Goal: Task Accomplishment & Management: Manage account settings

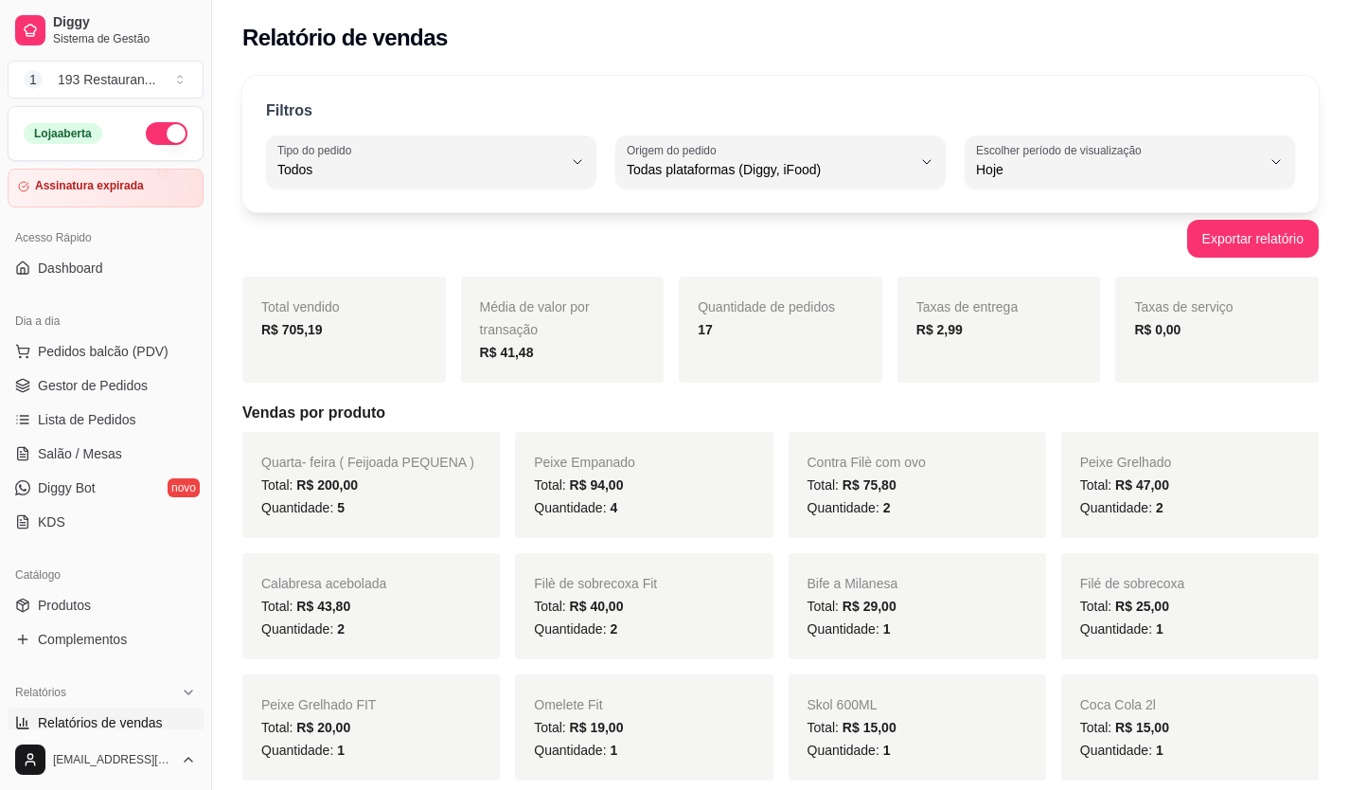
select select "ALL"
select select "0"
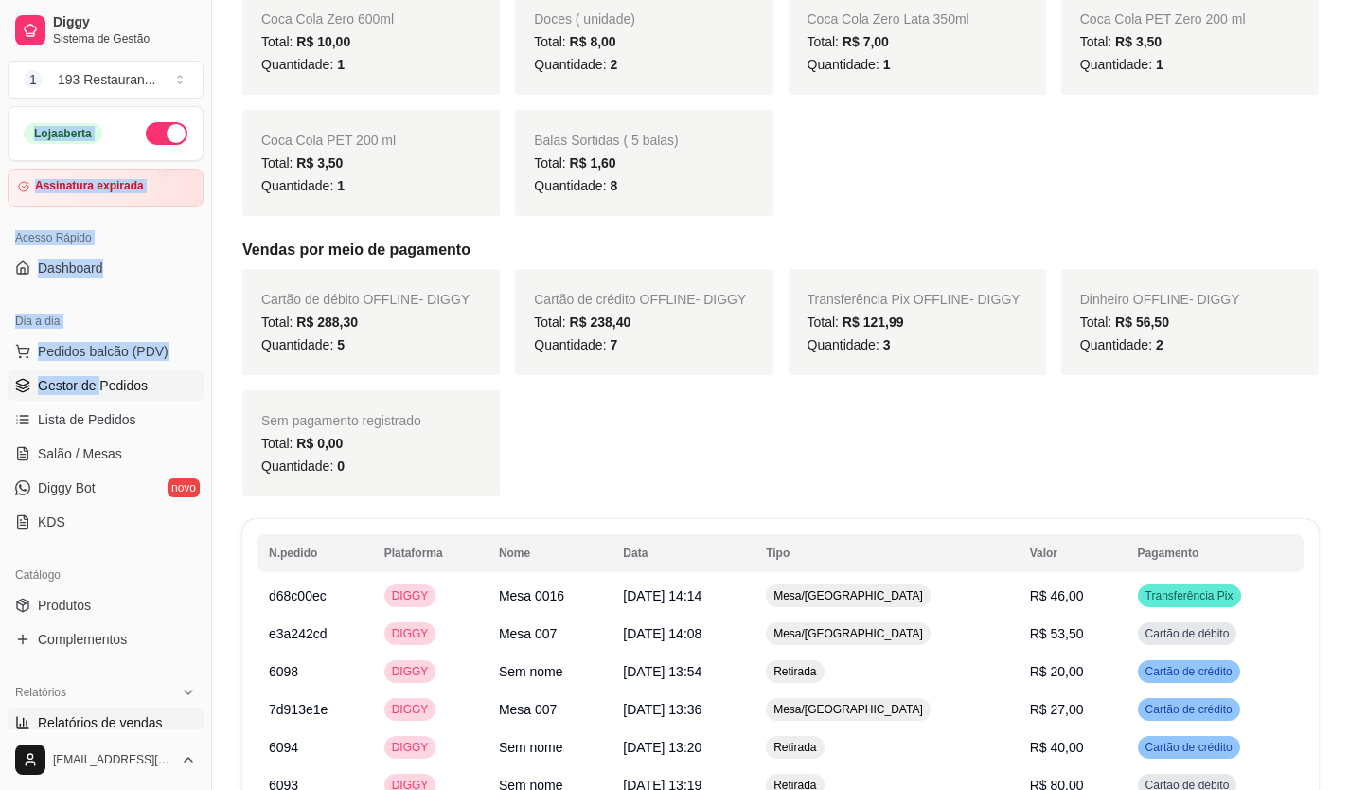
click at [97, 379] on div "Loja aberta Assinatura expirada Acesso Rápido Dashboard Dia a dia Pedidos balcã…" at bounding box center [105, 417] width 211 height 623
click at [184, 419] on link "Lista de Pedidos" at bounding box center [106, 419] width 196 height 30
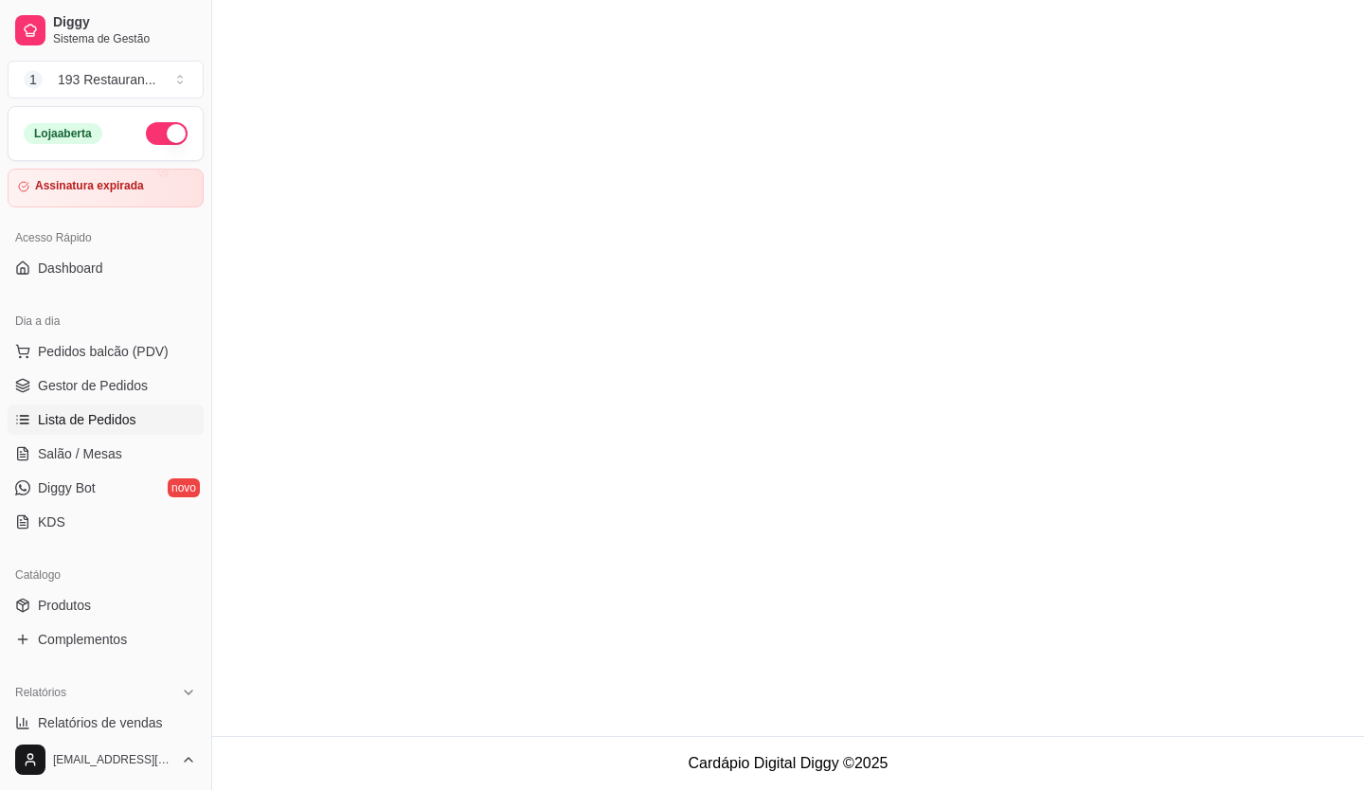
click at [479, 453] on main at bounding box center [787, 368] width 1151 height 736
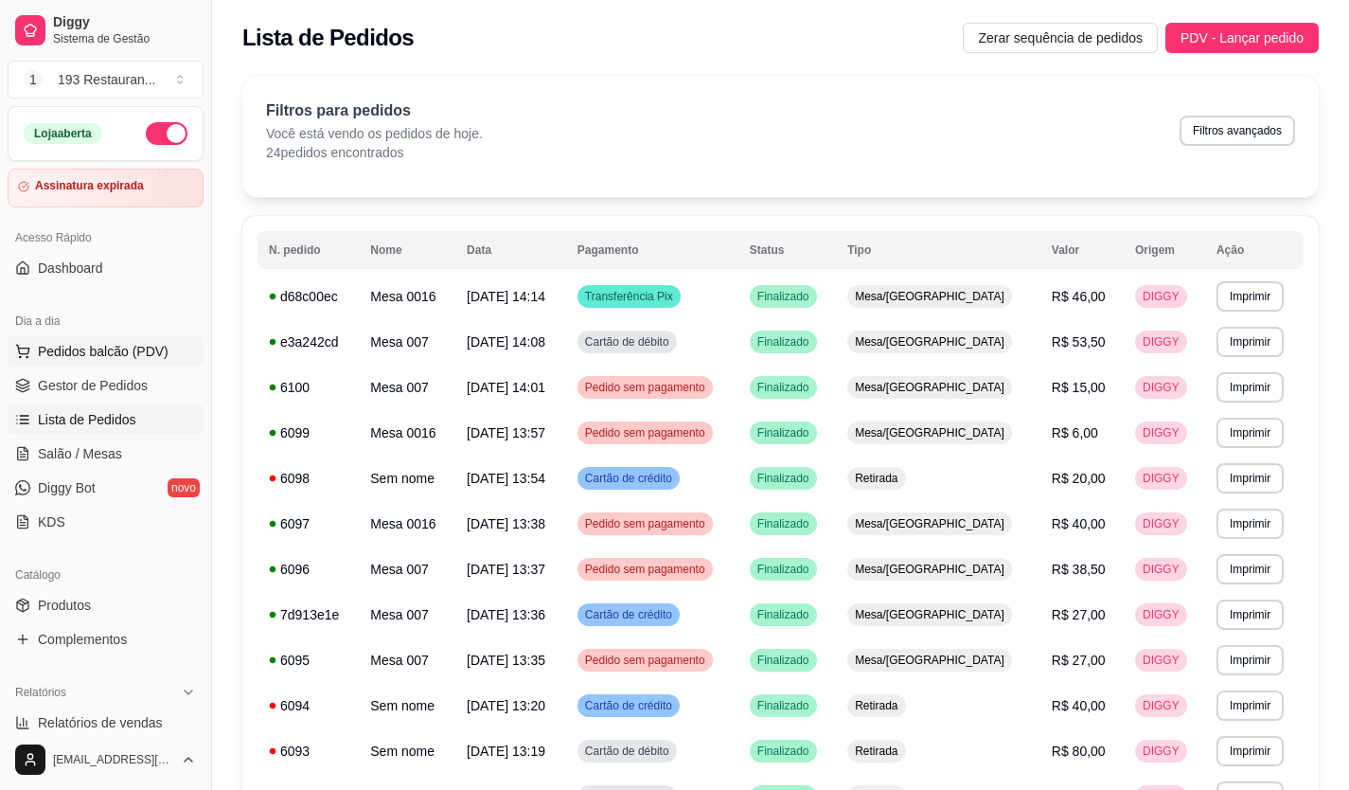
click at [153, 345] on span "Pedidos balcão (PDV)" at bounding box center [103, 351] width 131 height 19
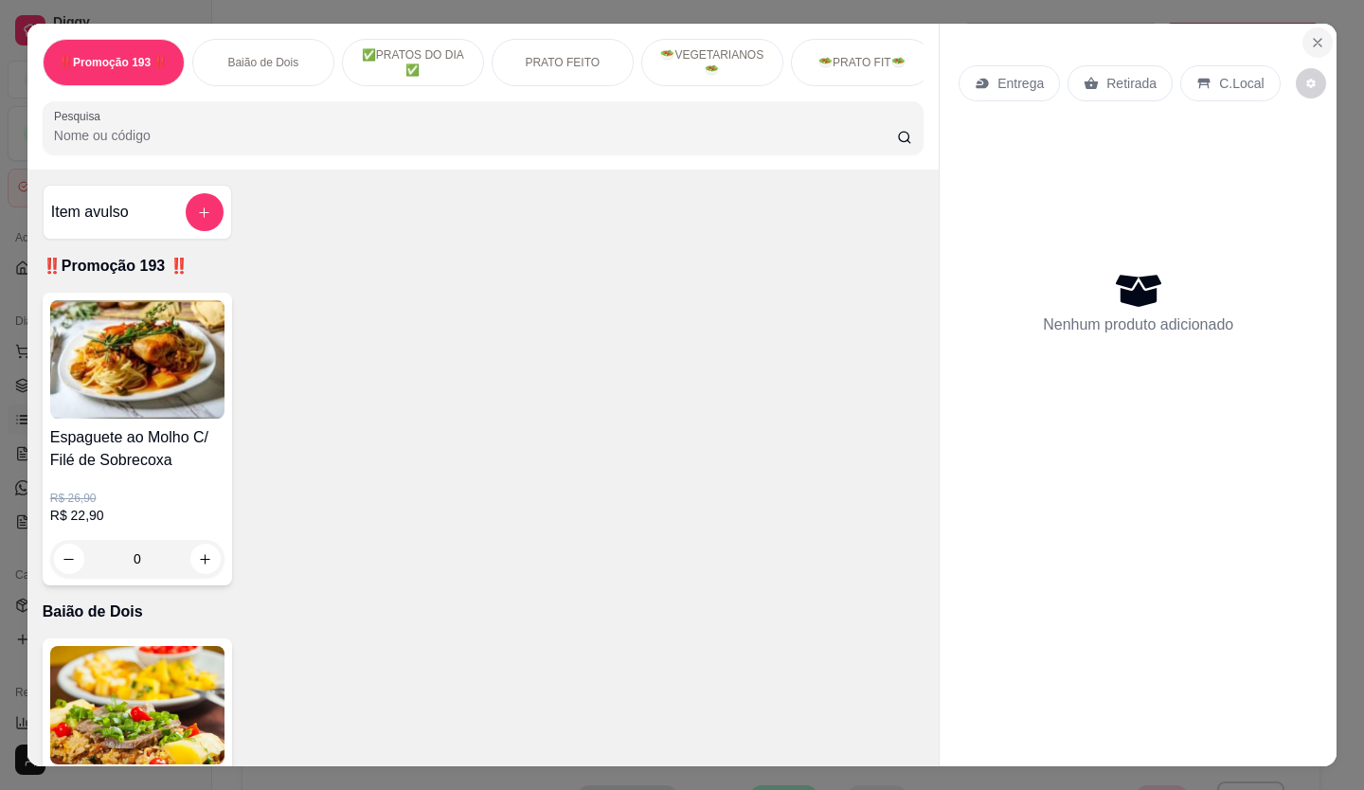
click at [1310, 35] on icon "Close" at bounding box center [1317, 42] width 15 height 15
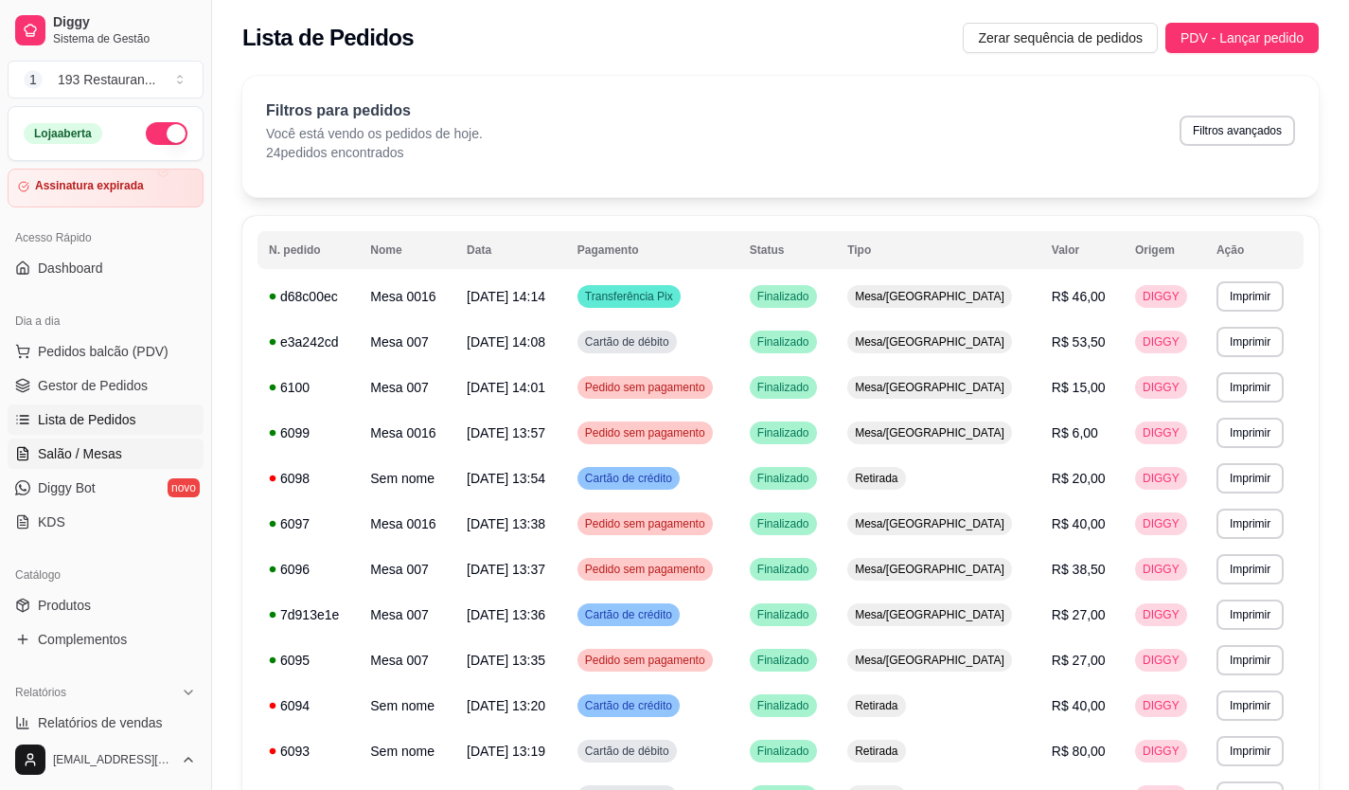
click at [86, 452] on span "Salão / Mesas" at bounding box center [80, 453] width 84 height 19
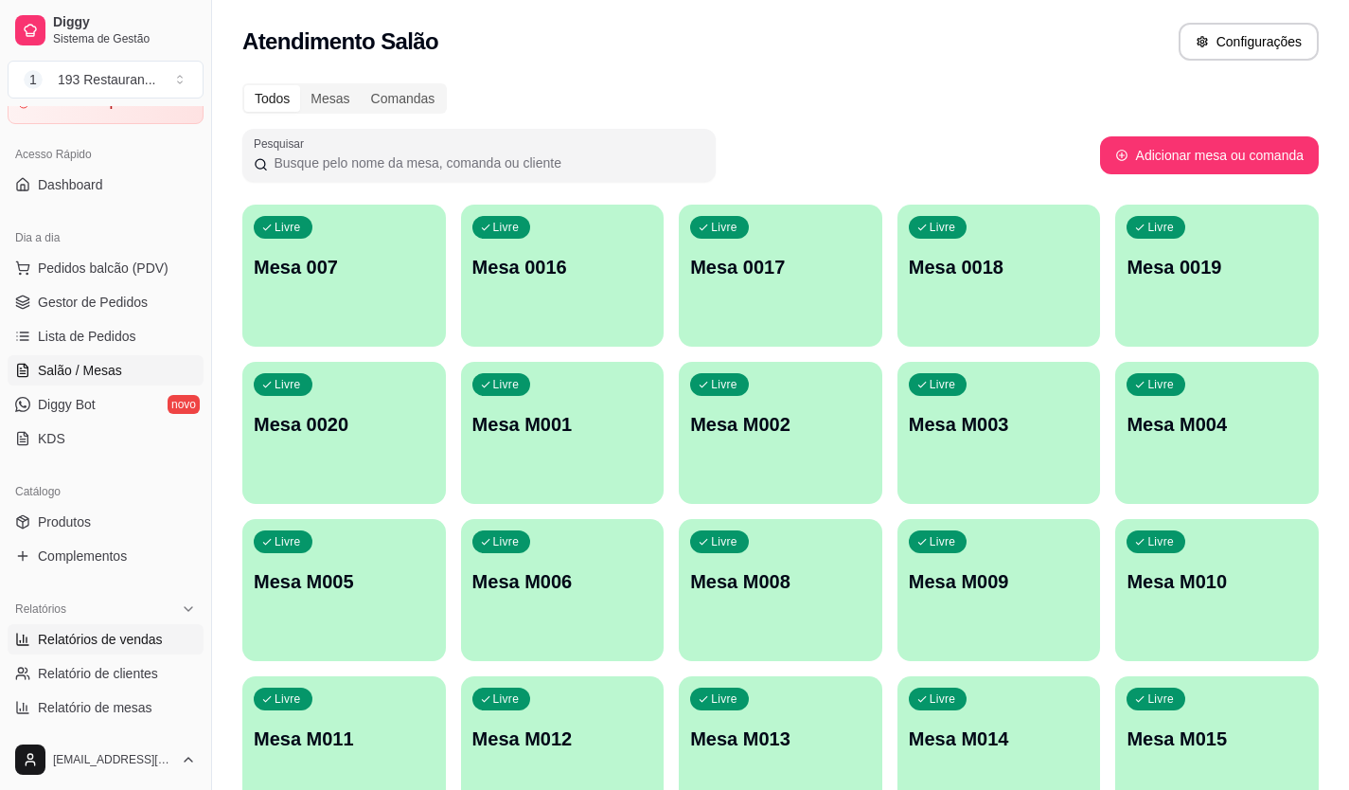
scroll to position [189, 0]
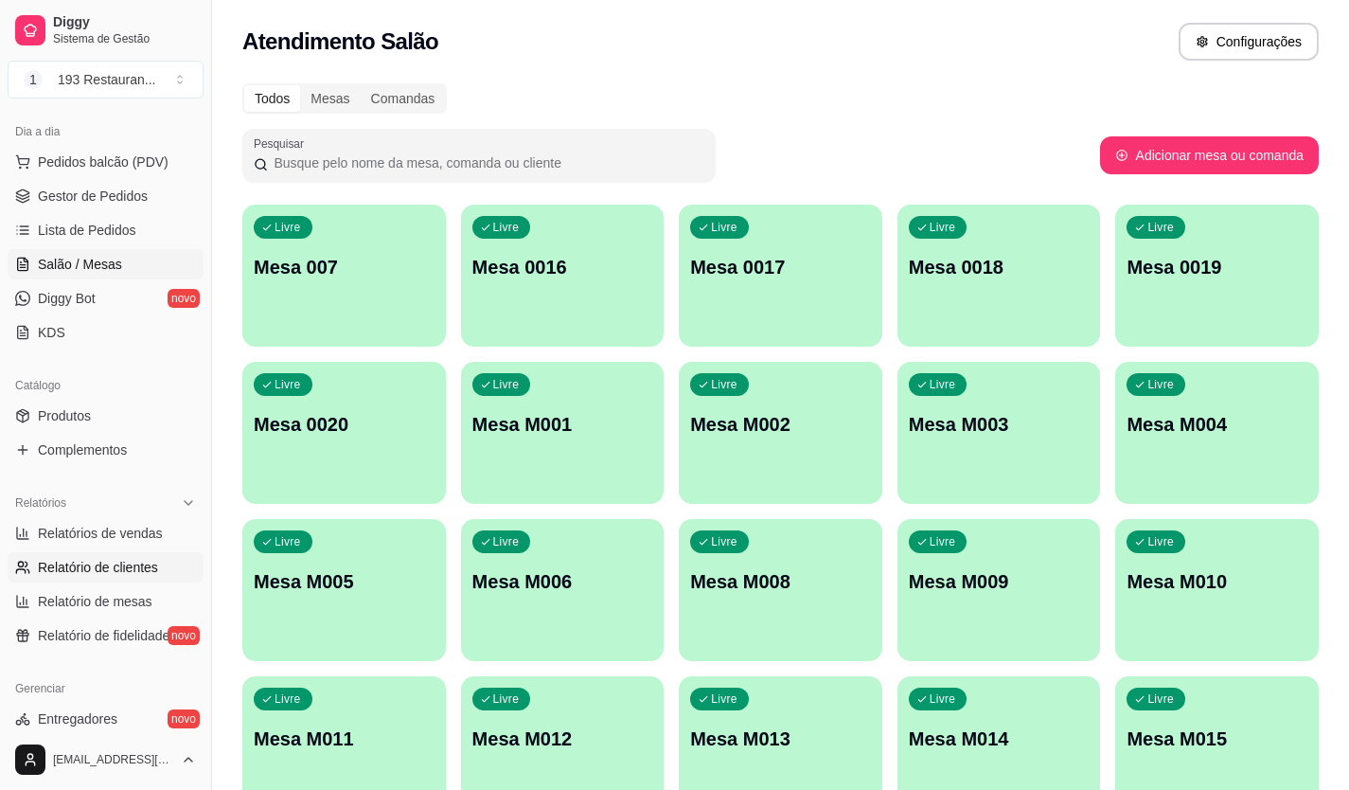
click at [123, 553] on link "Relatório de clientes" at bounding box center [106, 567] width 196 height 30
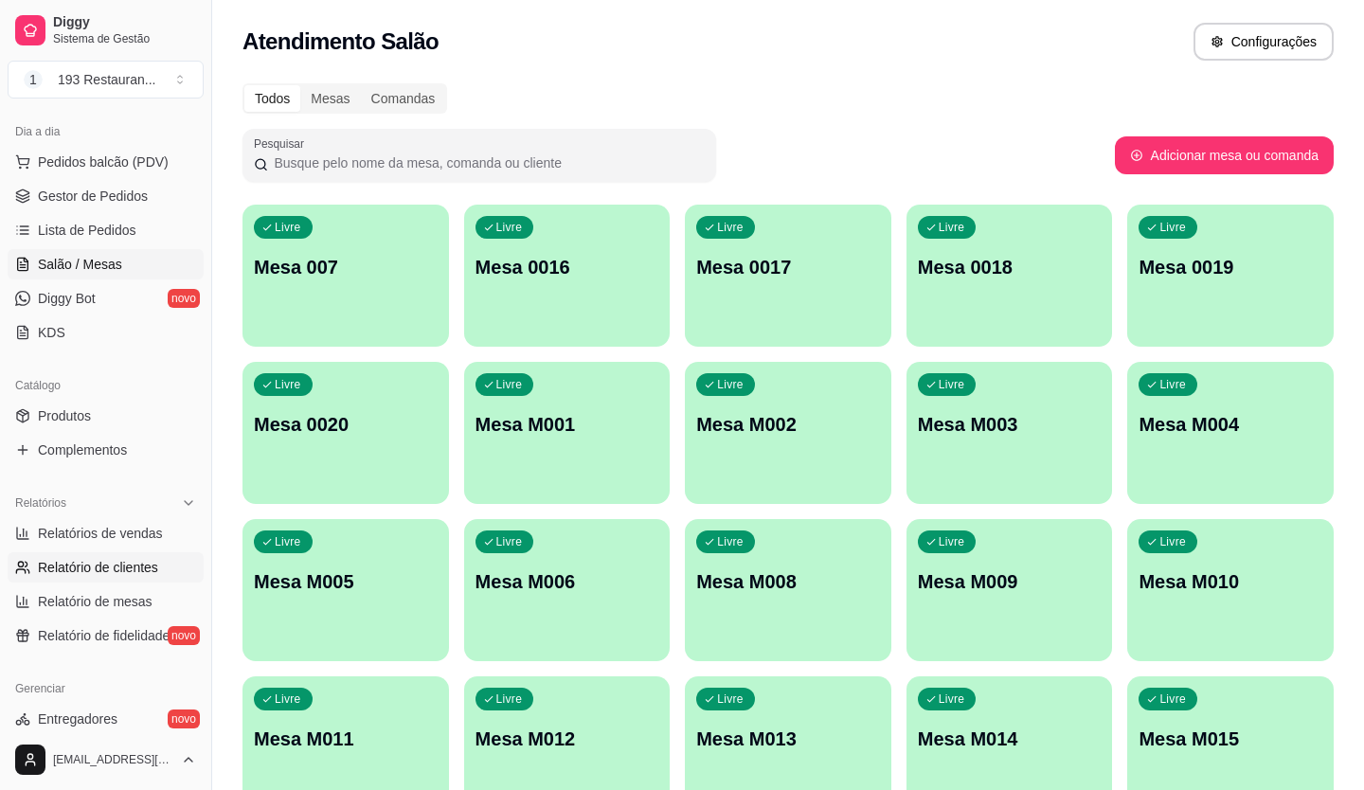
select select "30"
select select "HIGHEST_TOTAL_SPENT_WITH_ORDERS"
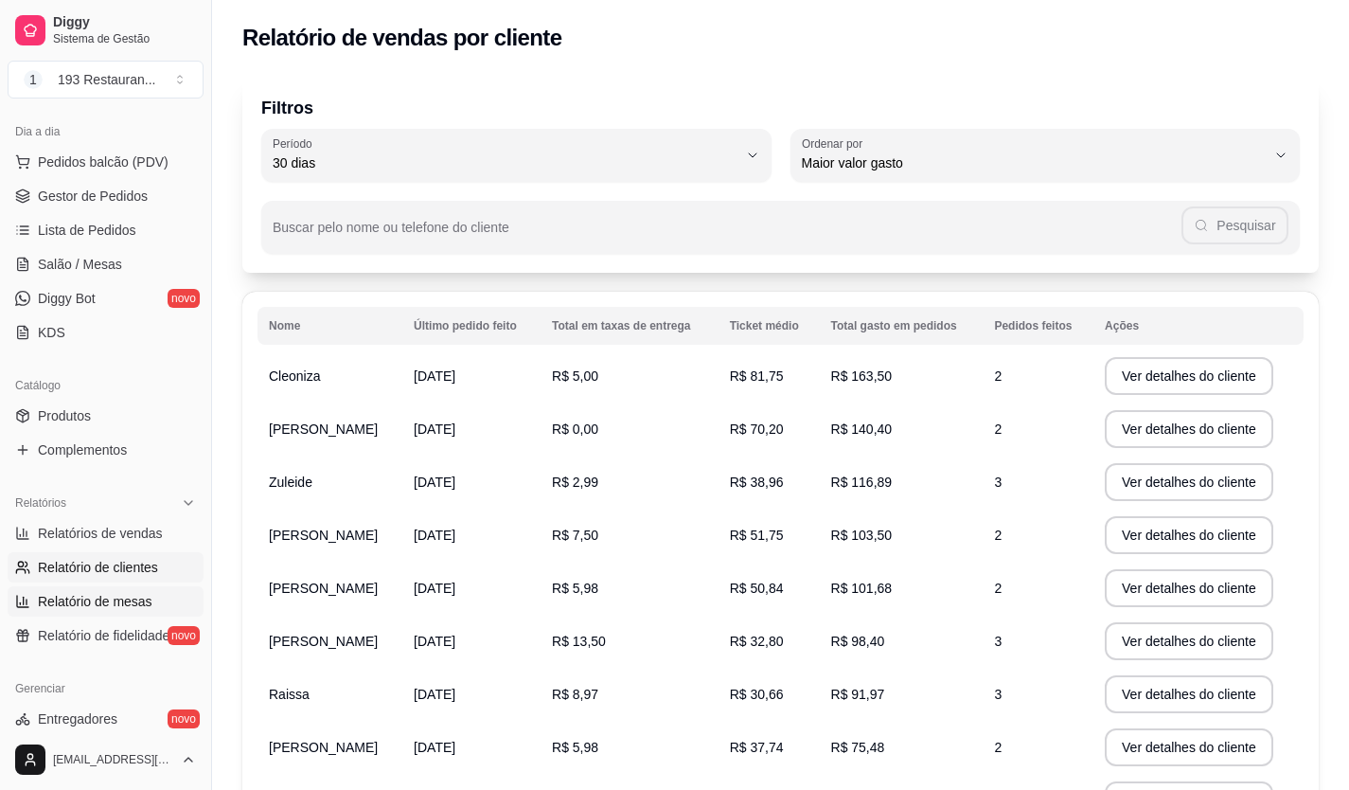
click at [111, 591] on link "Relatório de mesas" at bounding box center [106, 601] width 196 height 30
select select "TOTAL_OF_ORDERS"
select select "7"
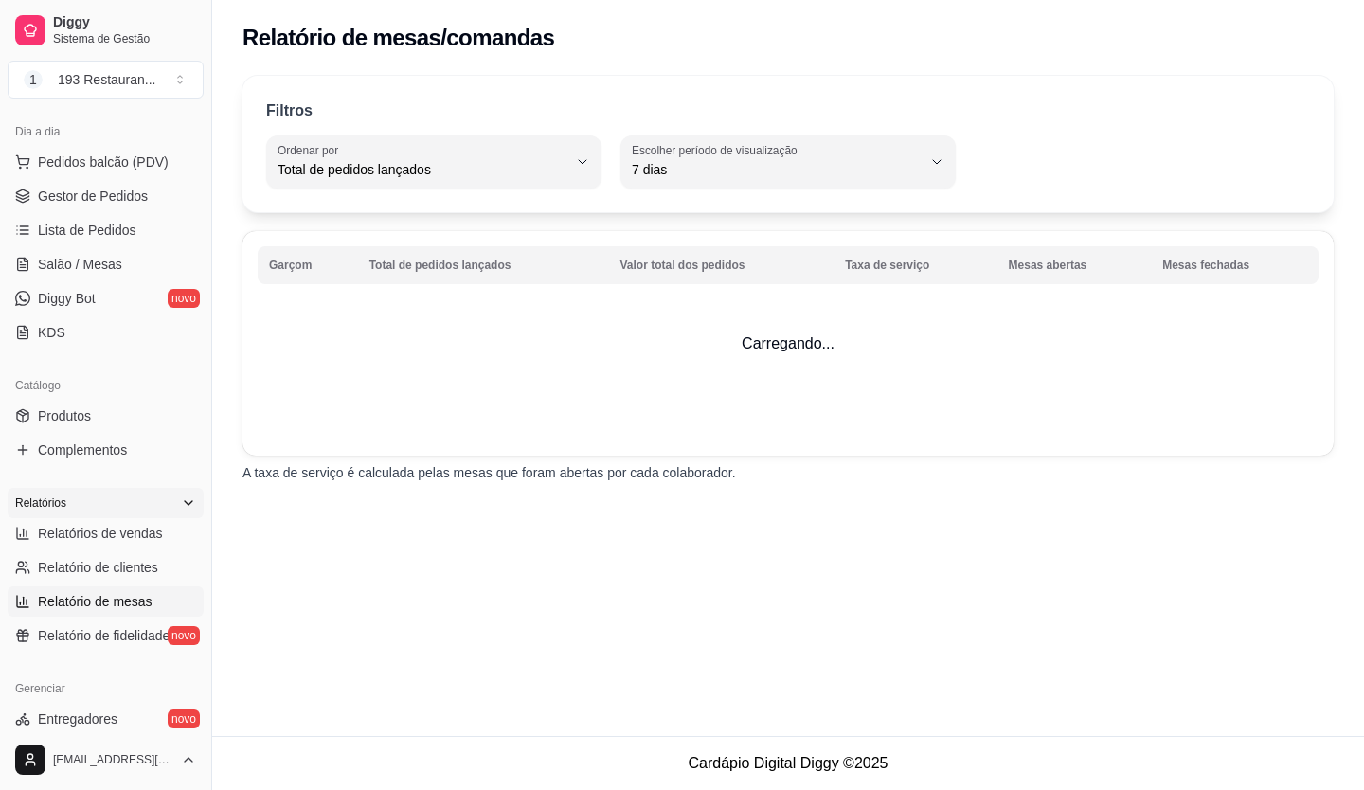
click at [181, 509] on icon at bounding box center [188, 502] width 15 height 15
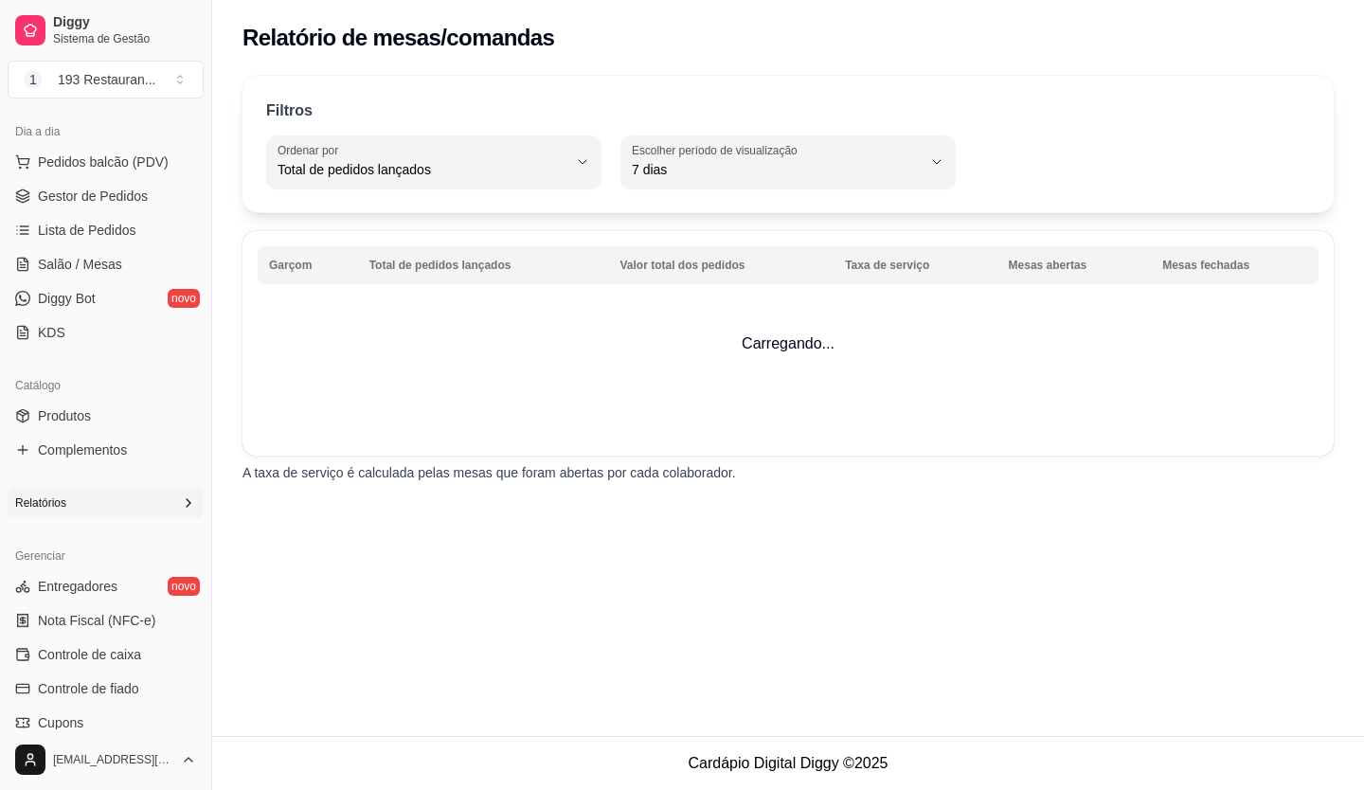
click at [181, 502] on icon at bounding box center [188, 502] width 15 height 15
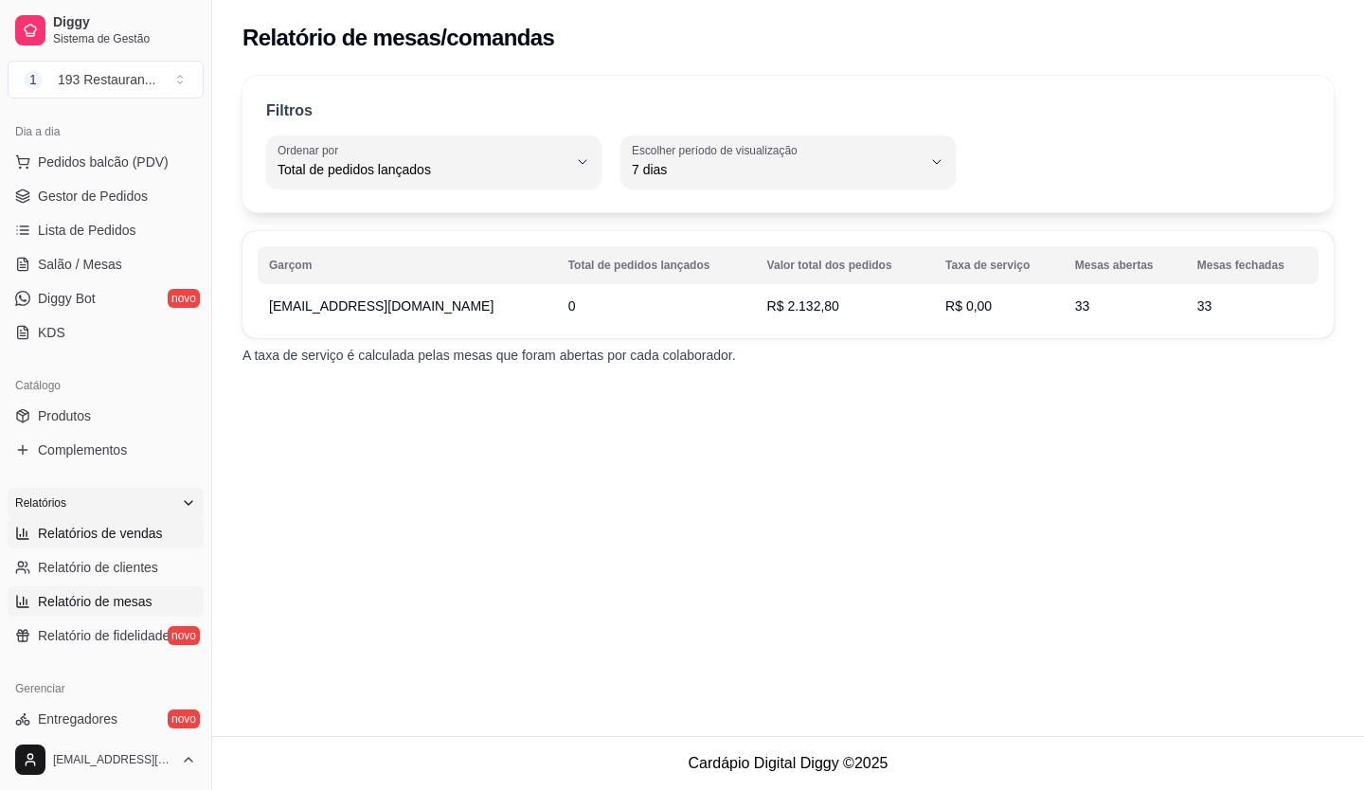
click at [139, 534] on span "Relatórios de vendas" at bounding box center [100, 533] width 125 height 19
select select "ALL"
select select "0"
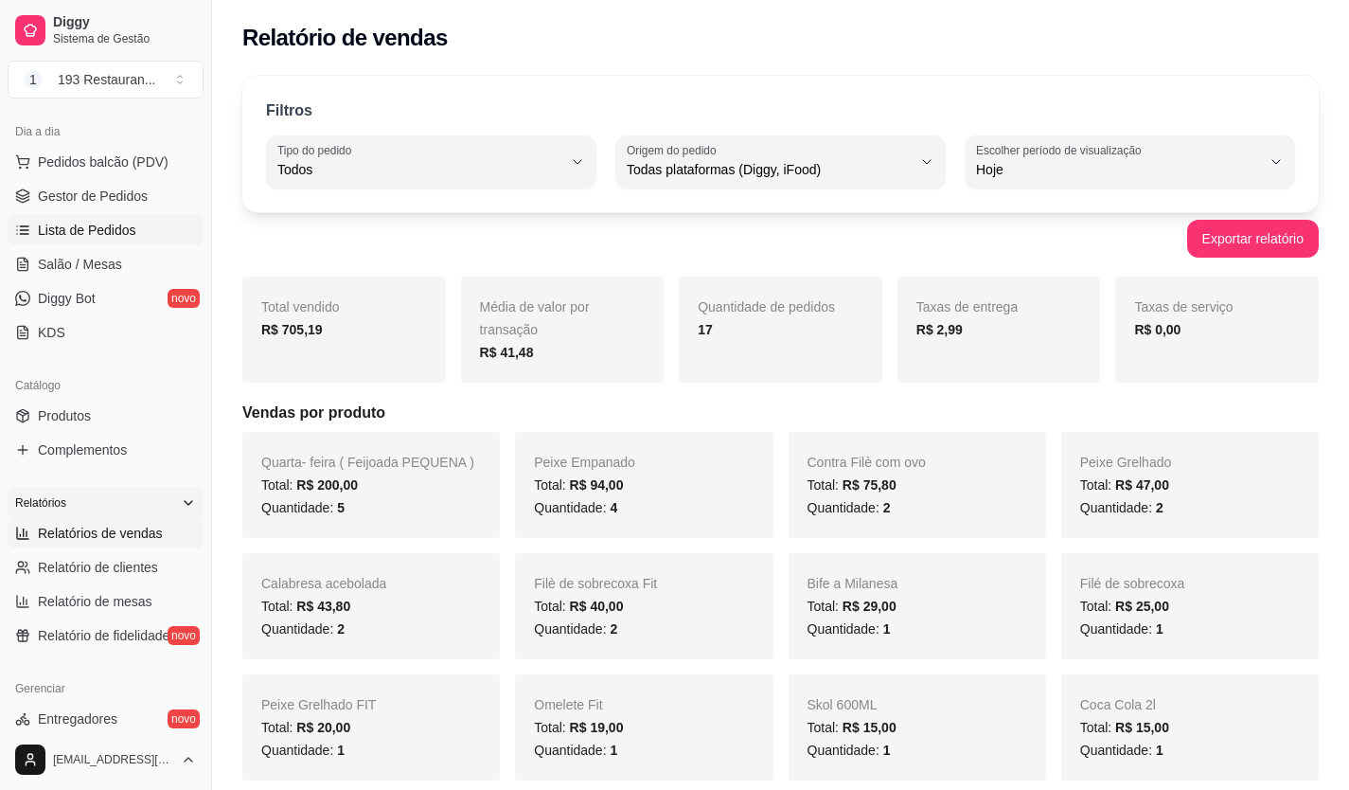
click at [88, 237] on span "Lista de Pedidos" at bounding box center [87, 230] width 98 height 19
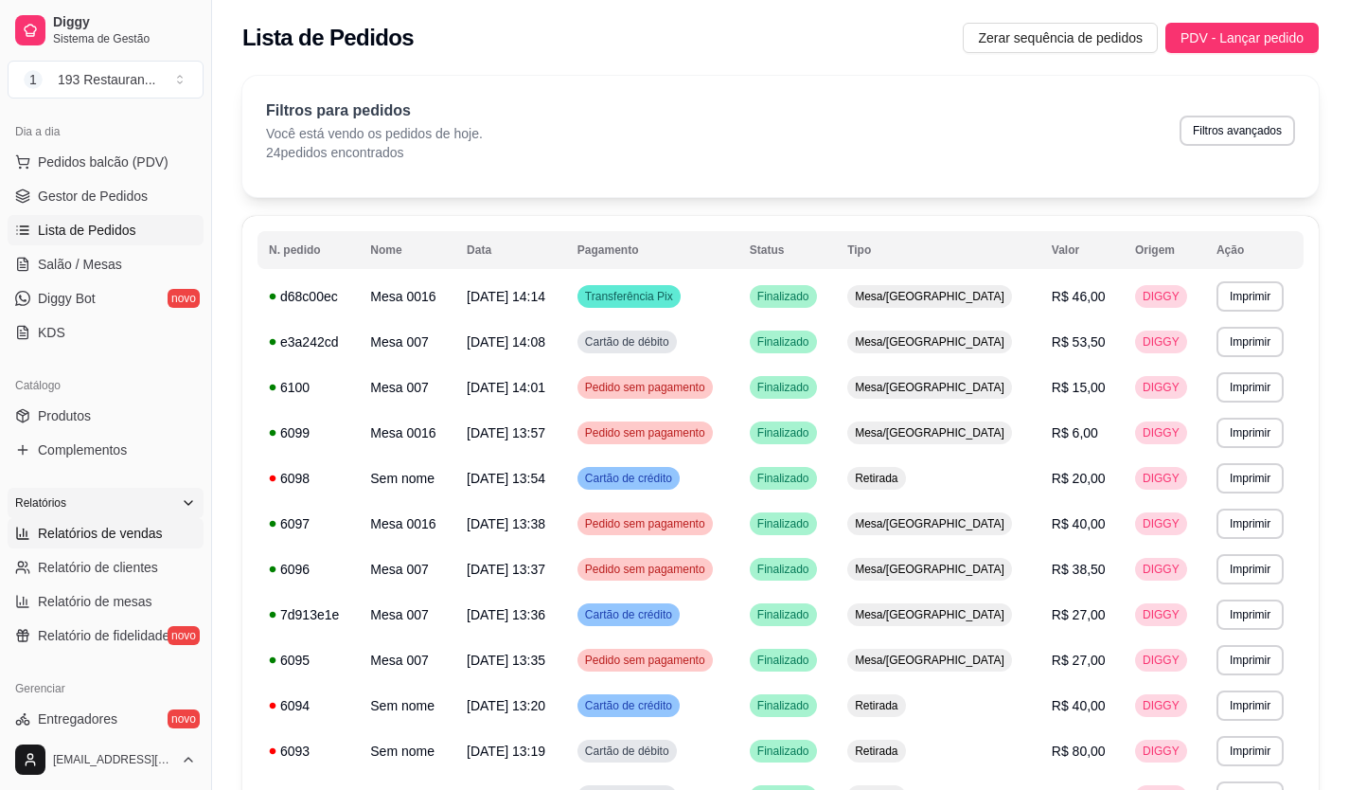
click at [114, 528] on span "Relatórios de vendas" at bounding box center [100, 533] width 125 height 19
select select "ALL"
select select "0"
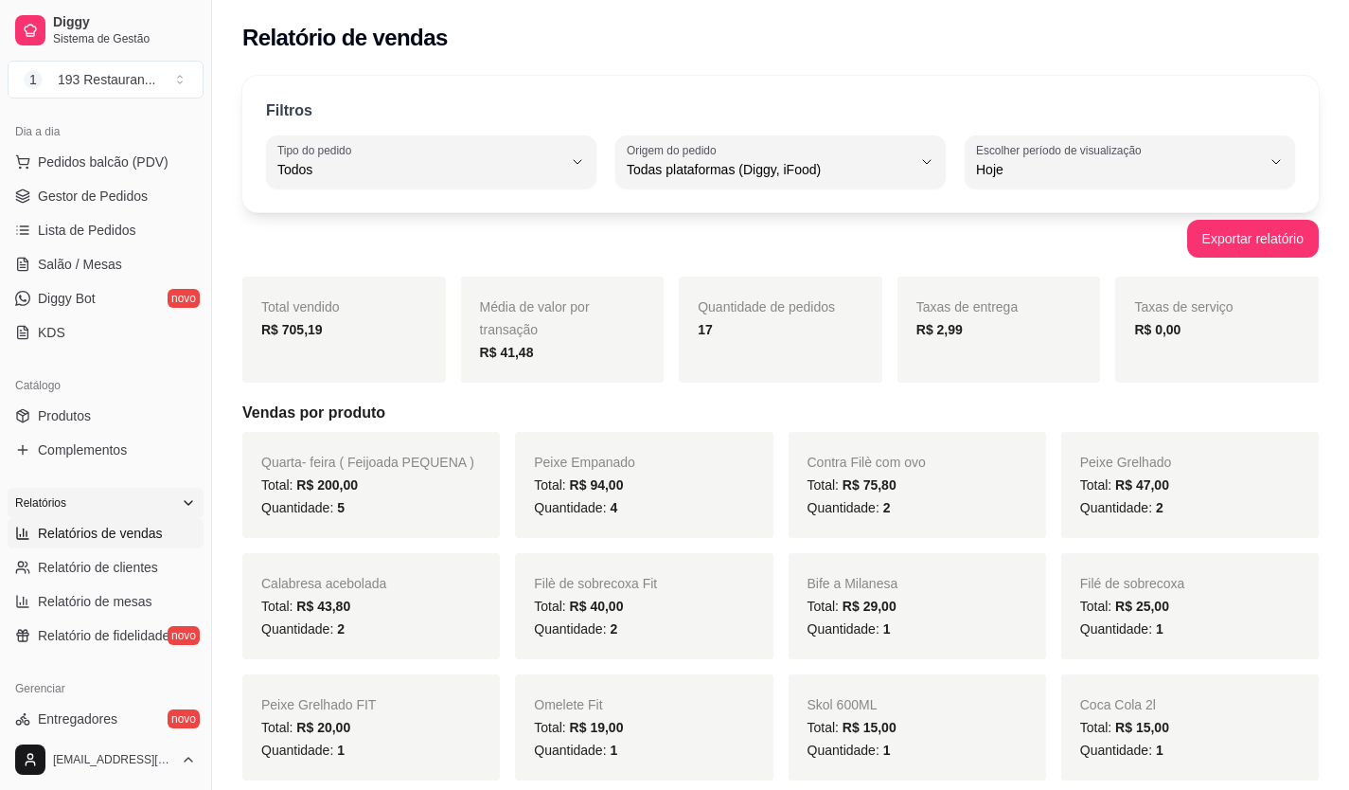
click at [196, 105] on div "Diggy Sistema de Gestão 1 193 Restauran ..." at bounding box center [105, 53] width 211 height 106
click at [193, 116] on div "Dia a dia Pedidos balcão (PDV) Gestor de Pedidos Lista de Pedidos Salão / Mesas…" at bounding box center [105, 232] width 211 height 246
click at [203, 111] on div "Diggy Sistema de Gestão 1 193 Restauran ... Loja aberta Assinatura expirada Ace…" at bounding box center [105, 395] width 211 height 790
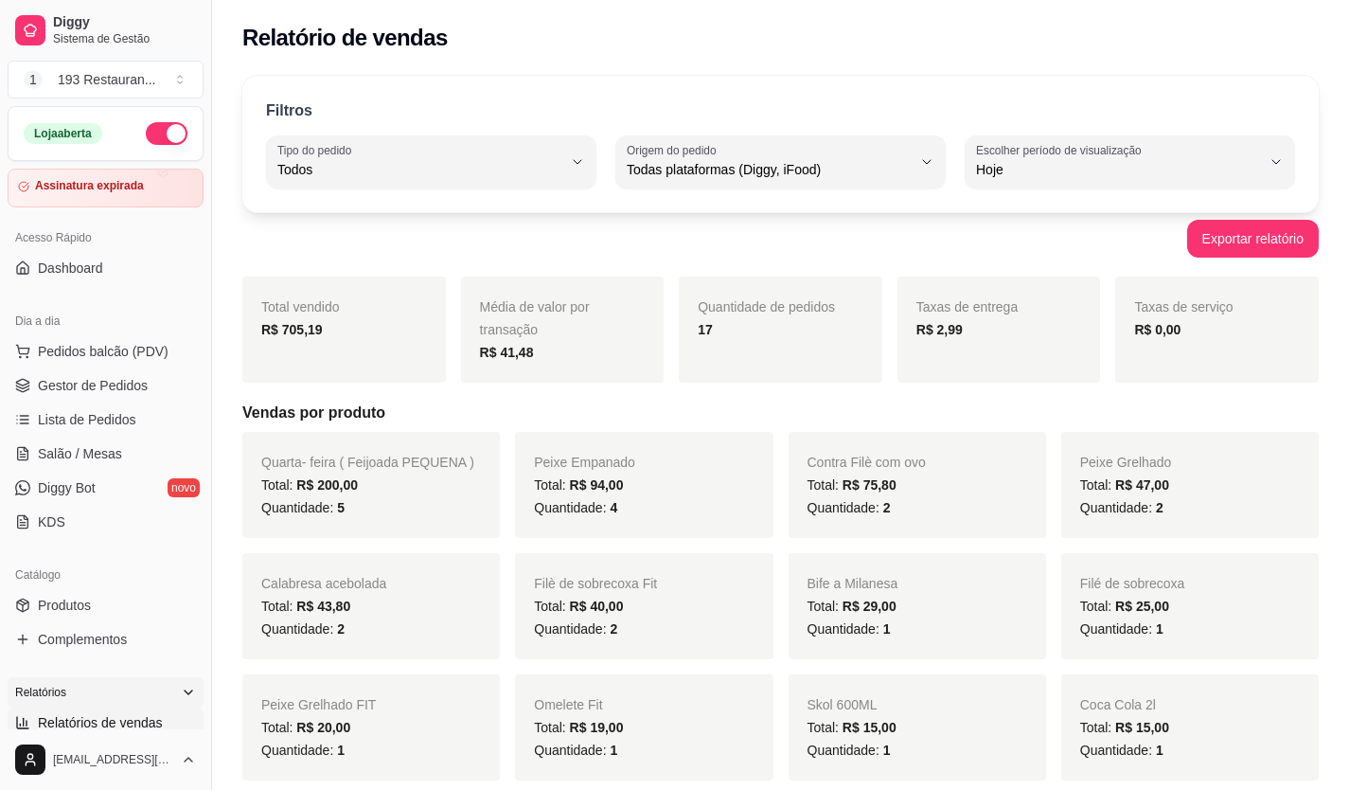
click at [165, 129] on button "button" at bounding box center [167, 133] width 42 height 23
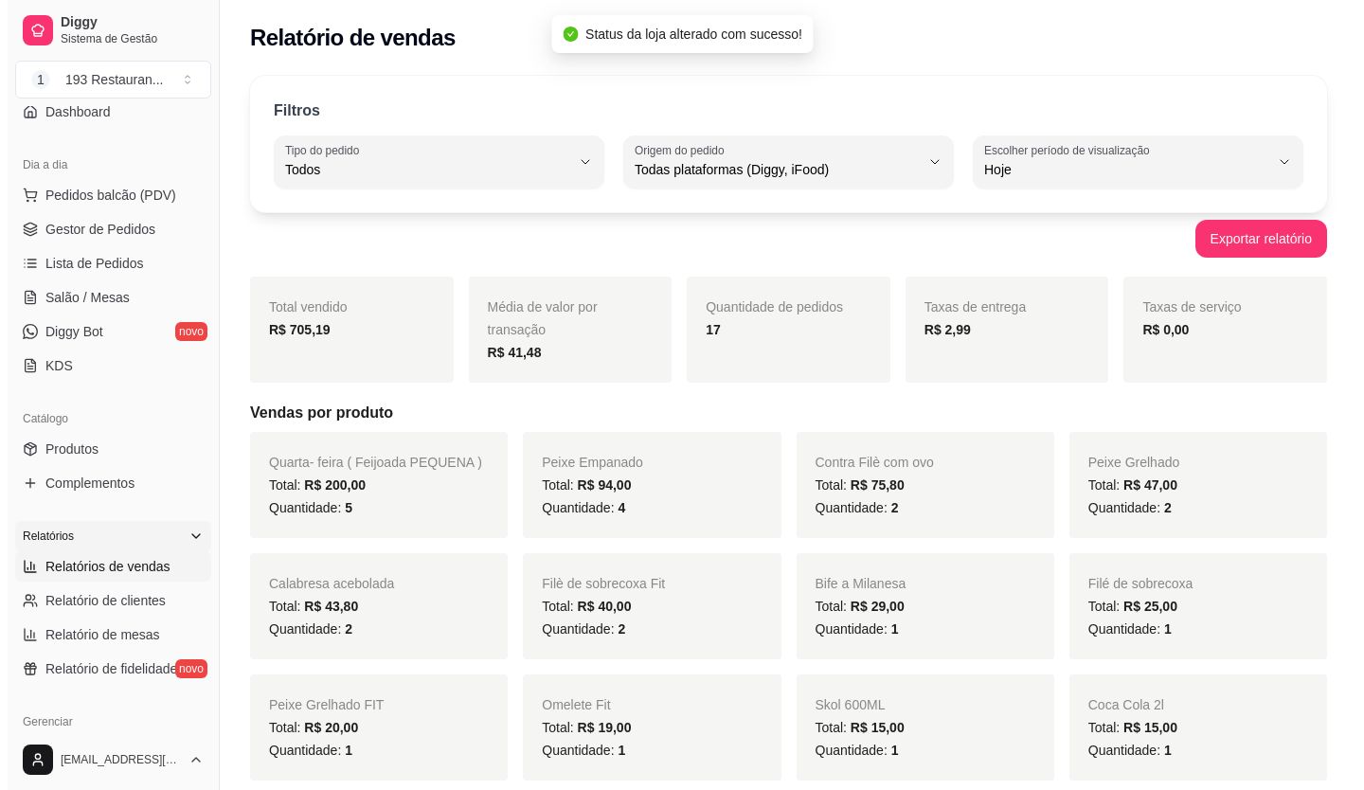
scroll to position [189, 0]
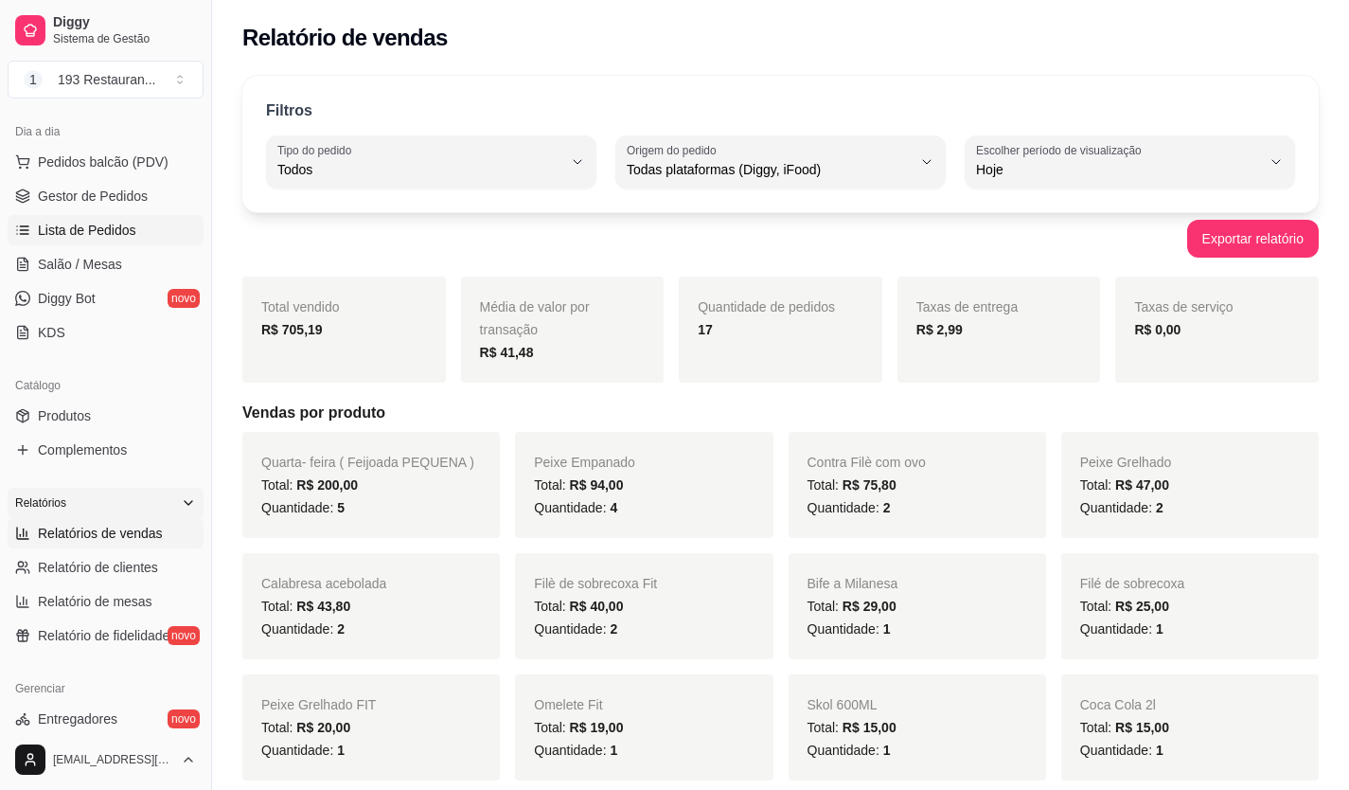
click at [141, 234] on link "Lista de Pedidos" at bounding box center [106, 230] width 196 height 30
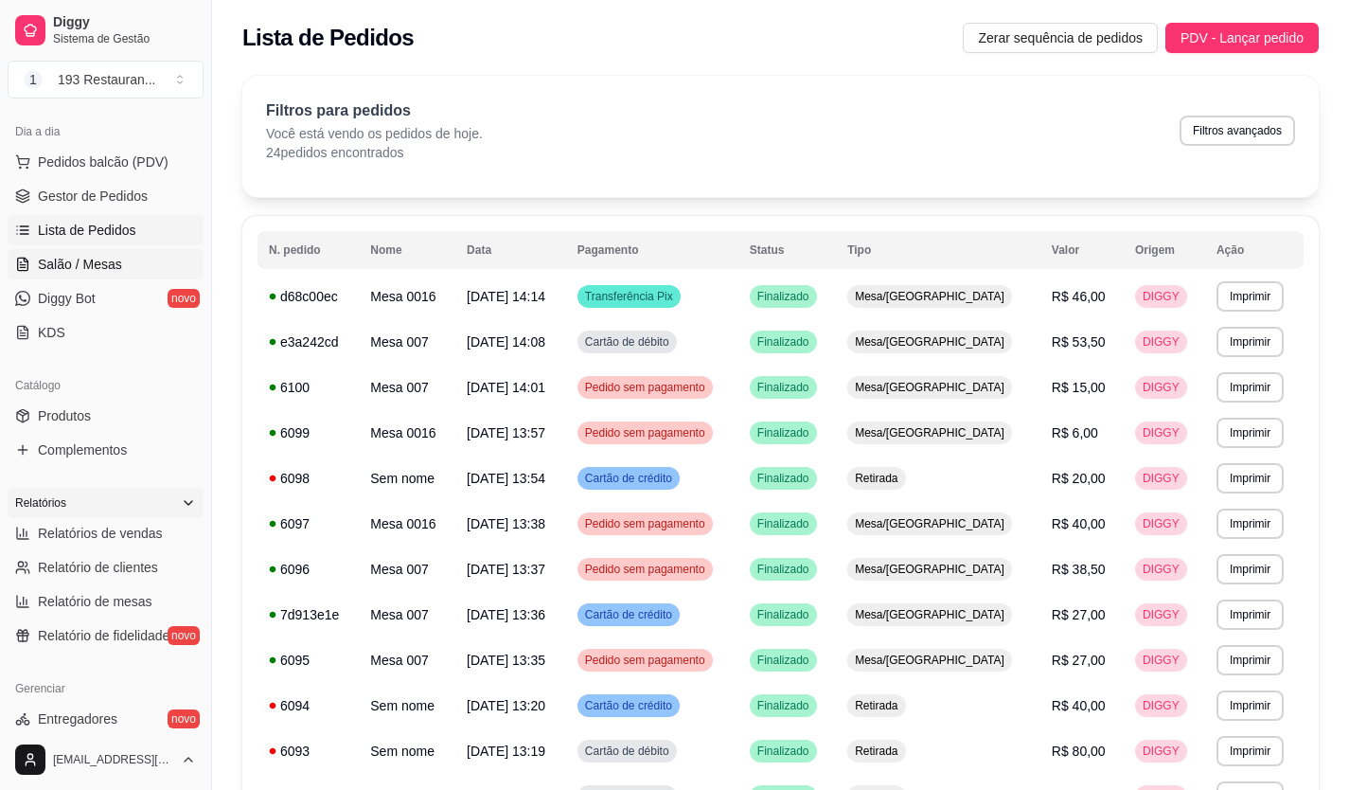
click at [124, 258] on link "Salão / Mesas" at bounding box center [106, 264] width 196 height 30
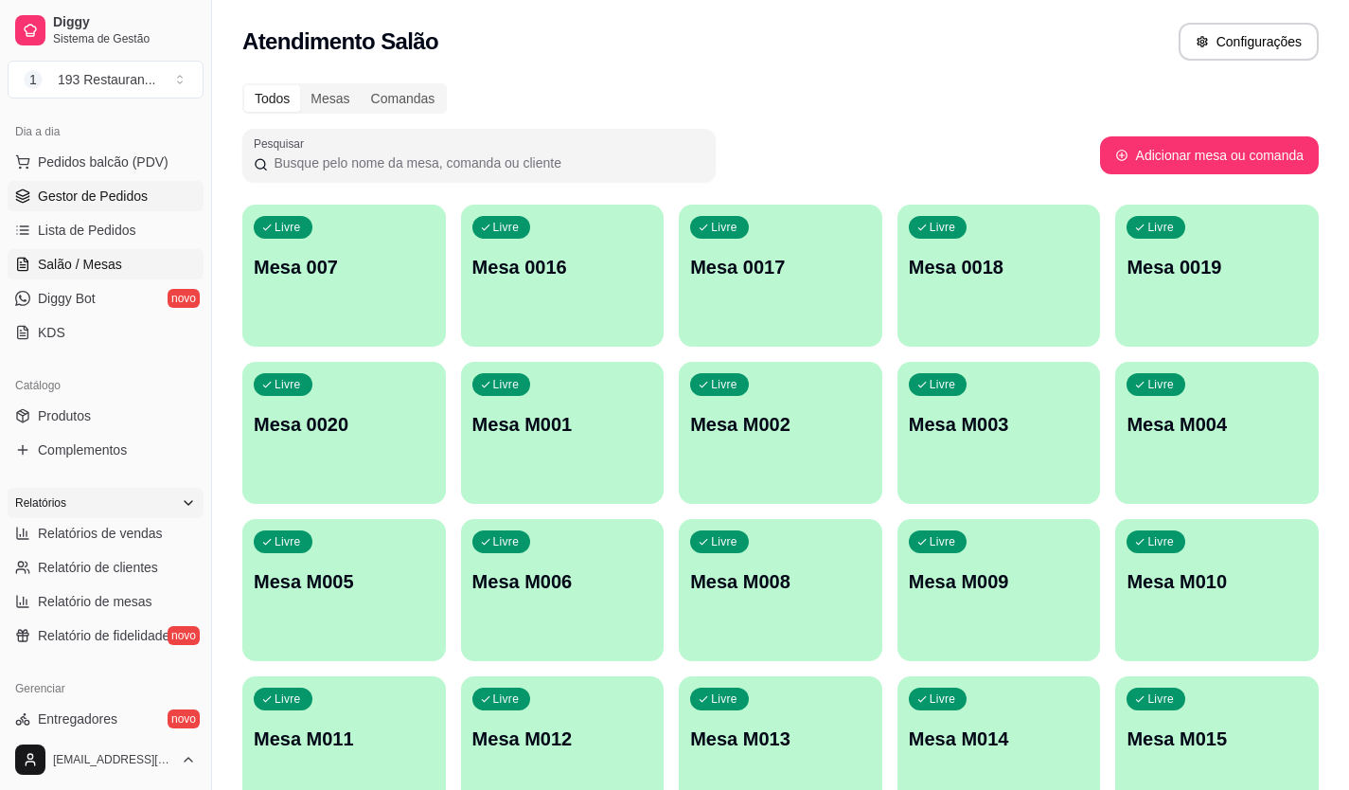
click at [136, 200] on span "Gestor de Pedidos" at bounding box center [93, 196] width 110 height 19
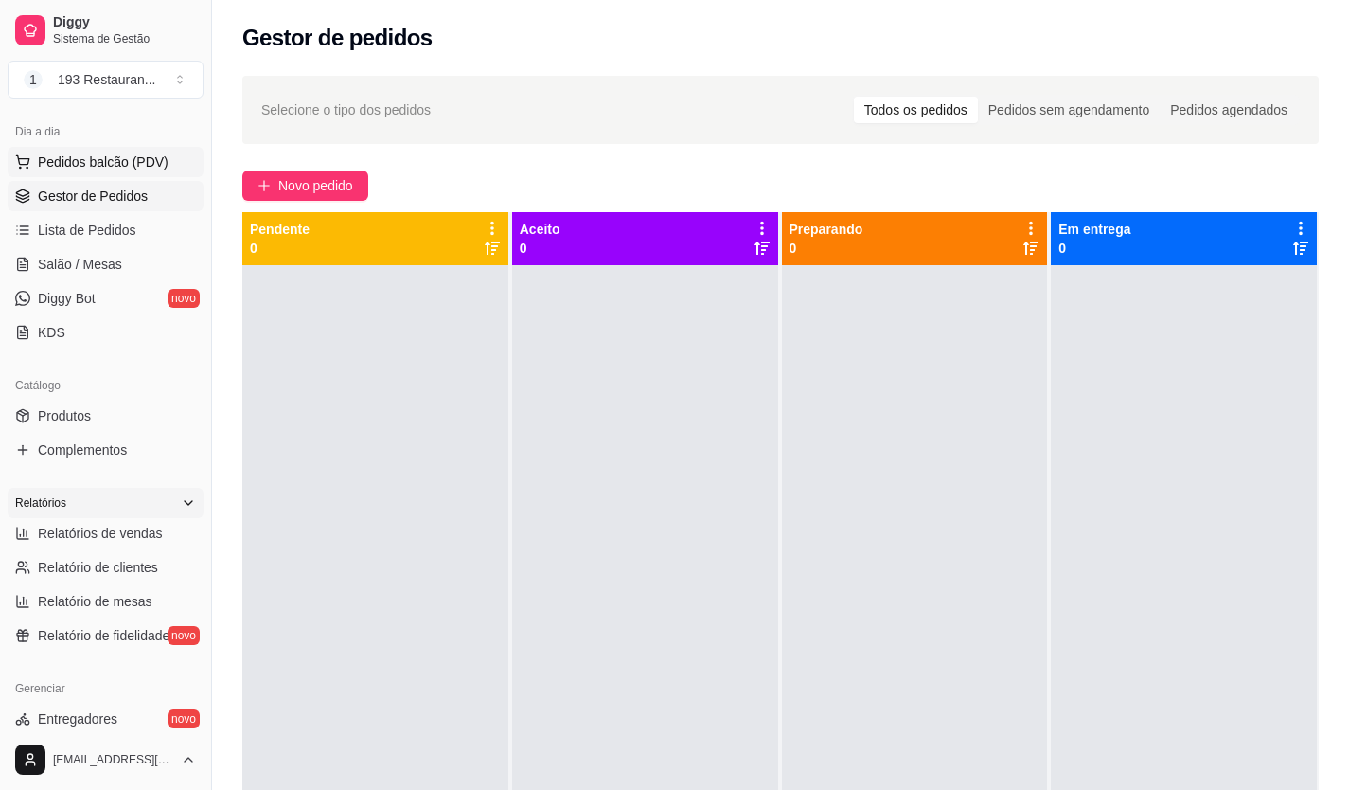
click at [162, 163] on span "Pedidos balcão (PDV)" at bounding box center [103, 161] width 131 height 19
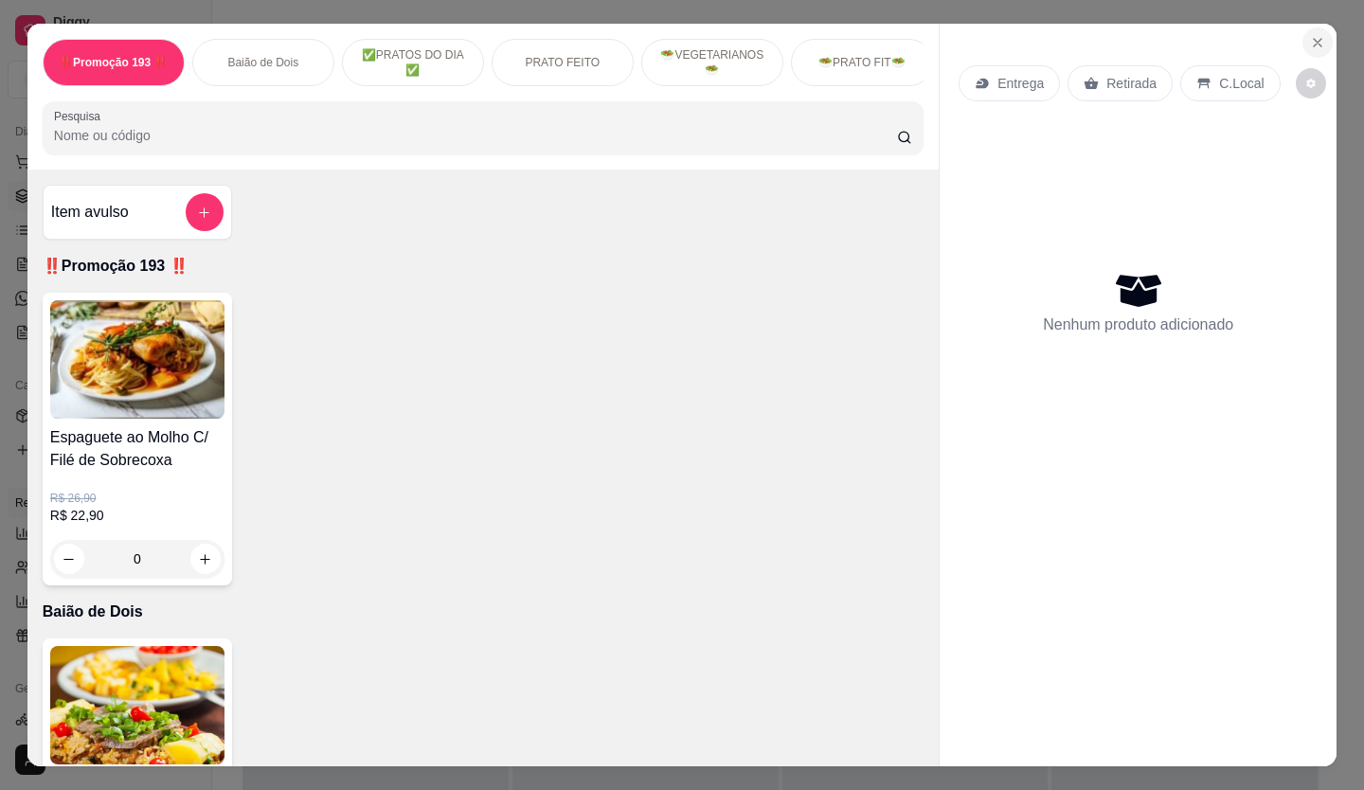
click at [1313, 39] on icon "Close" at bounding box center [1317, 43] width 8 height 8
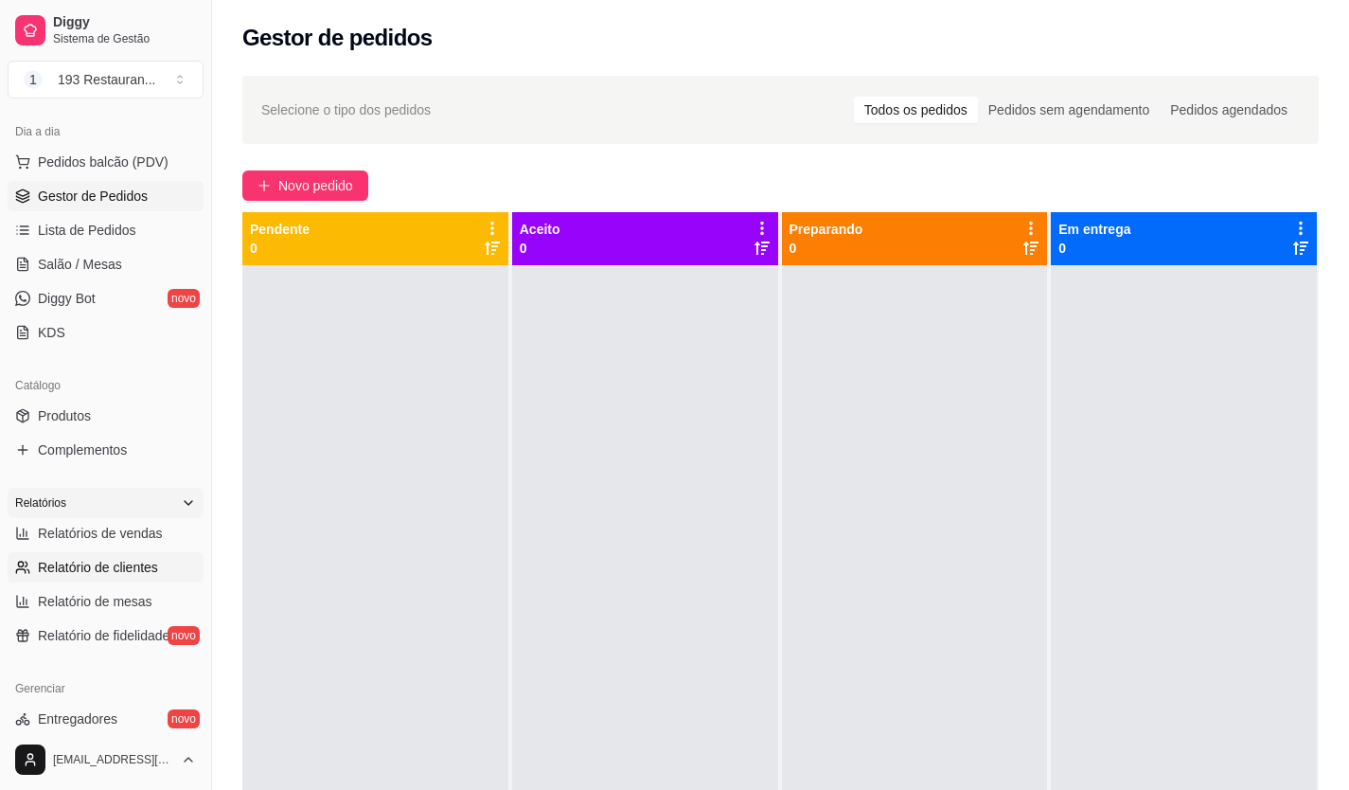
click at [119, 572] on span "Relatório de clientes" at bounding box center [98, 567] width 120 height 19
select select "30"
select select "HIGHEST_TOTAL_SPENT_WITH_ORDERS"
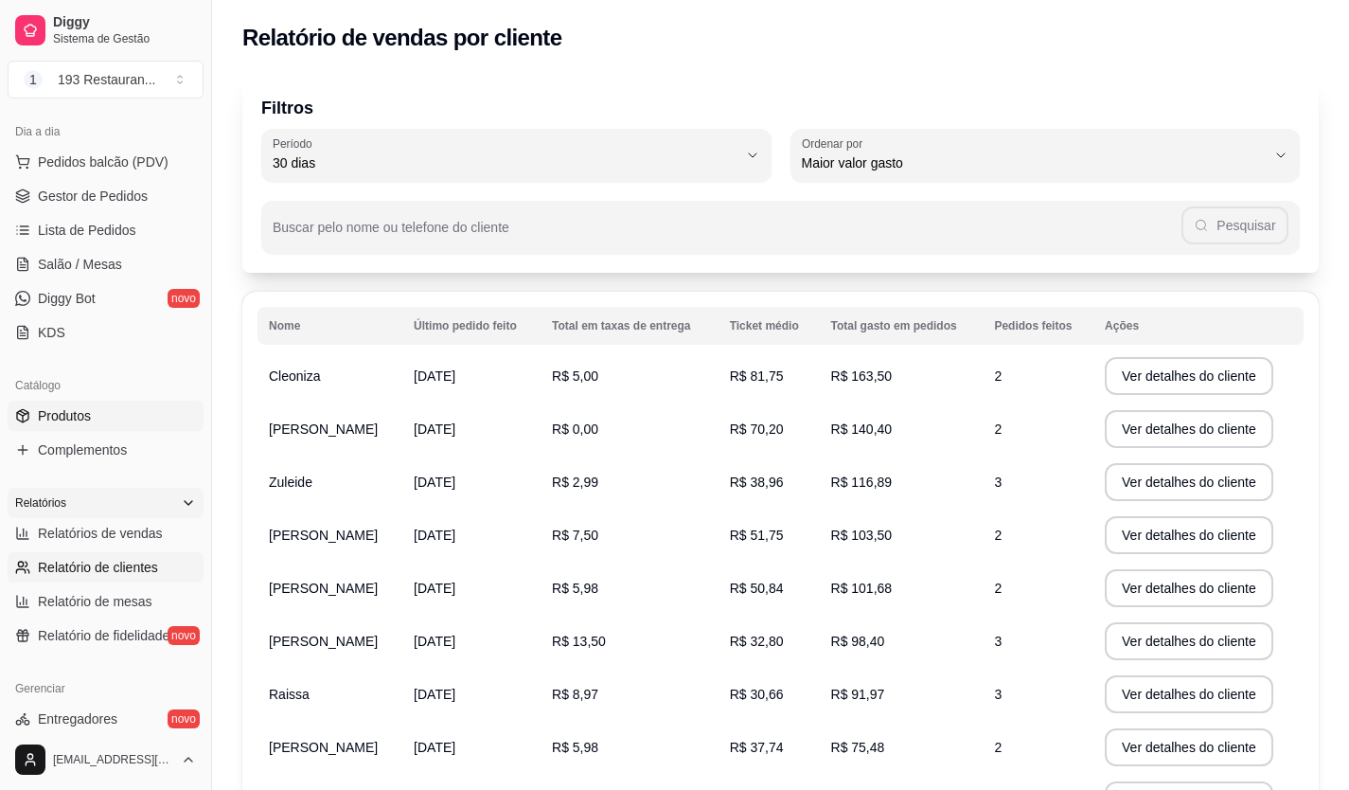
click at [137, 407] on link "Produtos" at bounding box center [106, 416] width 196 height 30
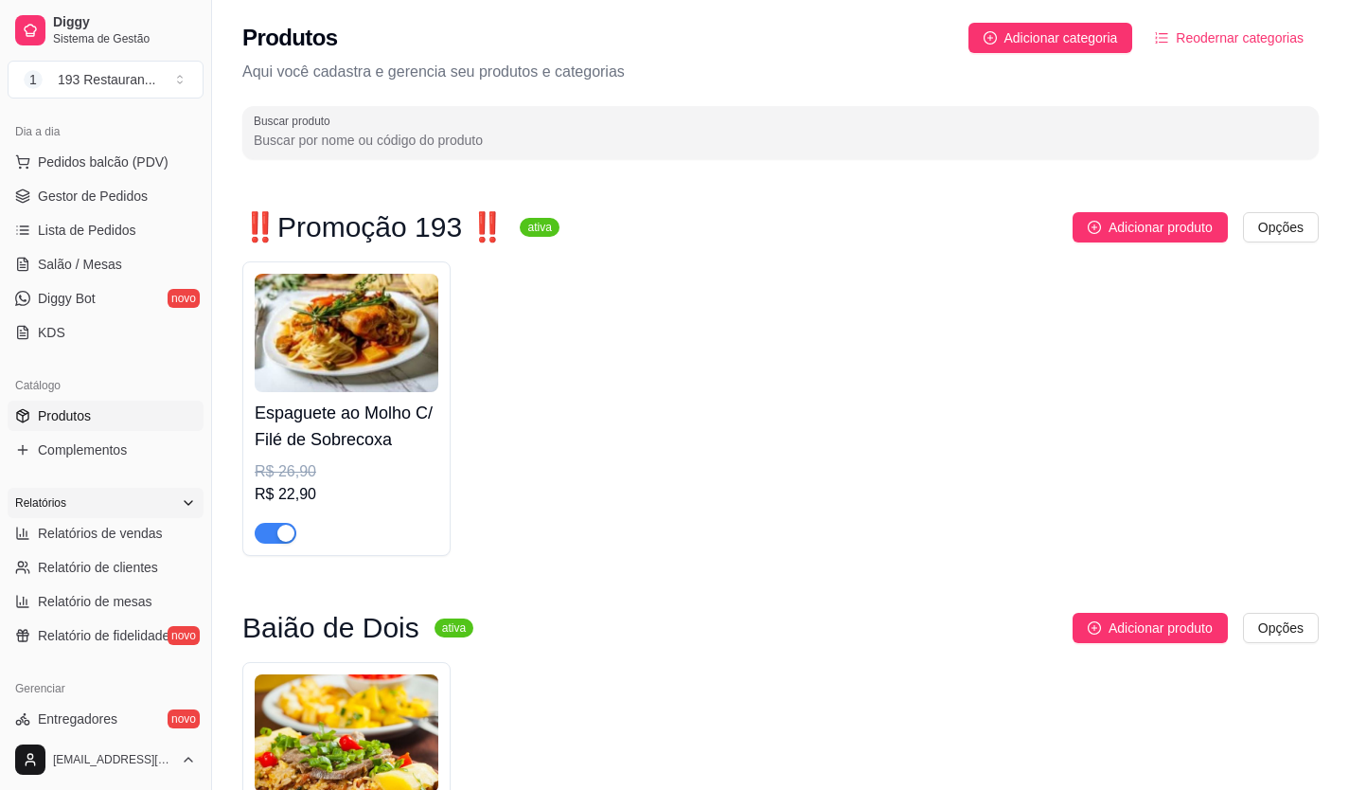
click at [181, 498] on icon at bounding box center [188, 502] width 15 height 15
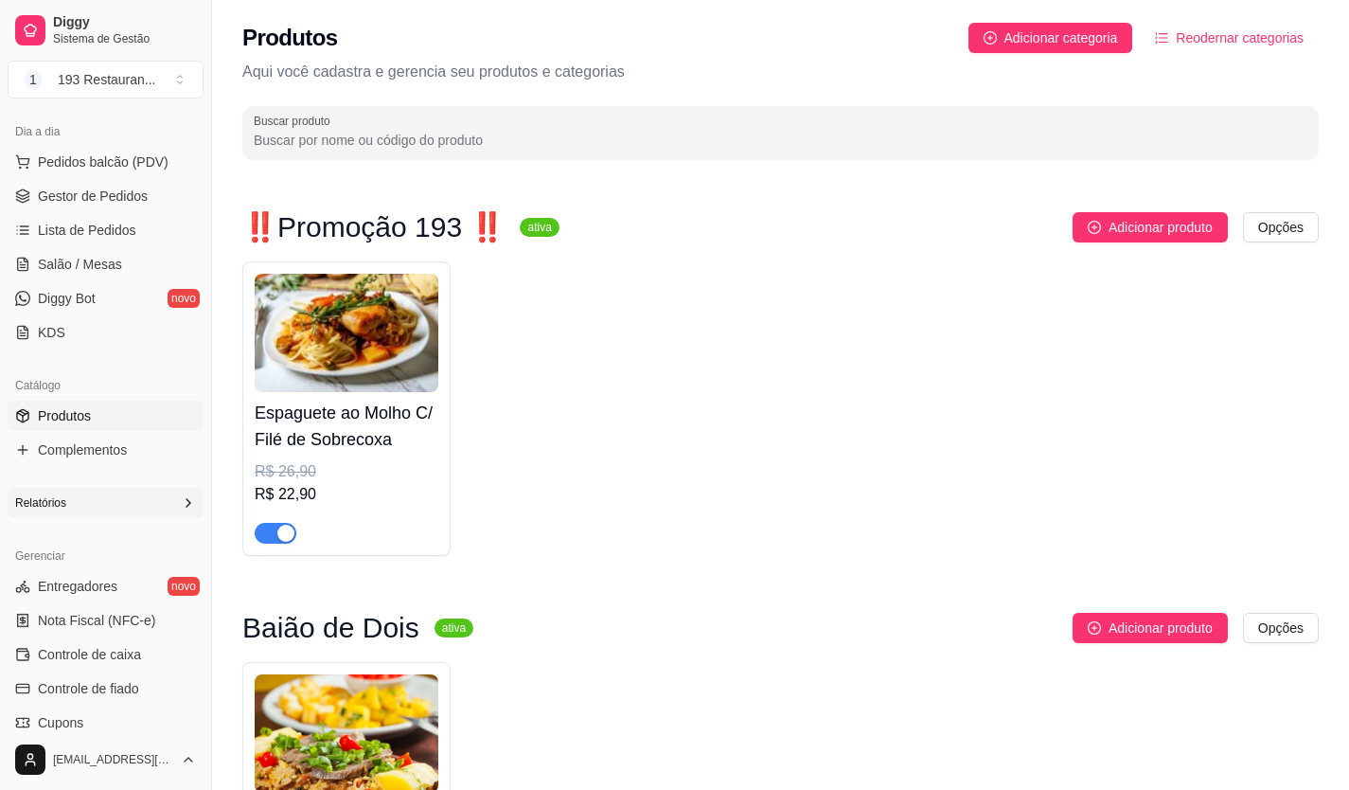
click at [182, 501] on div "Relatórios" at bounding box center [106, 503] width 196 height 30
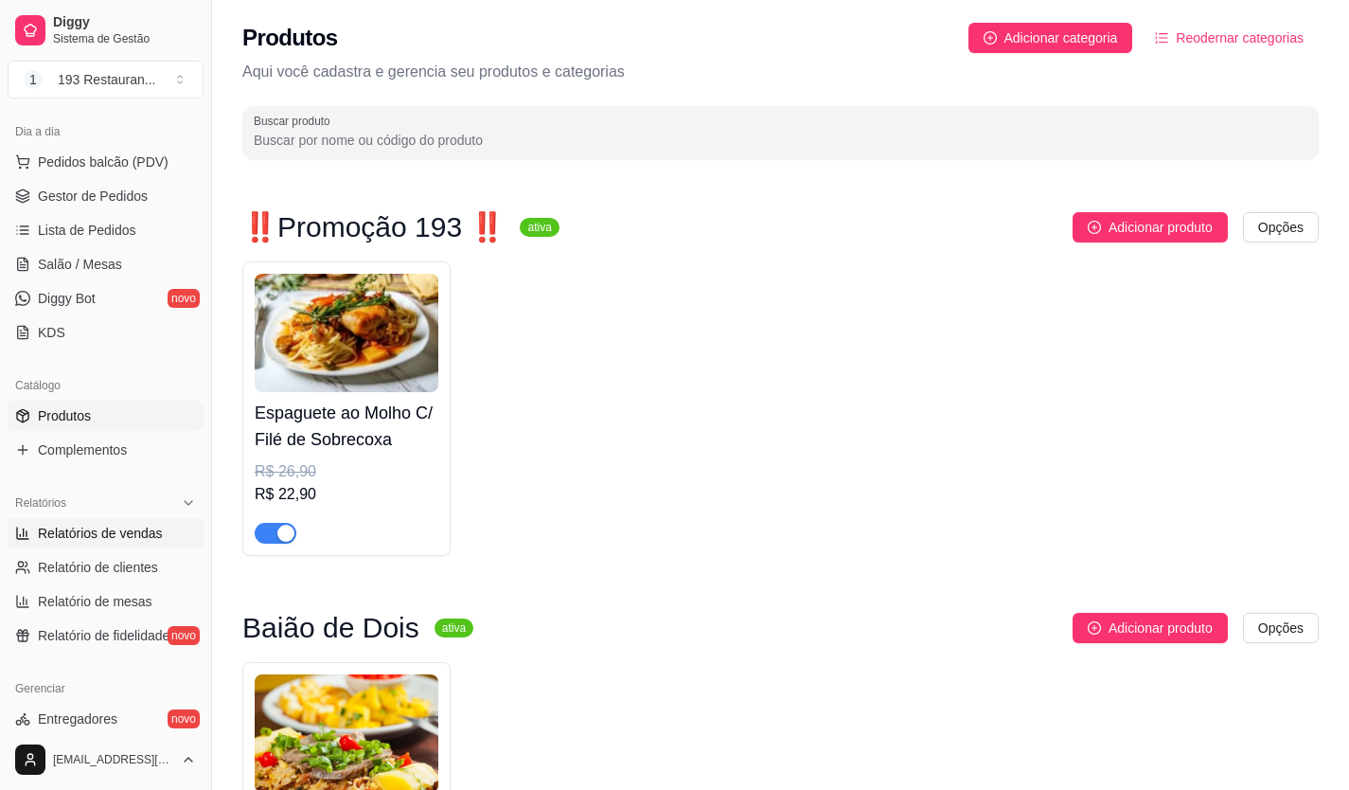
click at [141, 531] on span "Relatórios de vendas" at bounding box center [100, 533] width 125 height 19
select select "ALL"
select select "0"
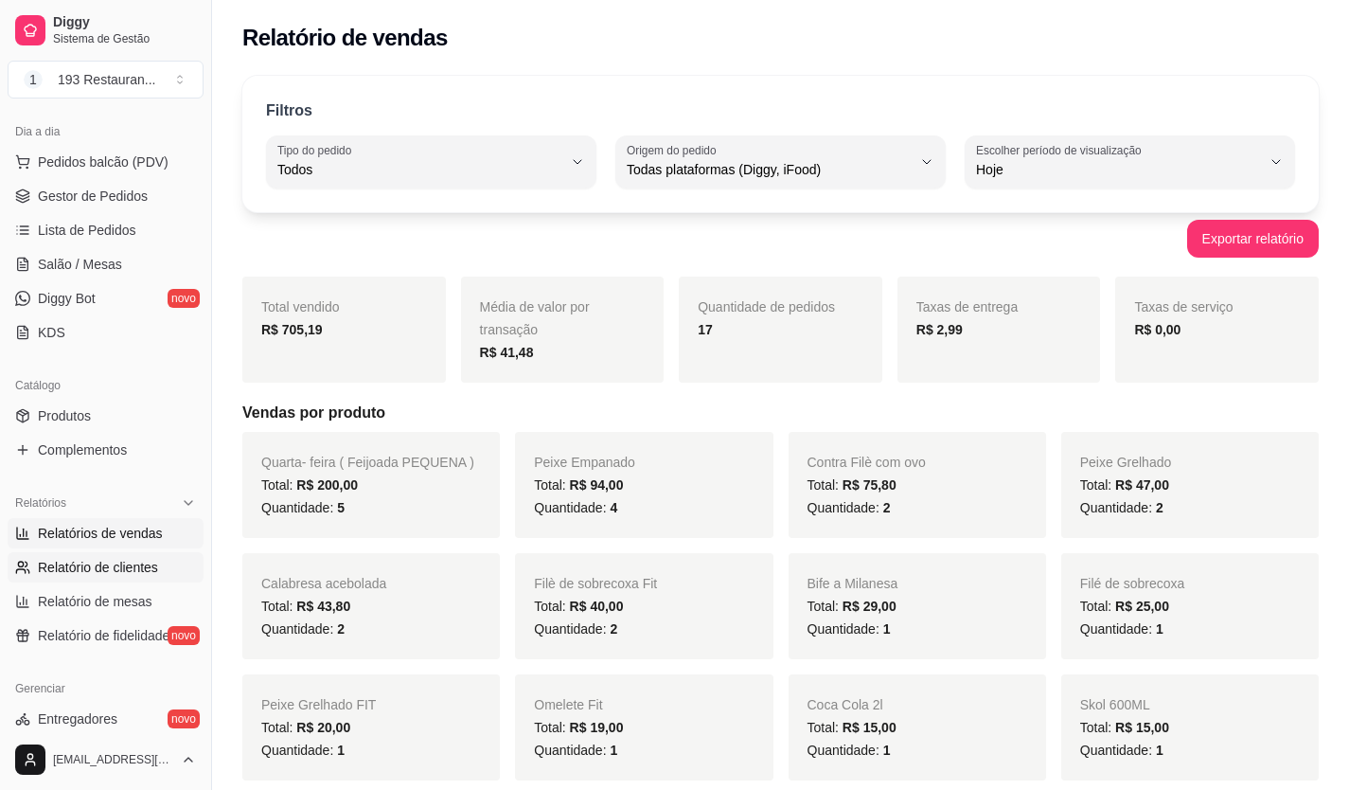
click at [116, 562] on span "Relatório de clientes" at bounding box center [98, 567] width 120 height 19
select select "30"
select select "HIGHEST_TOTAL_SPENT_WITH_ORDERS"
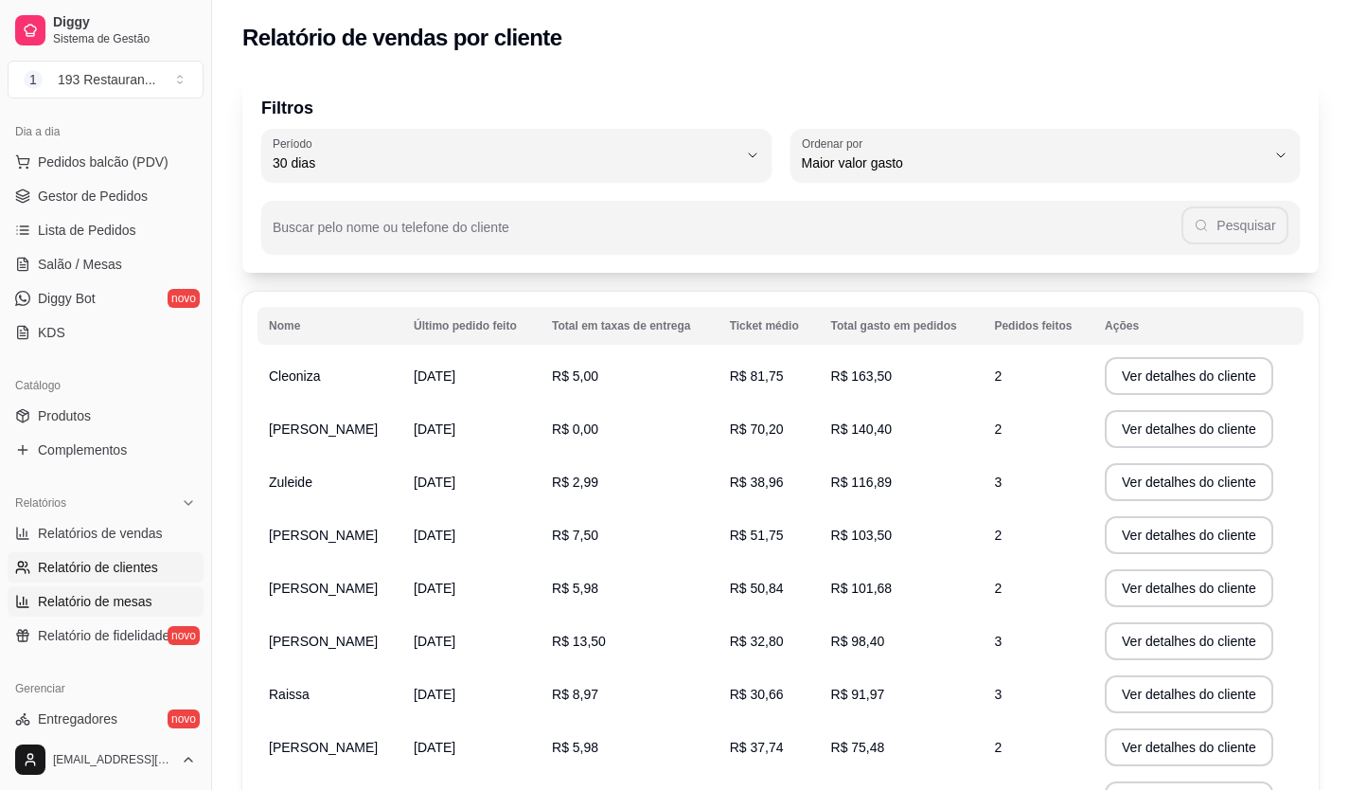
click at [114, 592] on span "Relatório de mesas" at bounding box center [95, 601] width 115 height 19
select select "TOTAL_OF_ORDERS"
select select "7"
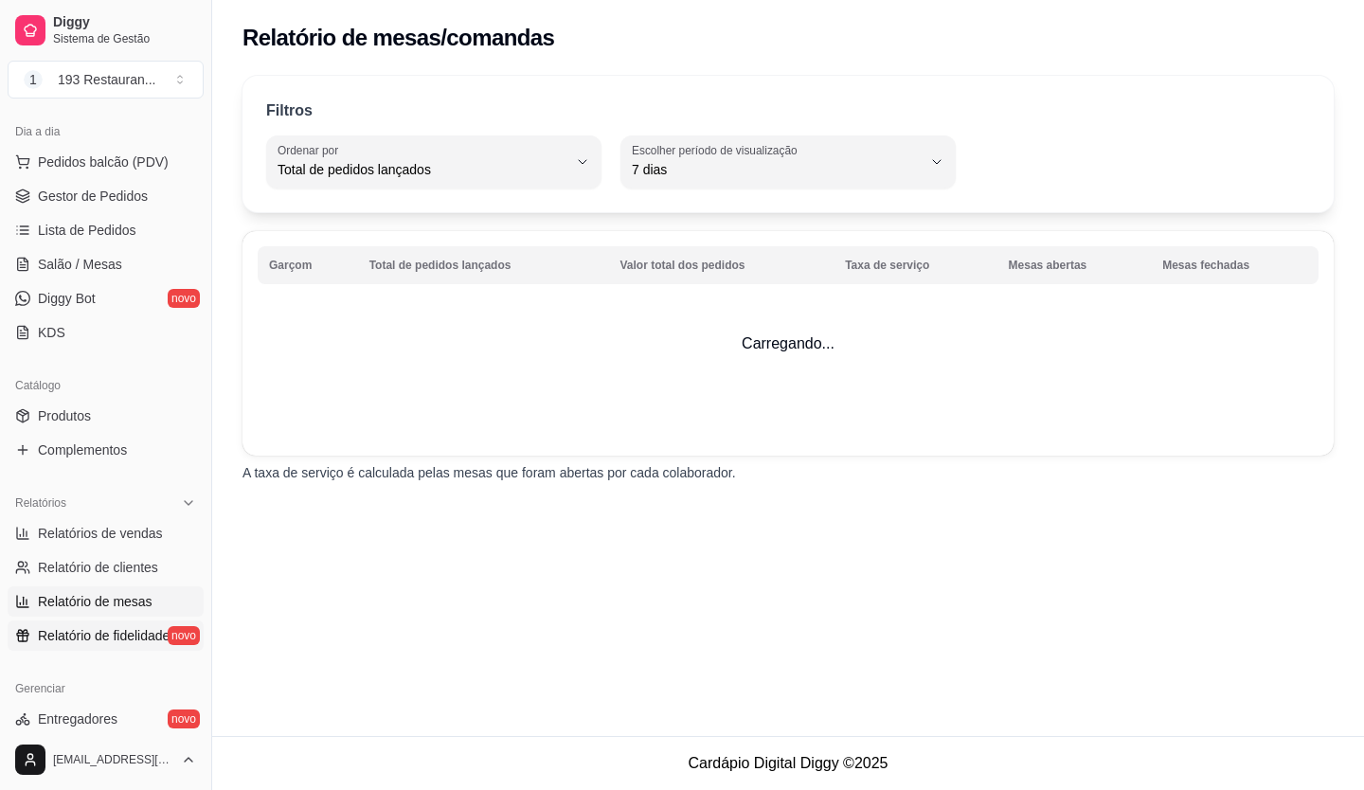
click at [105, 625] on link "Relatório de fidelidade novo" at bounding box center [106, 635] width 196 height 30
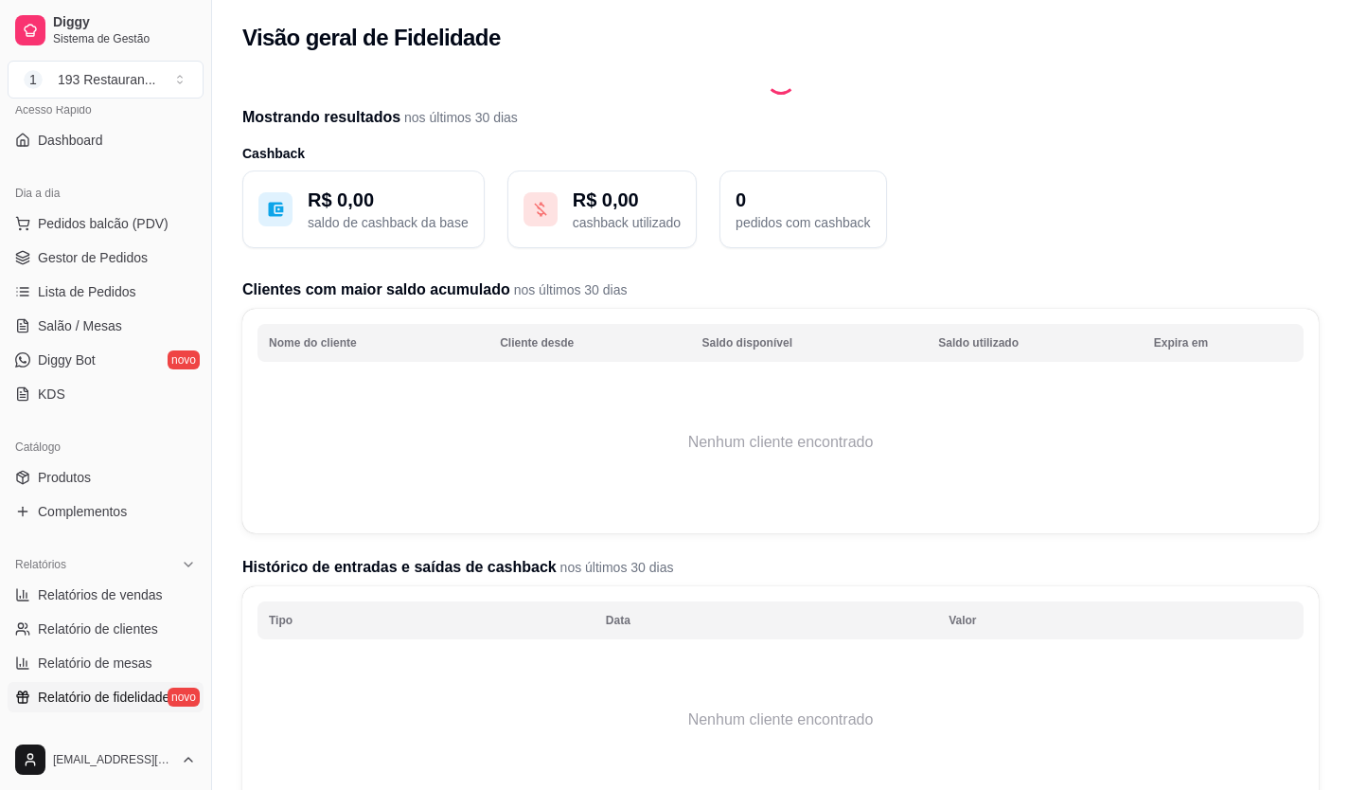
scroll to position [95, 0]
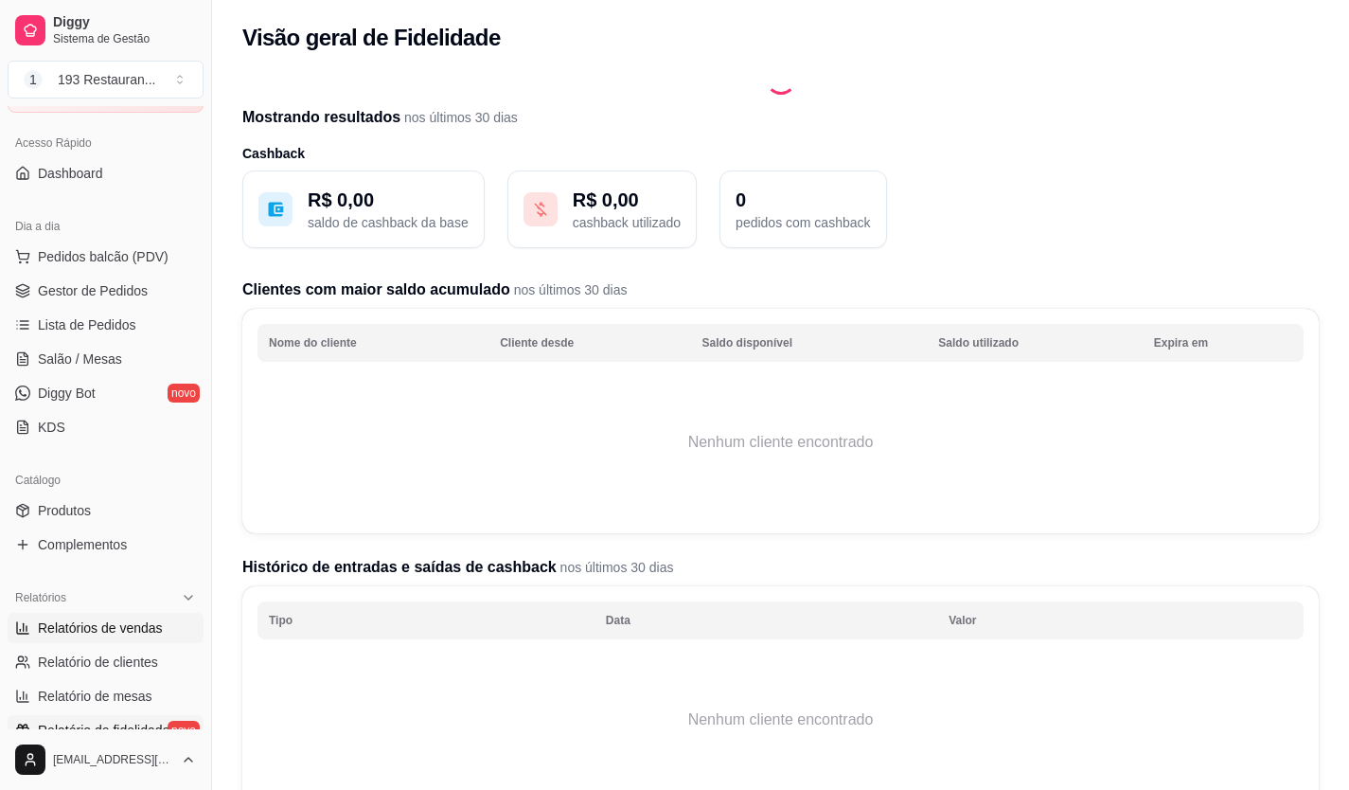
click at [146, 623] on span "Relatórios de vendas" at bounding box center [100, 627] width 125 height 19
select select "ALL"
select select "0"
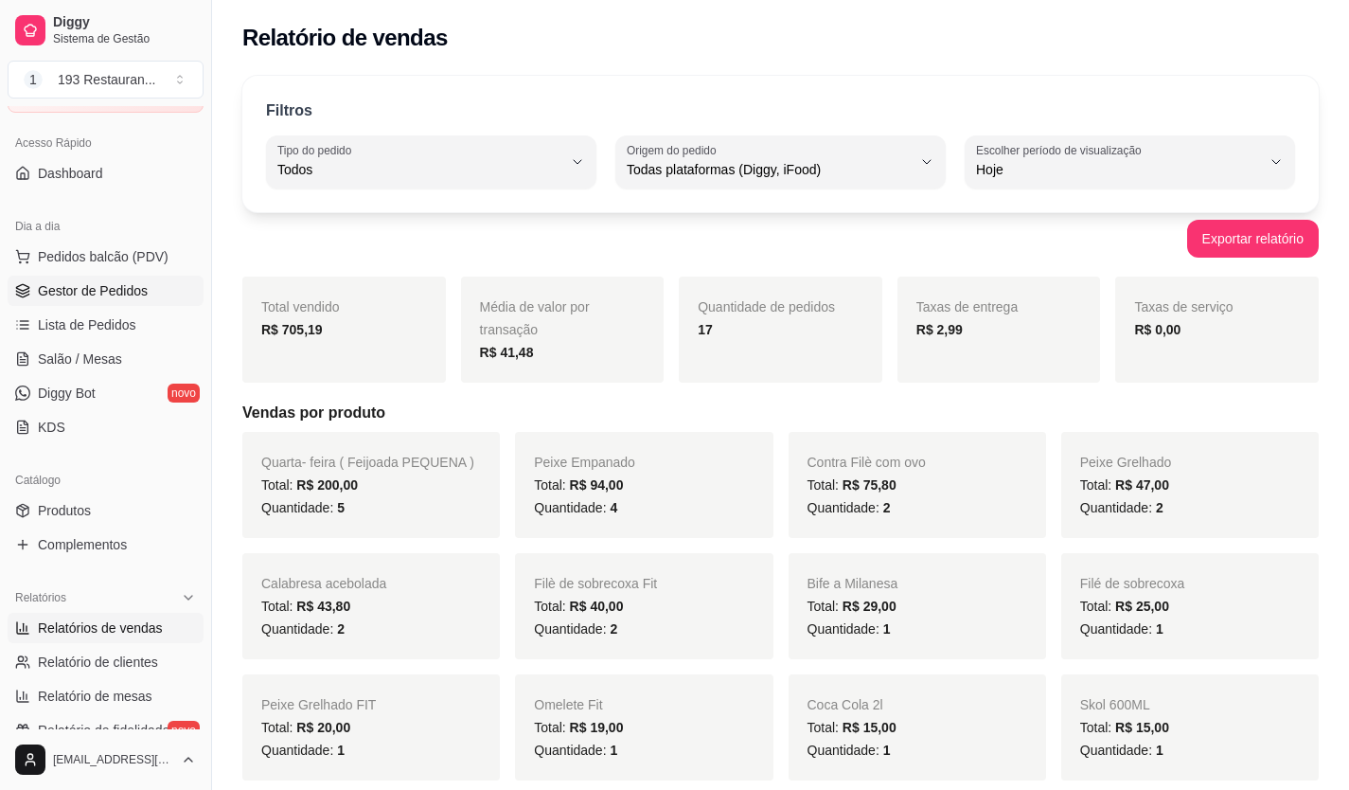
click at [109, 291] on span "Gestor de Pedidos" at bounding box center [93, 290] width 110 height 19
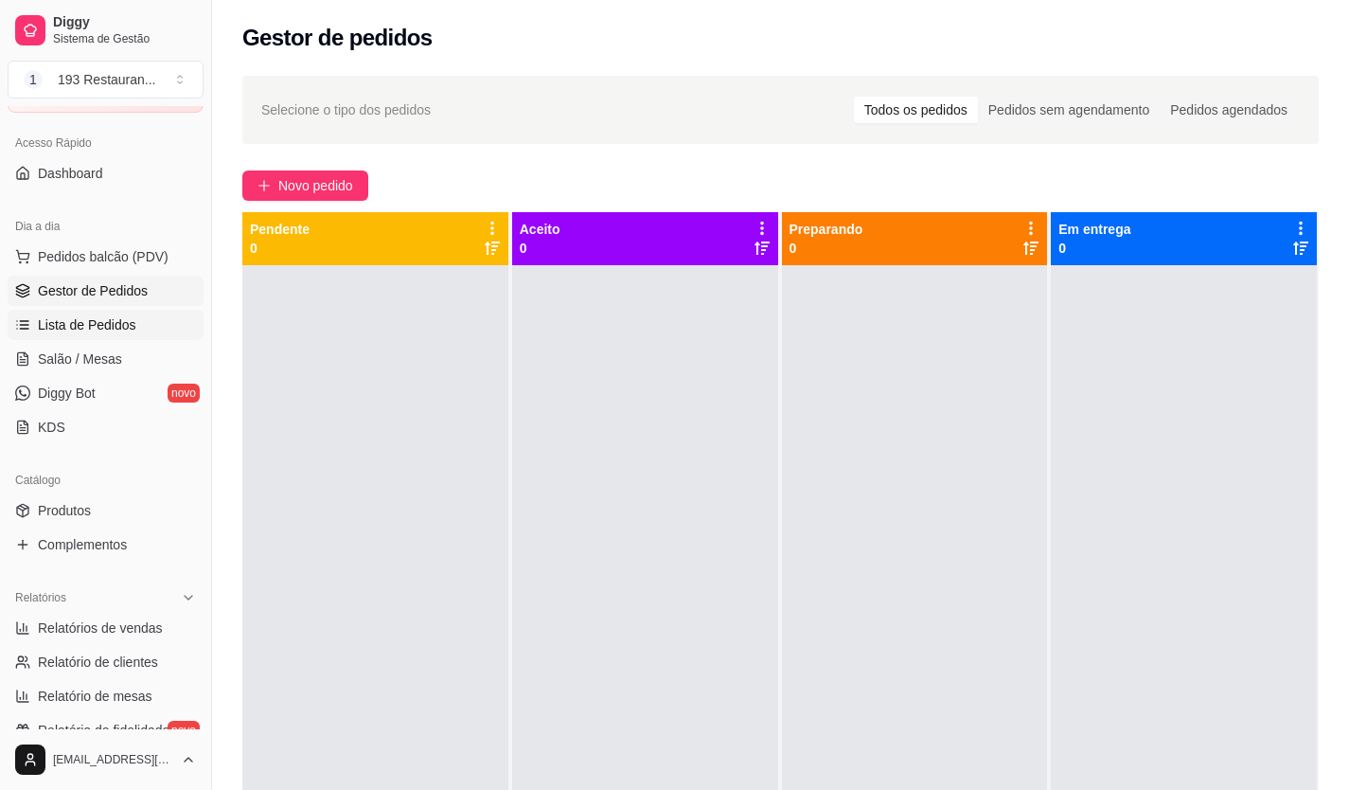
click at [88, 327] on span "Lista de Pedidos" at bounding box center [87, 324] width 98 height 19
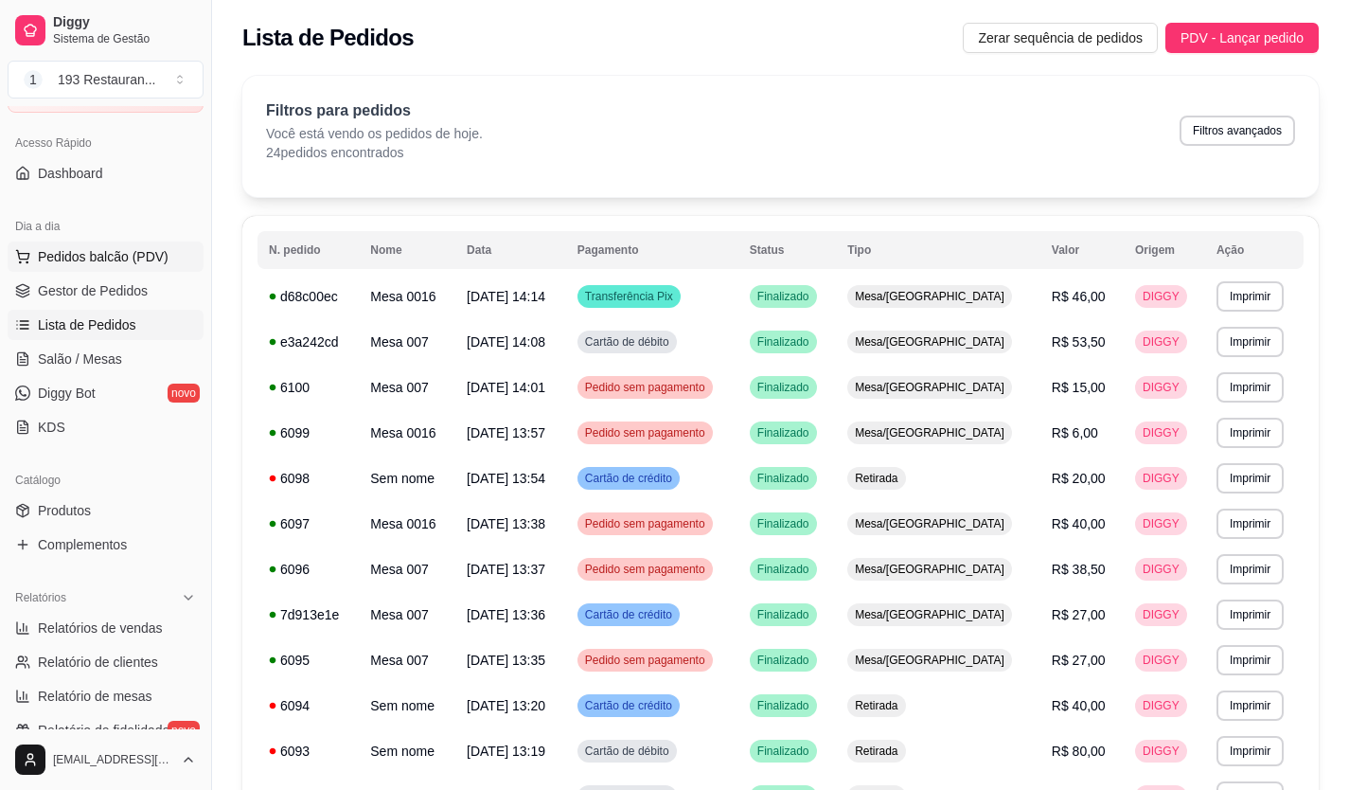
click at [141, 252] on span "Pedidos balcão (PDV)" at bounding box center [103, 256] width 131 height 19
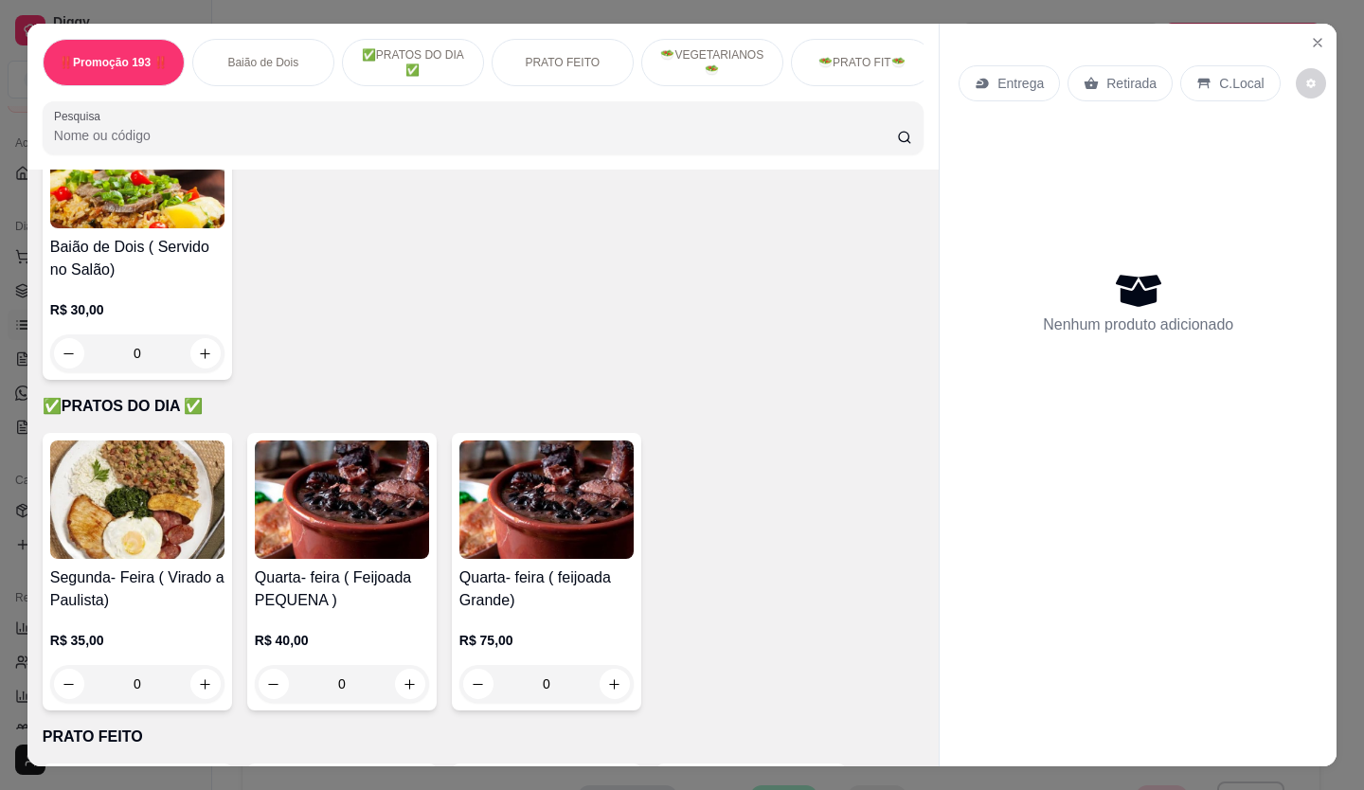
scroll to position [568, 0]
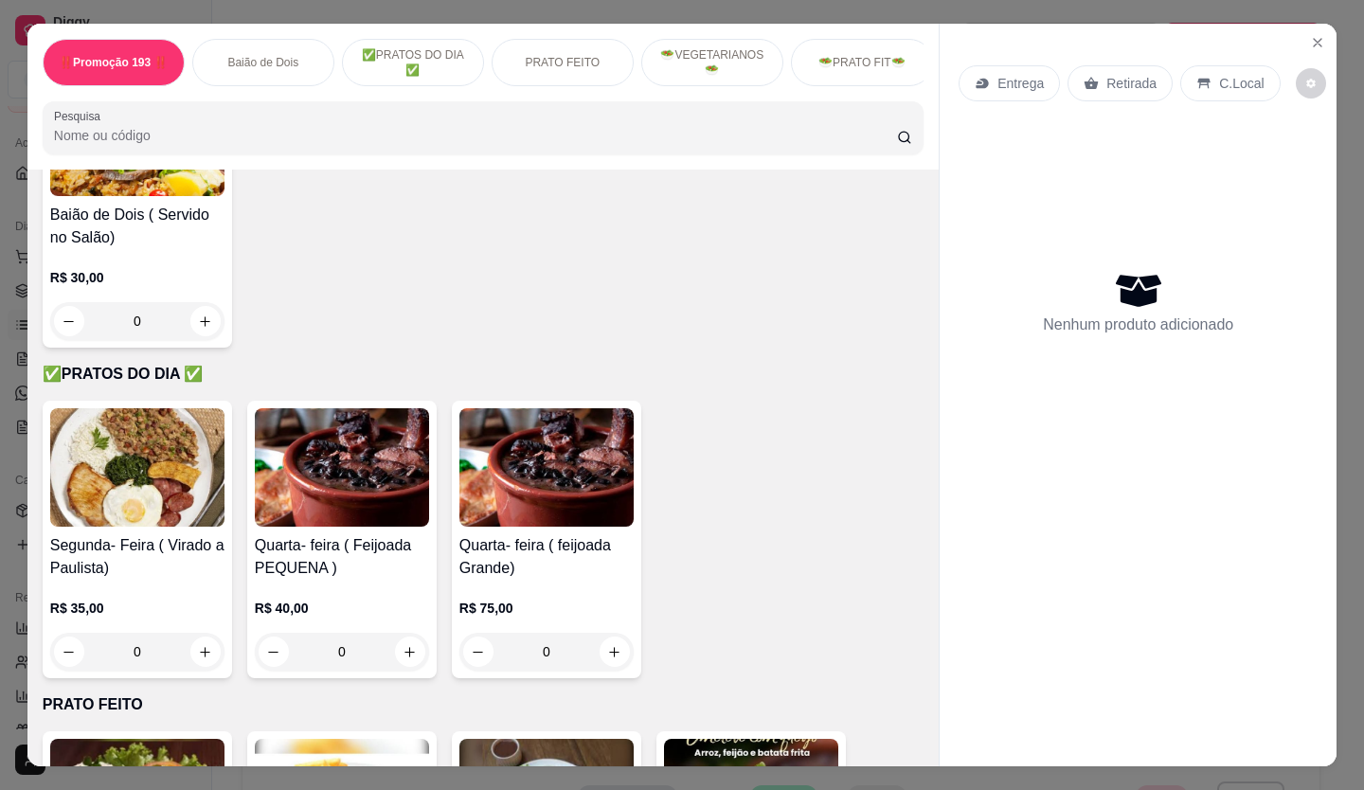
click at [191, 324] on div "0" at bounding box center [137, 321] width 174 height 38
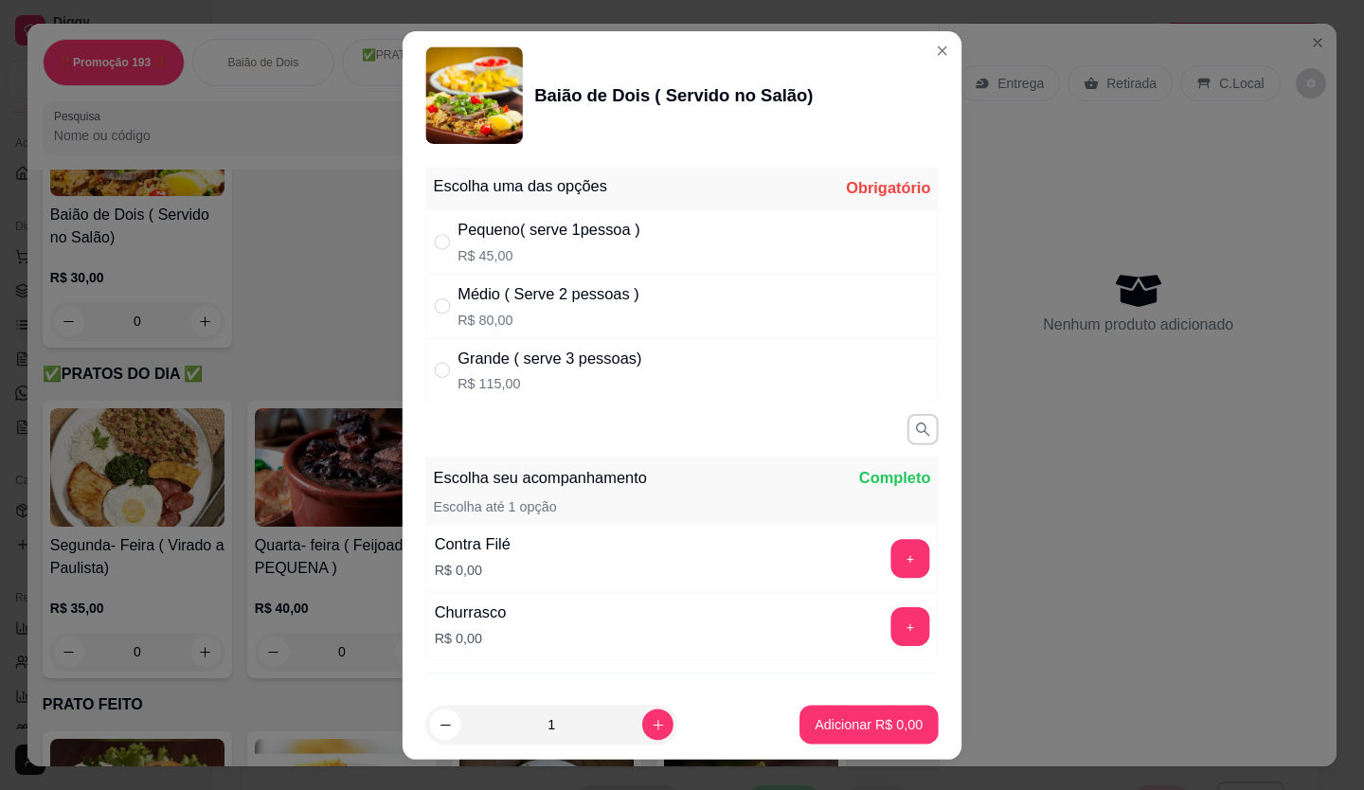
click at [191, 324] on div "0" at bounding box center [137, 321] width 174 height 38
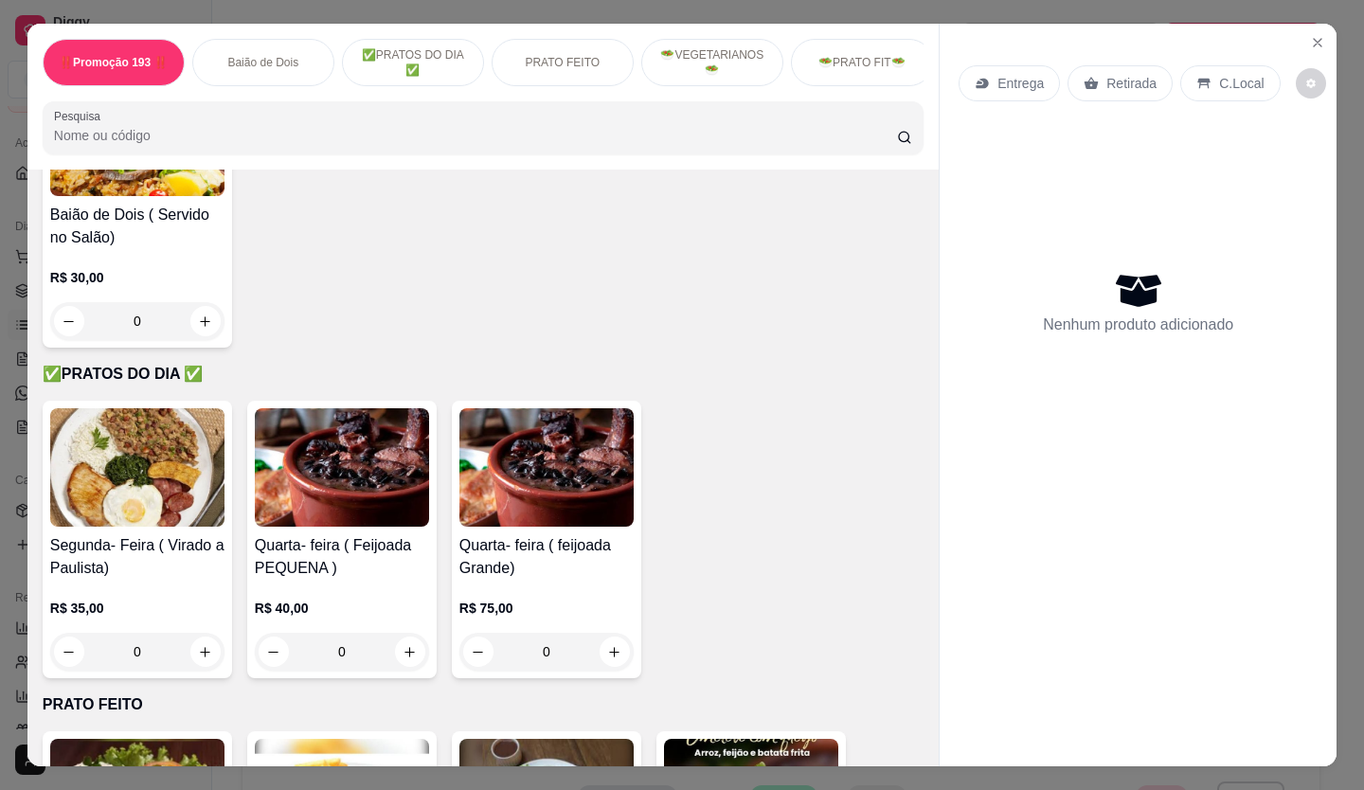
click at [189, 327] on div "0" at bounding box center [137, 321] width 174 height 38
click at [200, 323] on div "0" at bounding box center [137, 321] width 174 height 38
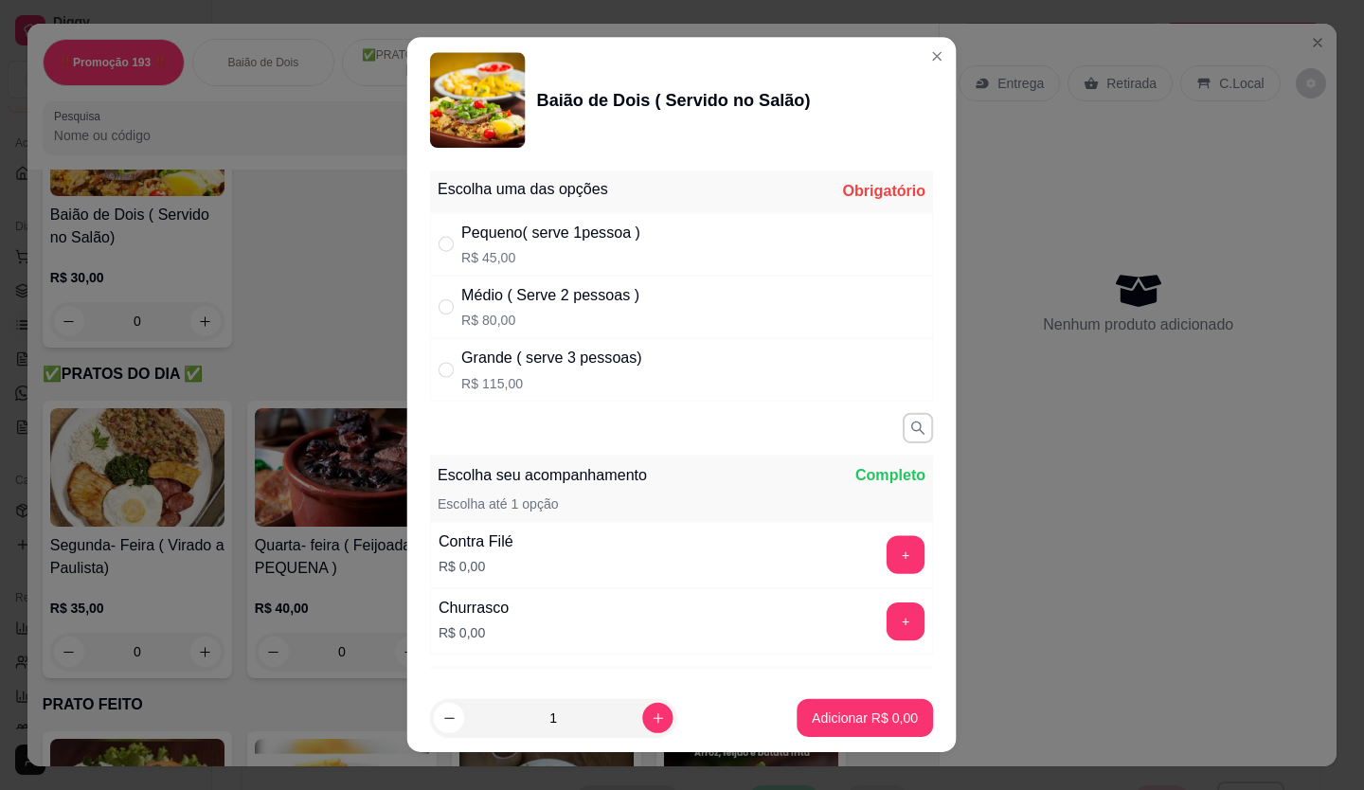
click at [200, 323] on div "0" at bounding box center [137, 321] width 174 height 38
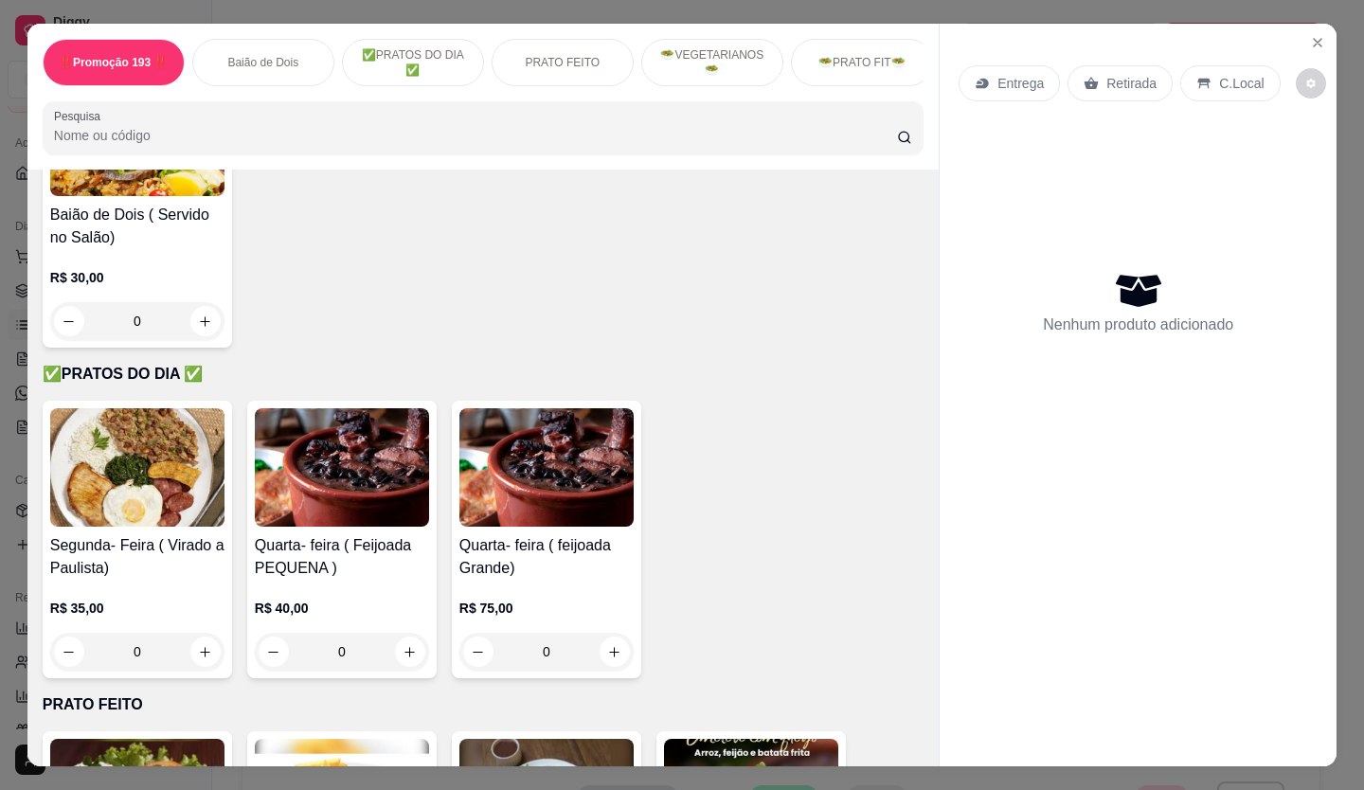
click at [128, 316] on div "0" at bounding box center [137, 321] width 174 height 38
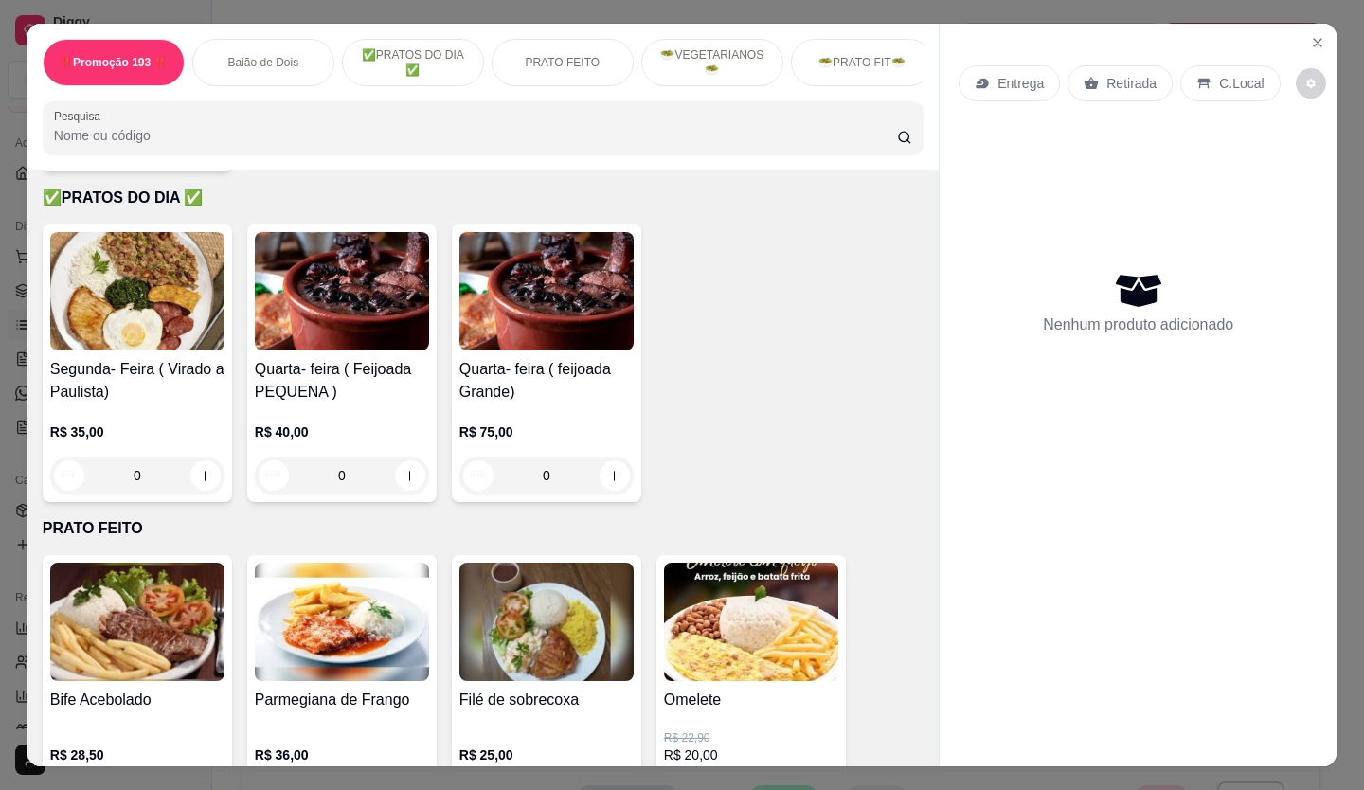
scroll to position [852, 0]
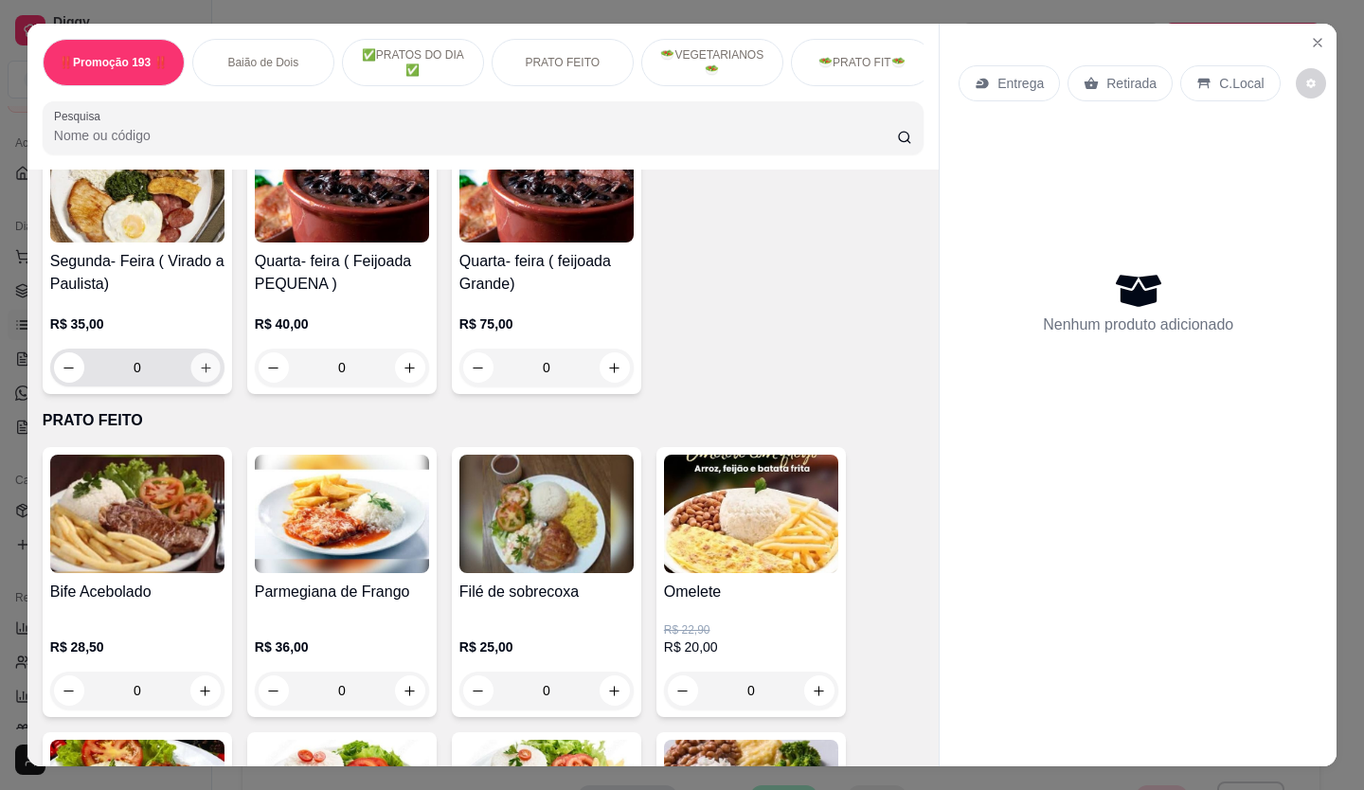
click at [199, 369] on icon "increase-product-quantity" at bounding box center [206, 368] width 14 height 14
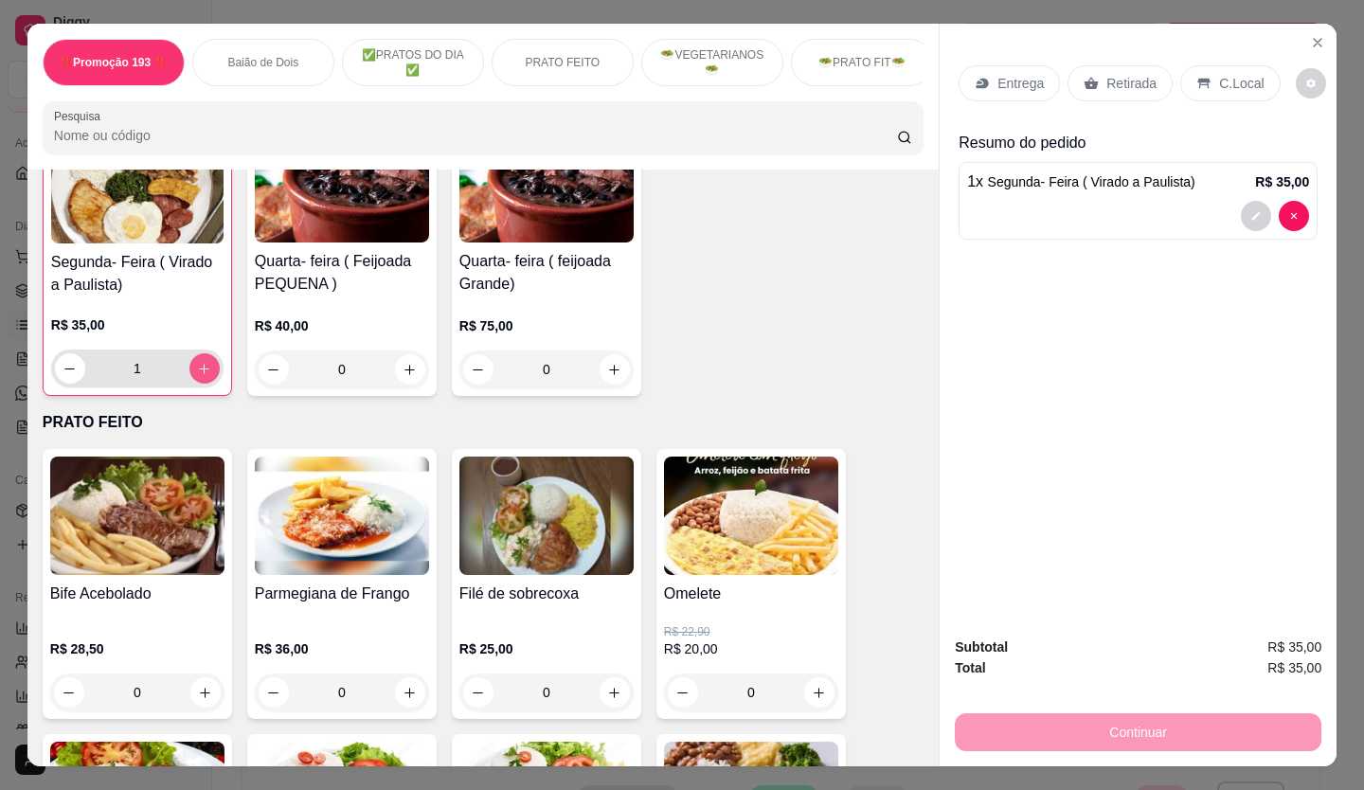
scroll to position [853, 0]
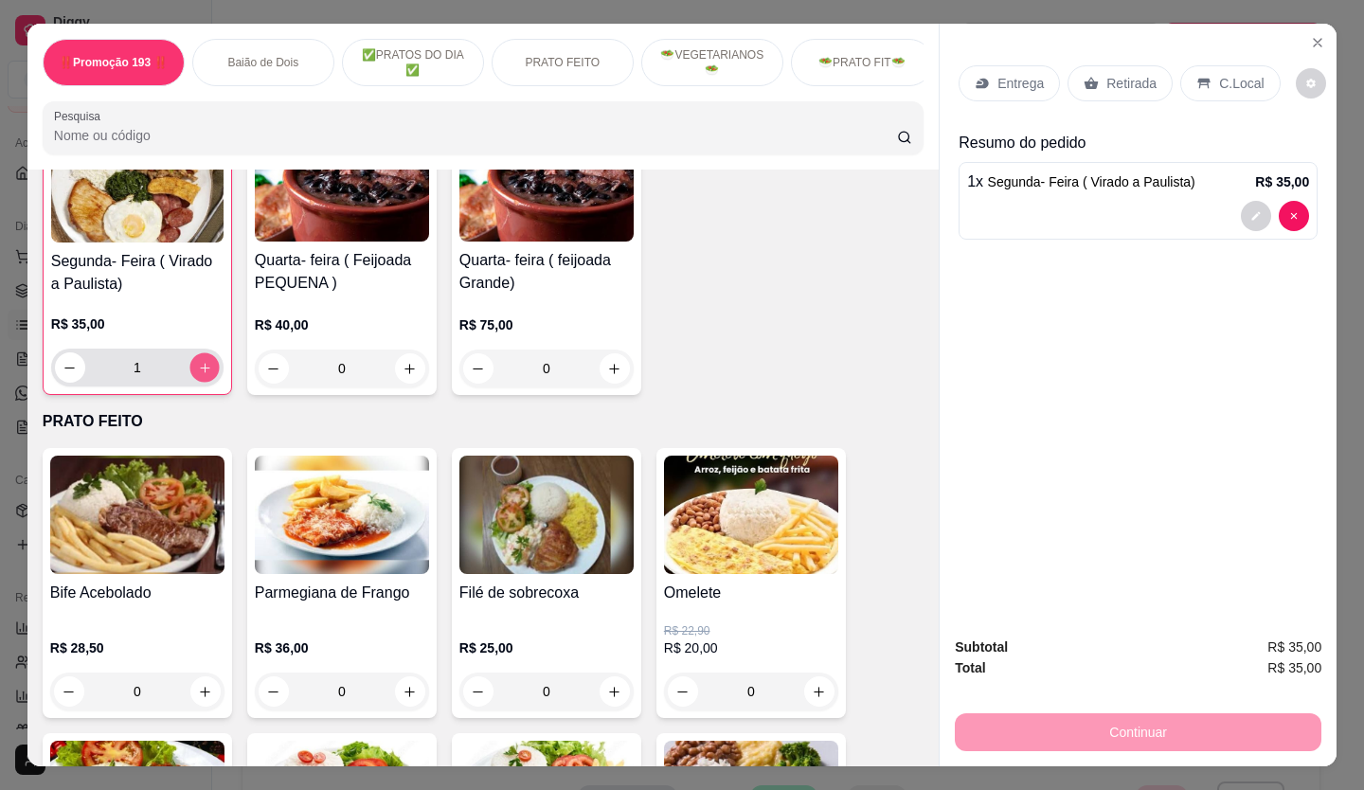
click at [198, 369] on icon "increase-product-quantity" at bounding box center [205, 368] width 14 height 14
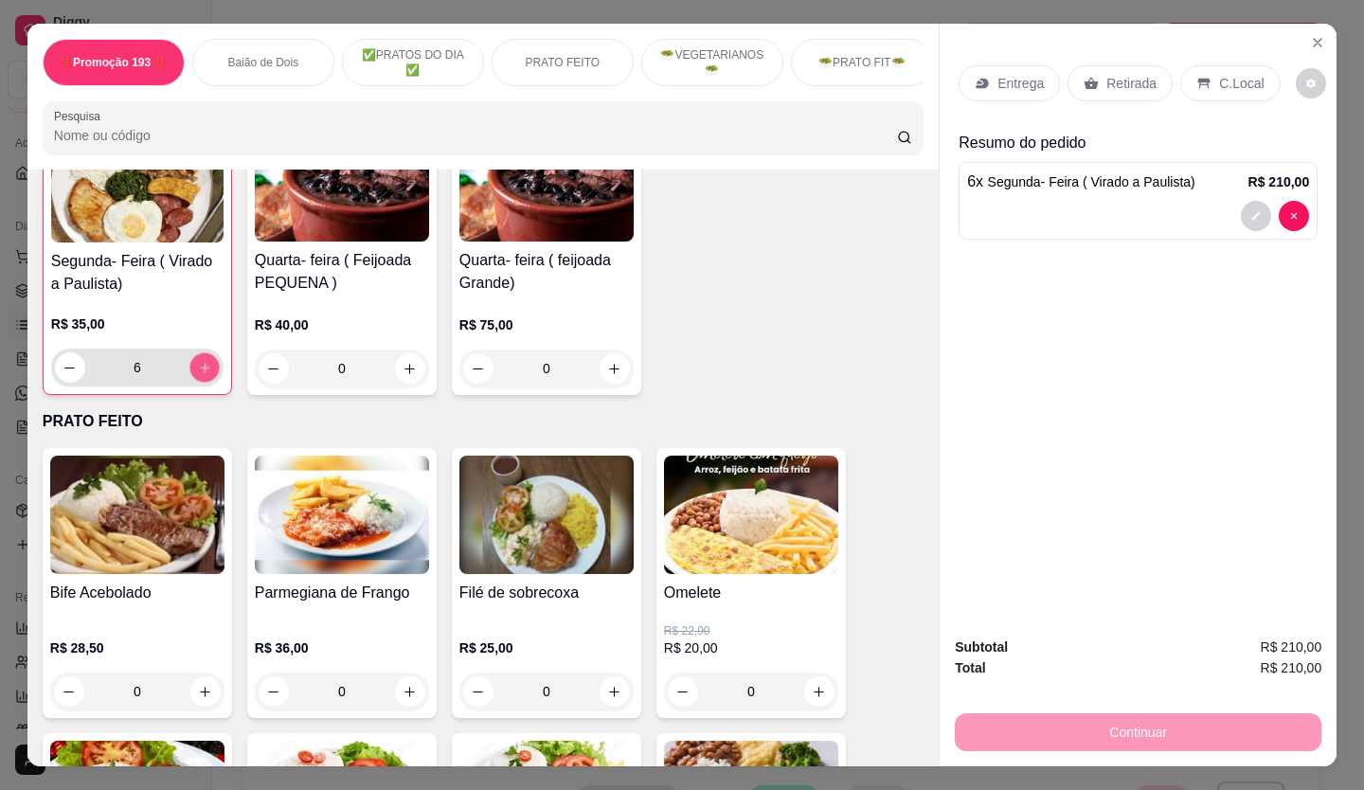
click at [198, 369] on icon "increase-product-quantity" at bounding box center [205, 368] width 14 height 14
click at [197, 369] on icon "increase-product-quantity" at bounding box center [204, 368] width 14 height 14
click at [198, 369] on icon "increase-product-quantity" at bounding box center [205, 368] width 14 height 14
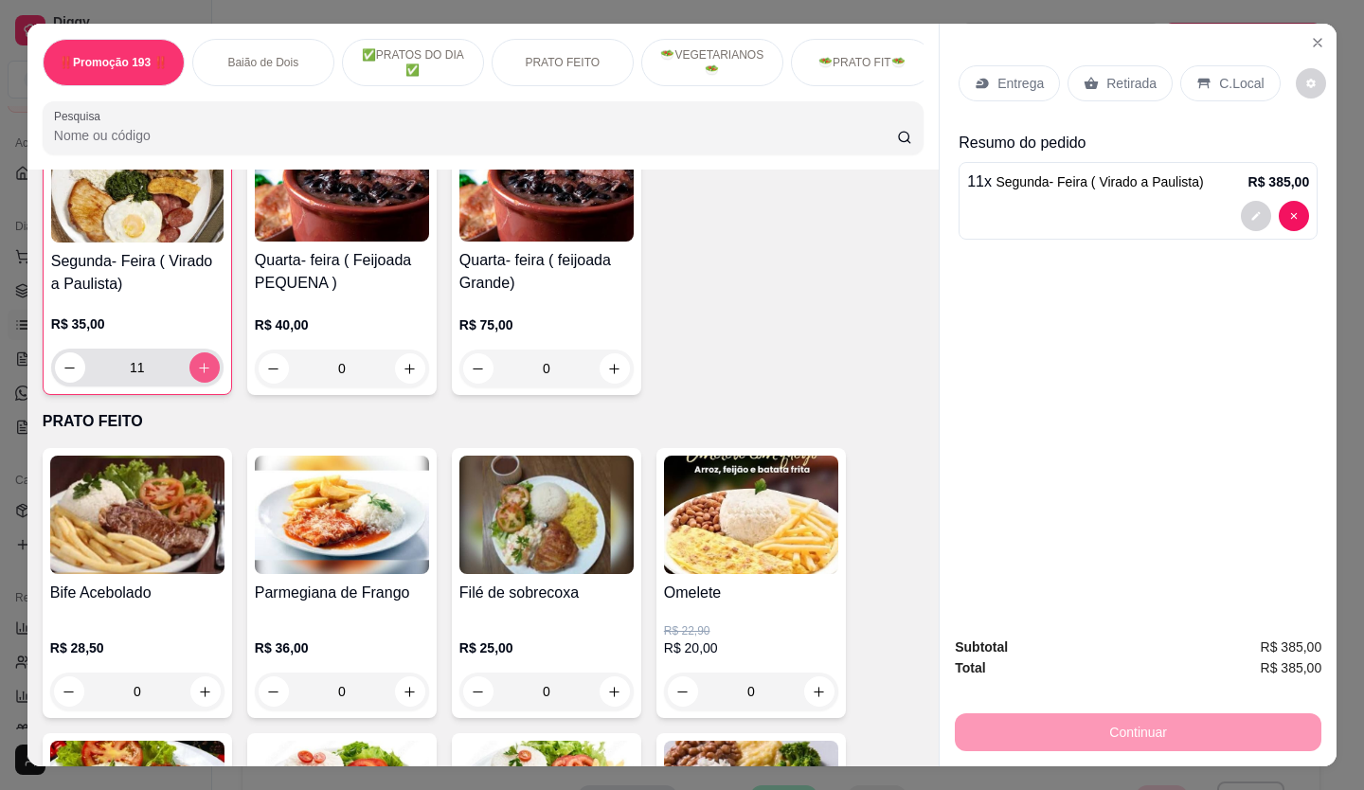
click at [197, 369] on icon "increase-product-quantity" at bounding box center [204, 368] width 14 height 14
click at [199, 368] on icon "increase-product-quantity" at bounding box center [204, 368] width 14 height 14
click at [199, 368] on icon "increase-product-quantity" at bounding box center [205, 368] width 14 height 14
click at [199, 368] on icon "increase-product-quantity" at bounding box center [204, 368] width 14 height 14
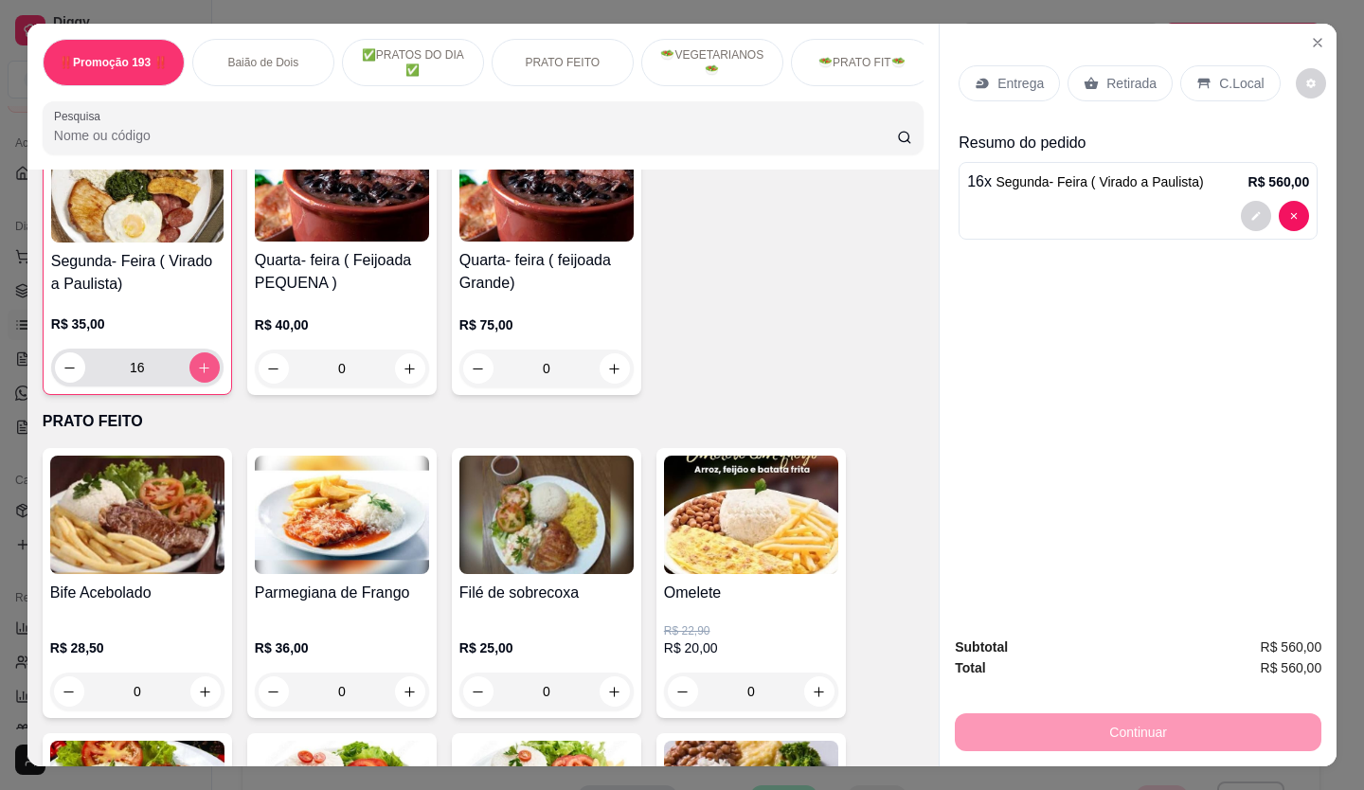
click at [199, 368] on icon "increase-product-quantity" at bounding box center [204, 368] width 14 height 14
click at [199, 368] on icon "increase-product-quantity" at bounding box center [205, 368] width 14 height 14
click at [74, 383] on button "decrease-product-quantity" at bounding box center [69, 367] width 29 height 29
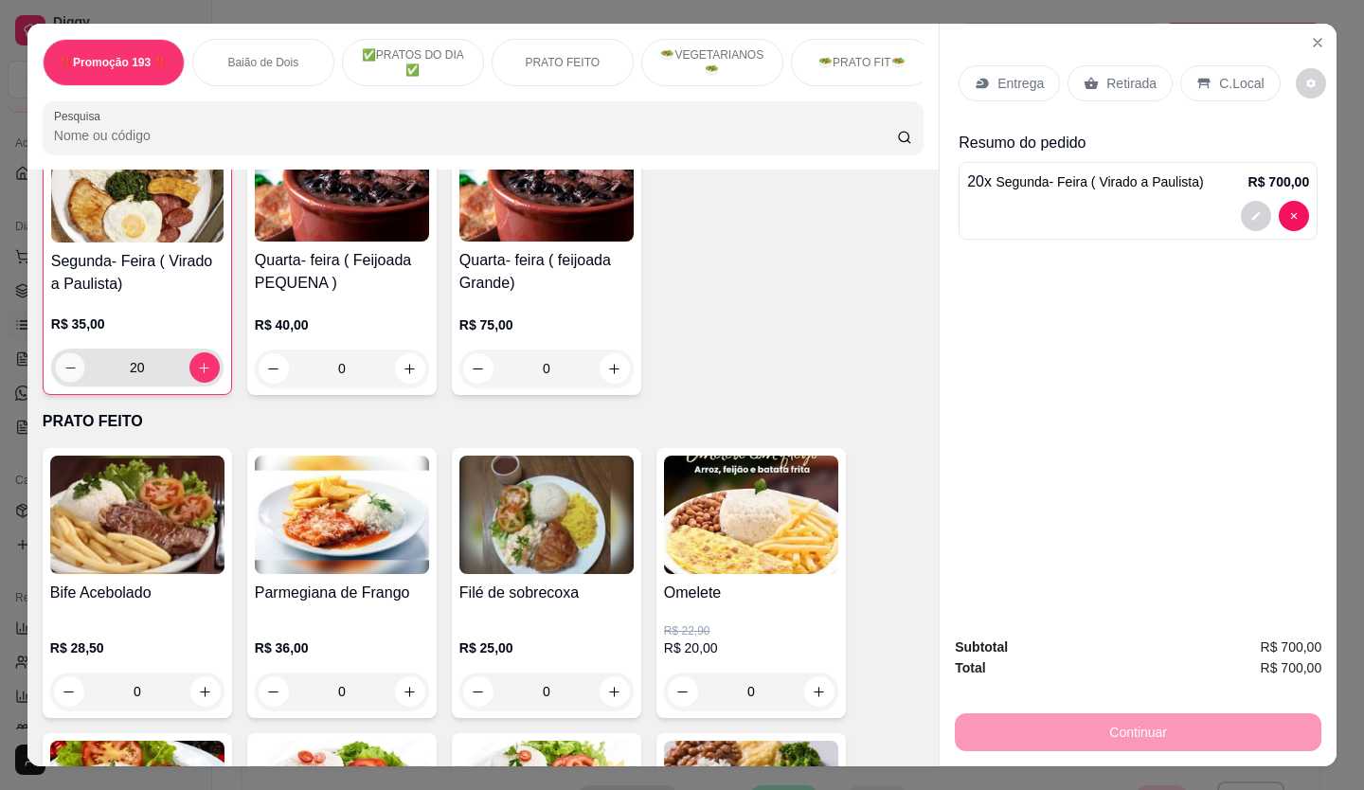
type input "19"
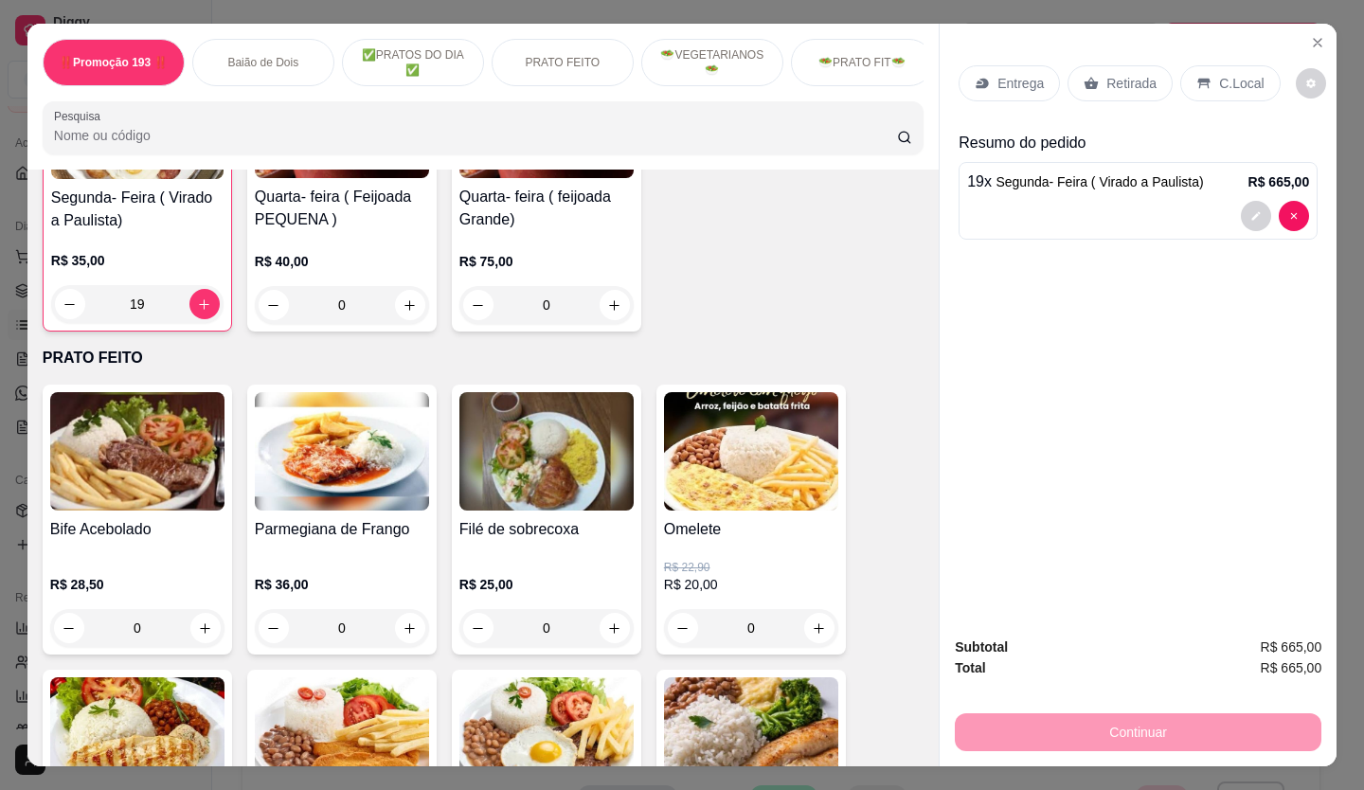
scroll to position [948, 0]
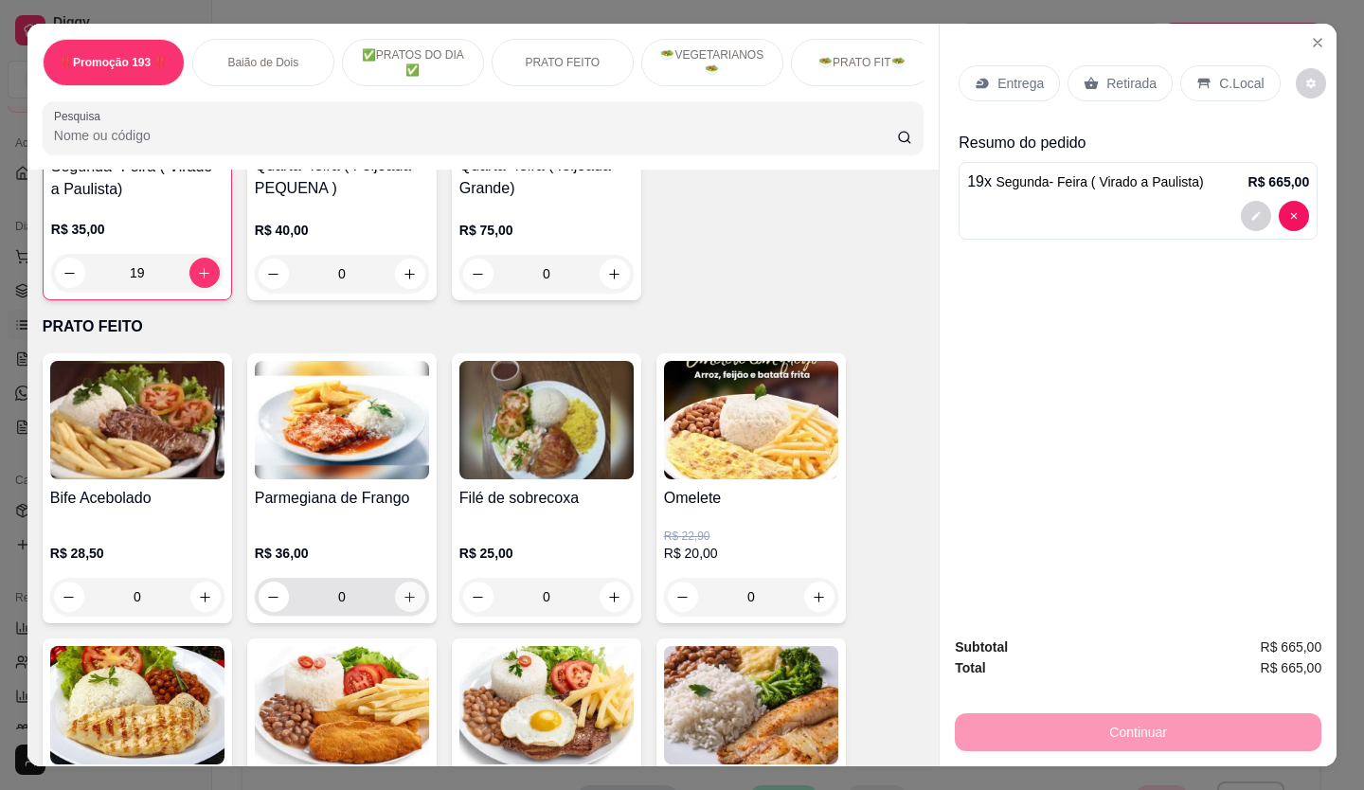
click at [395, 608] on button "increase-product-quantity" at bounding box center [410, 596] width 30 height 30
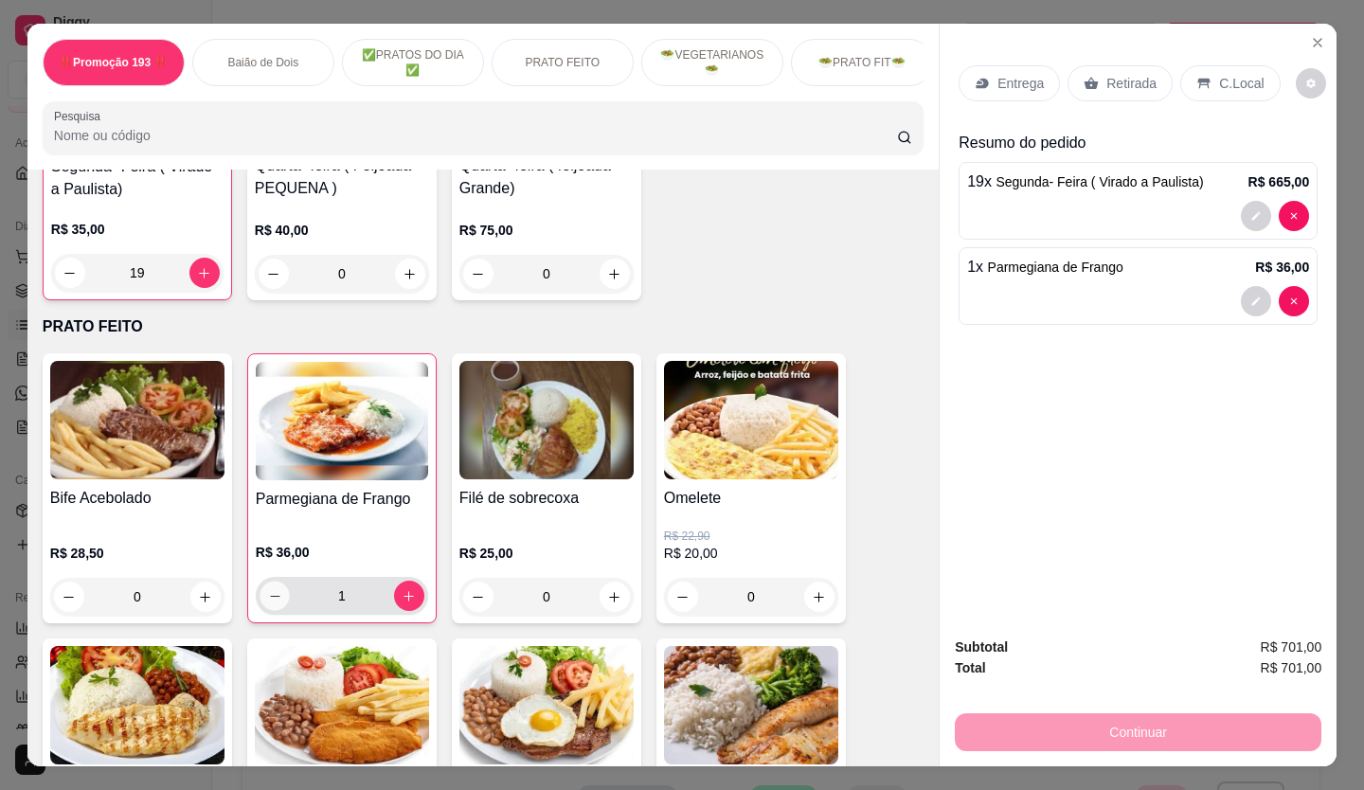
click at [268, 601] on icon "decrease-product-quantity" at bounding box center [275, 596] width 14 height 14
type input "0"
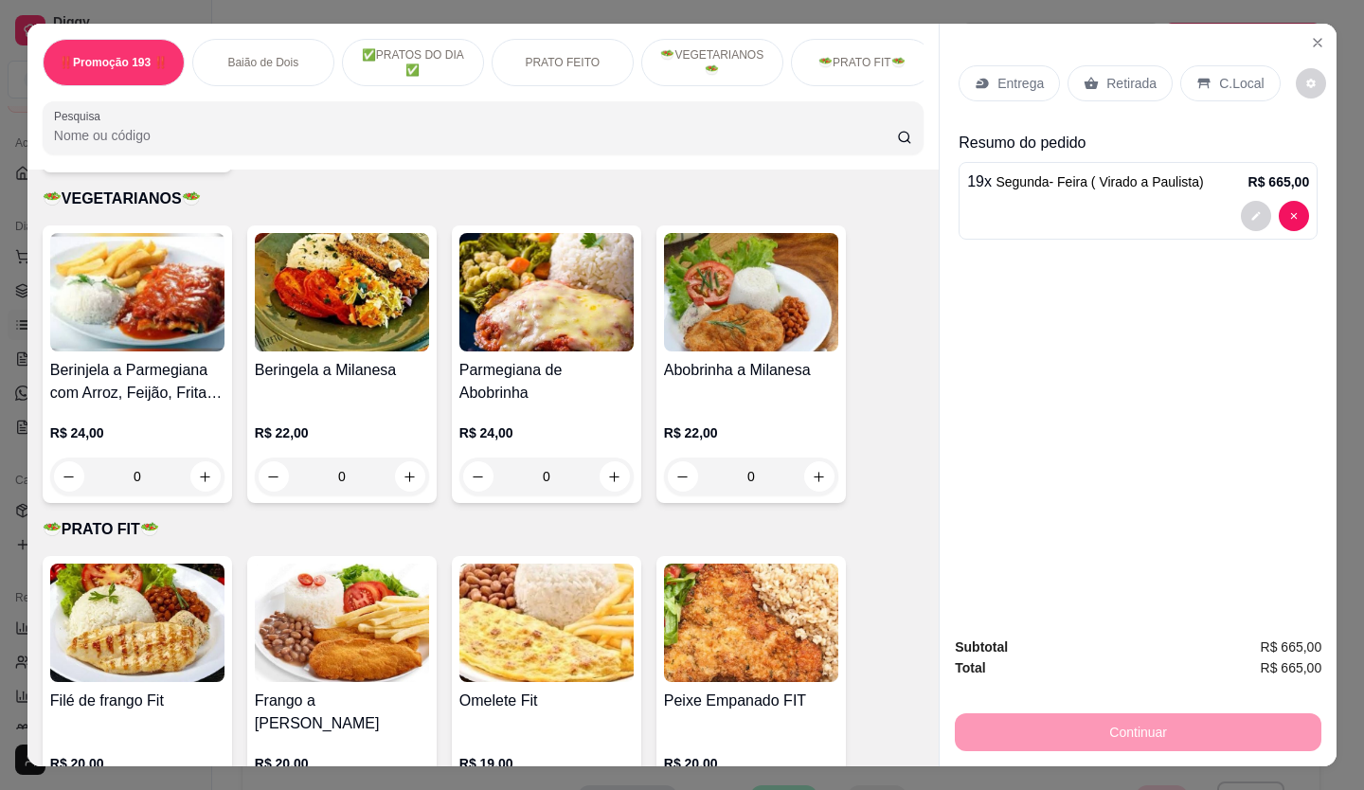
scroll to position [2558, 0]
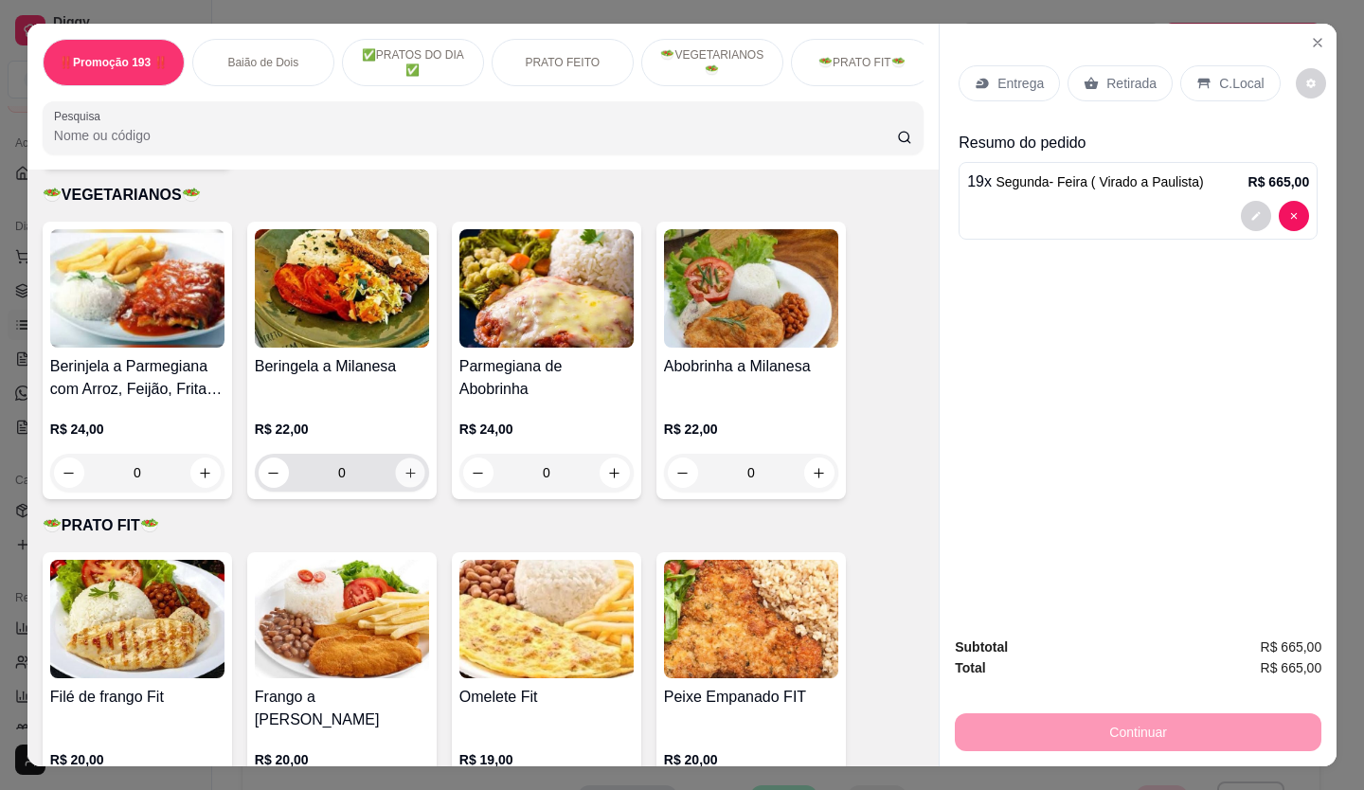
click at [406, 483] on button "increase-product-quantity" at bounding box center [409, 472] width 29 height 29
type input "1"
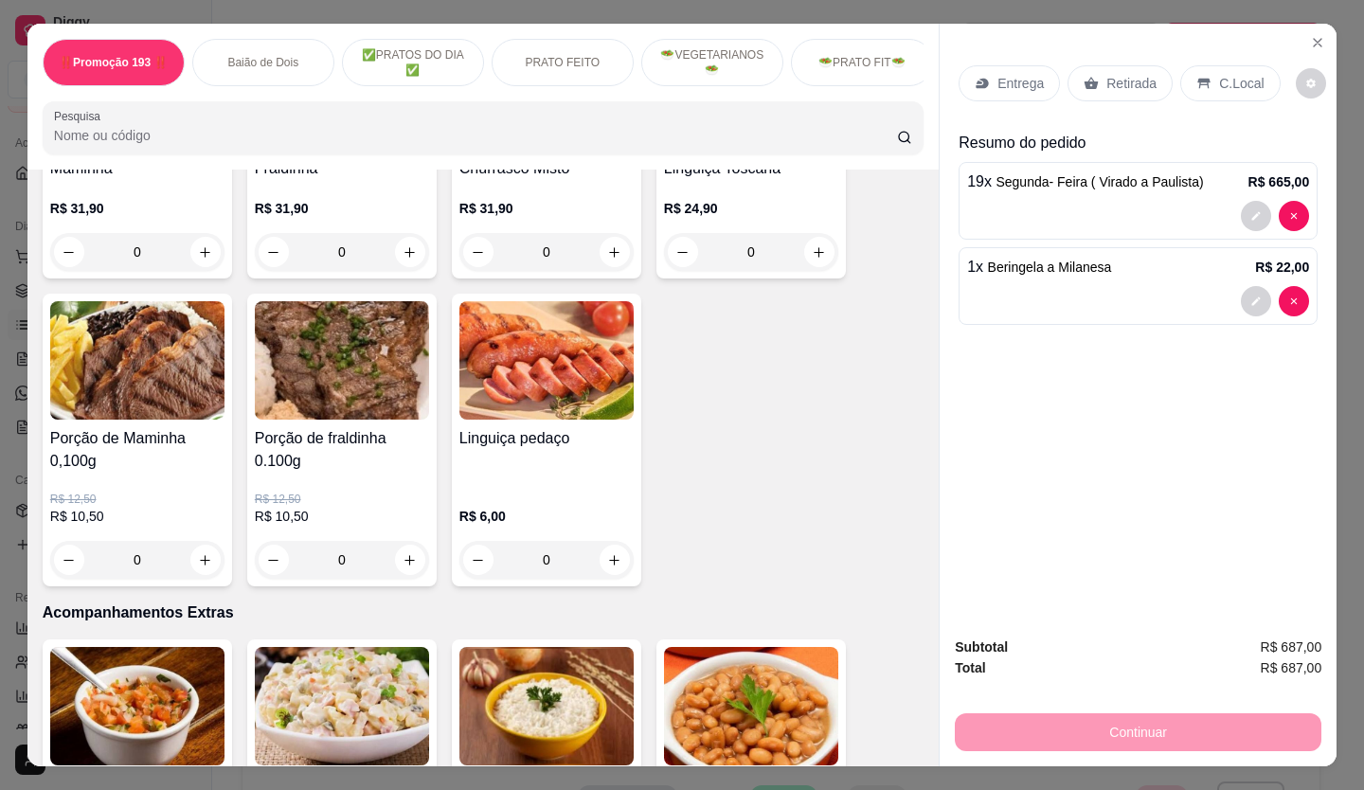
scroll to position [3694, 0]
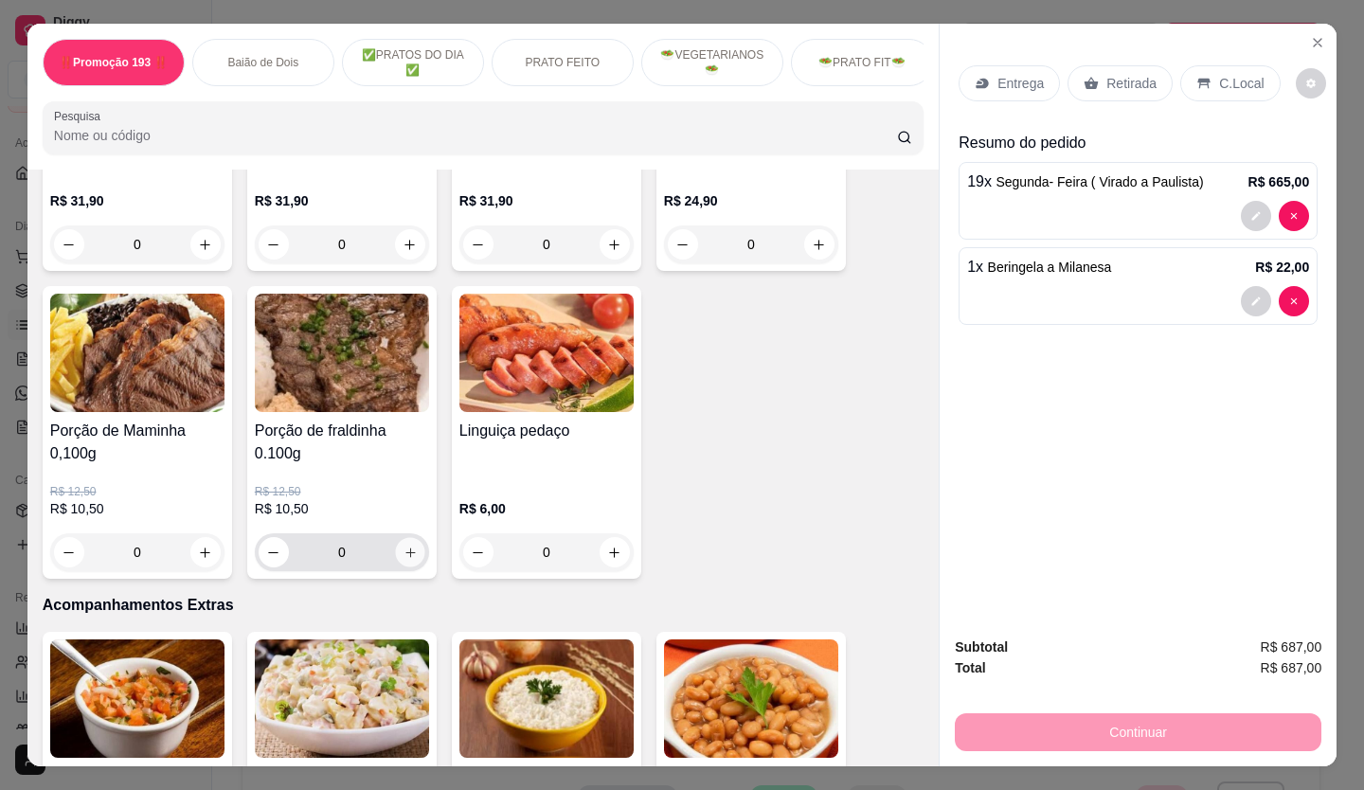
click at [404, 545] on icon "increase-product-quantity" at bounding box center [410, 552] width 14 height 14
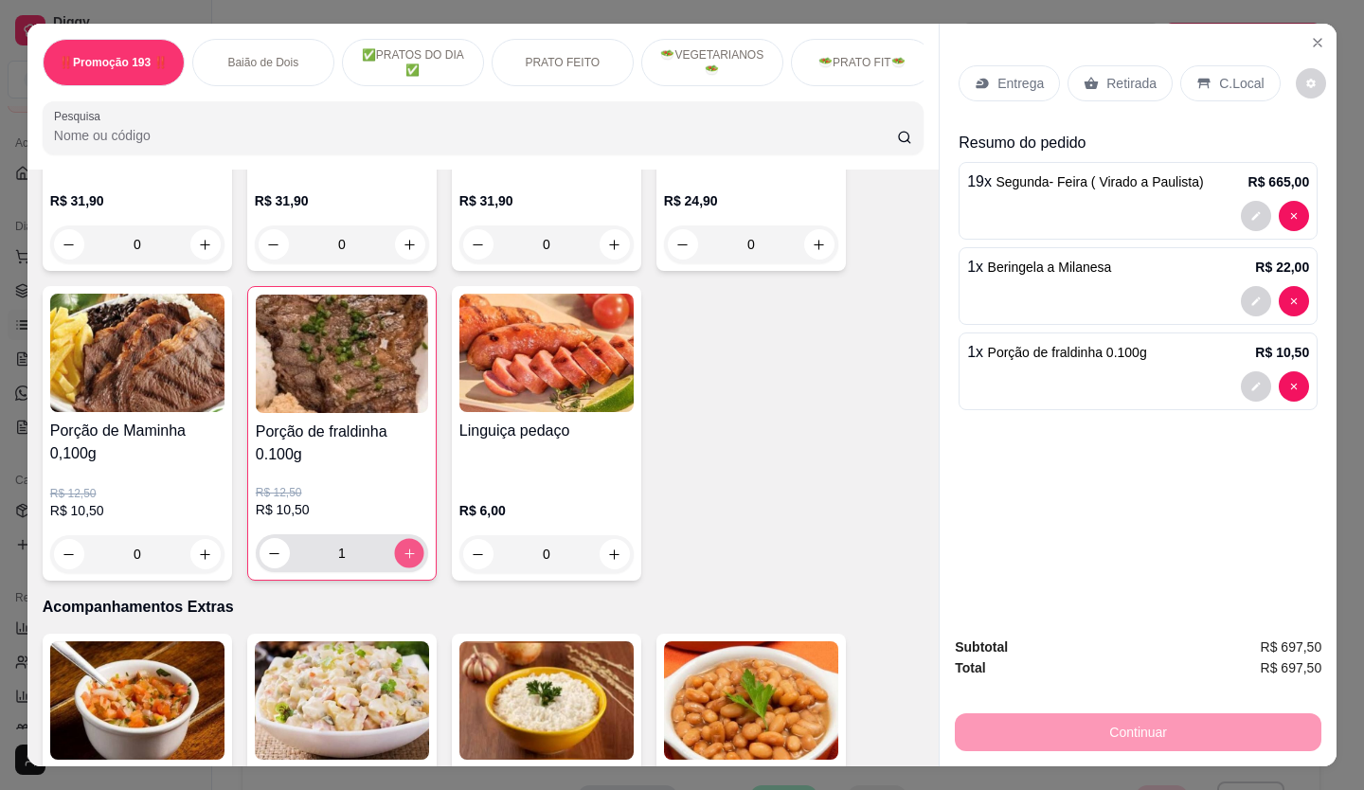
click at [394, 539] on button "increase-product-quantity" at bounding box center [408, 553] width 29 height 29
click at [277, 537] on div "2" at bounding box center [341, 553] width 165 height 38
click at [267, 546] on icon "decrease-product-quantity" at bounding box center [274, 553] width 14 height 14
type input "1"
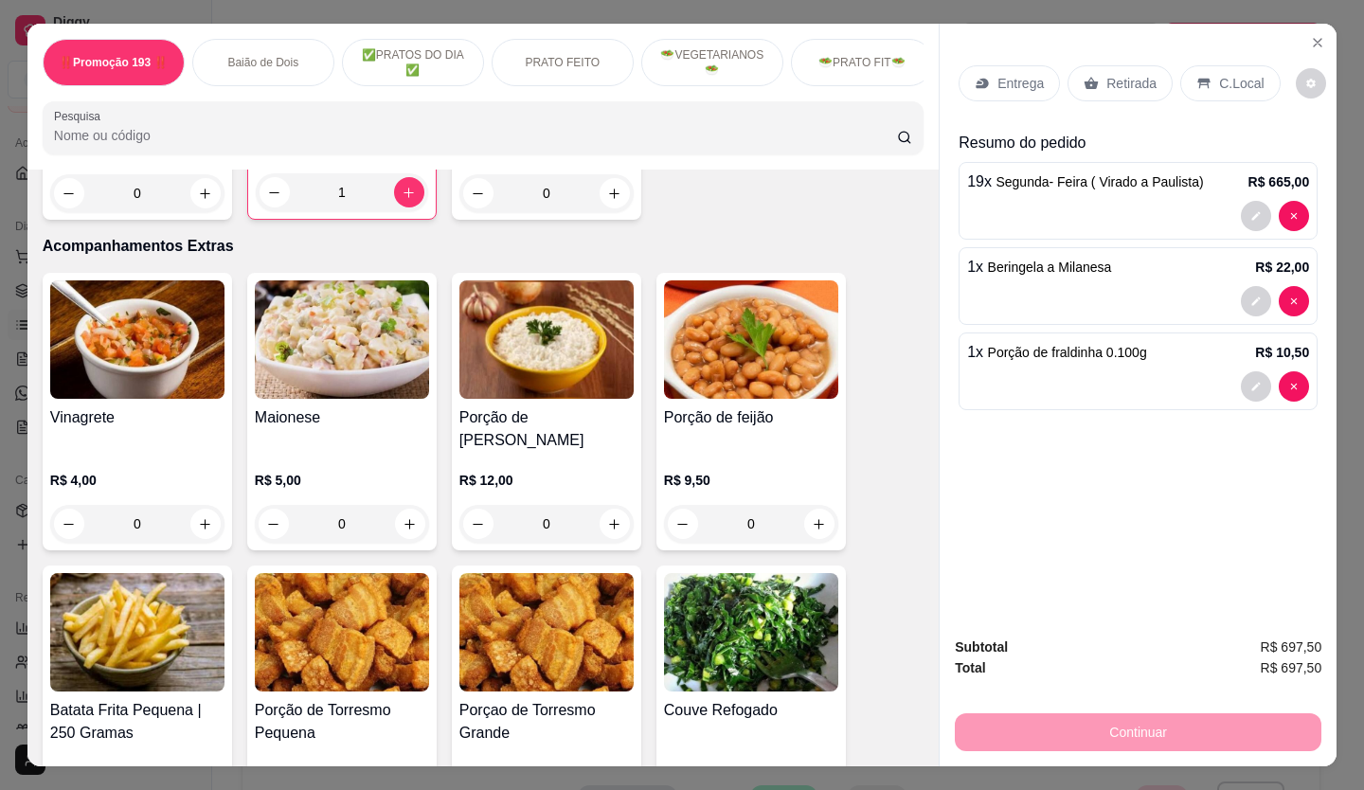
scroll to position [4073, 0]
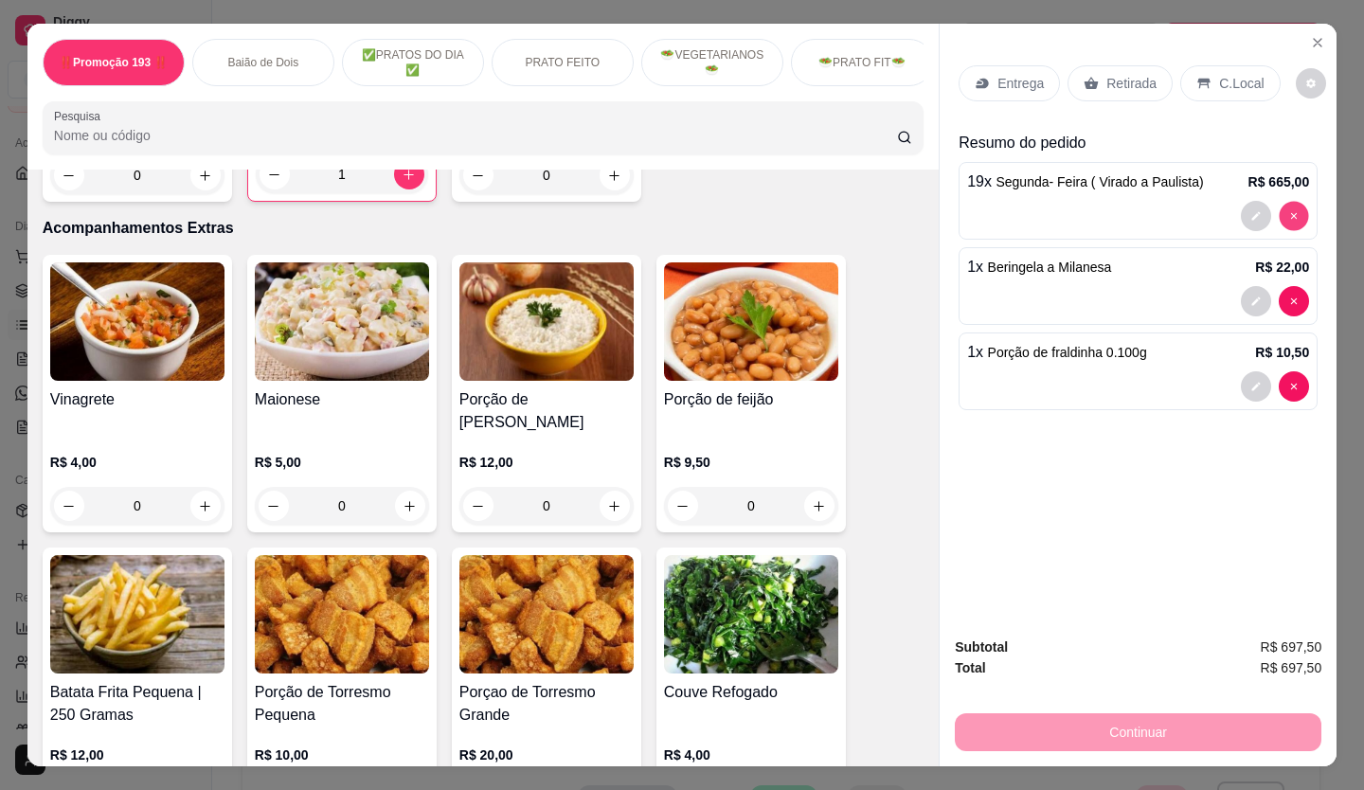
type input "0"
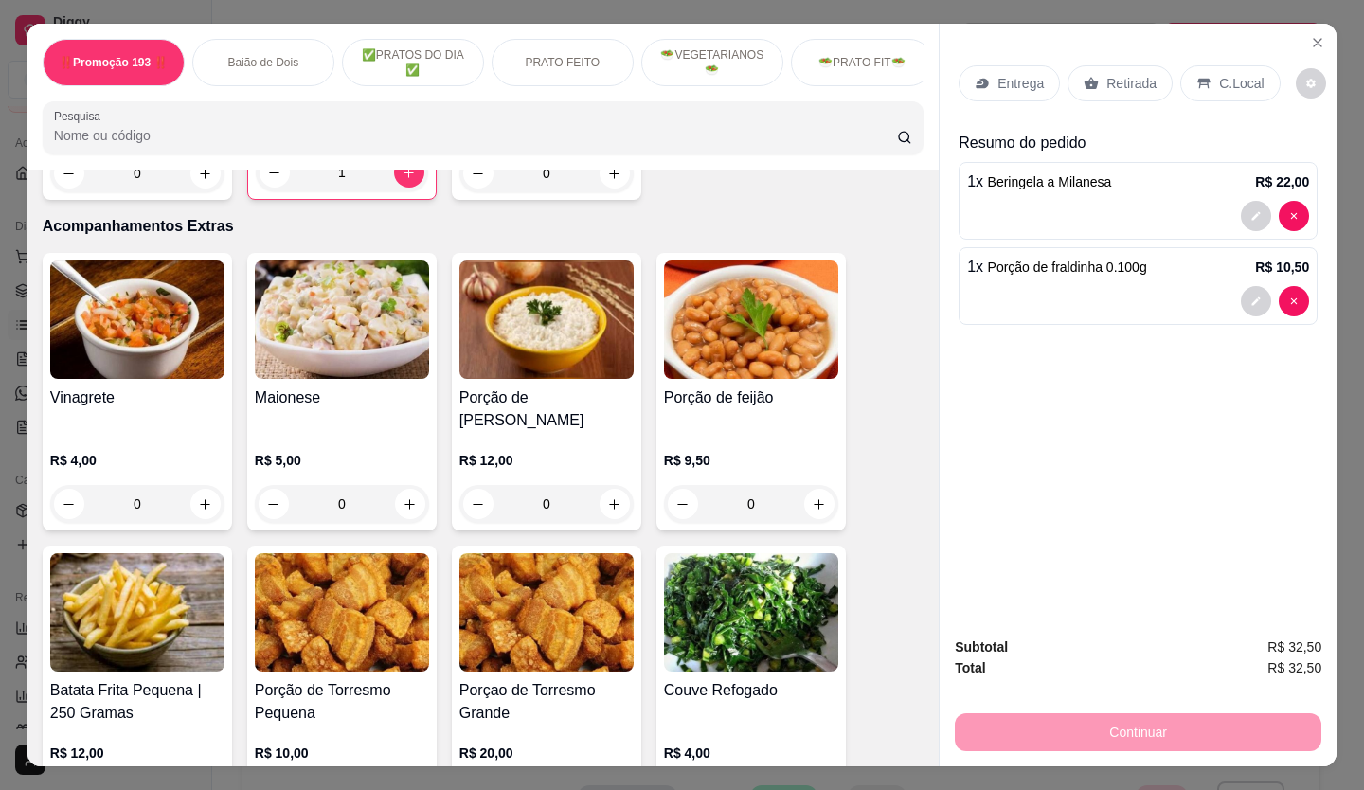
scroll to position [4071, 0]
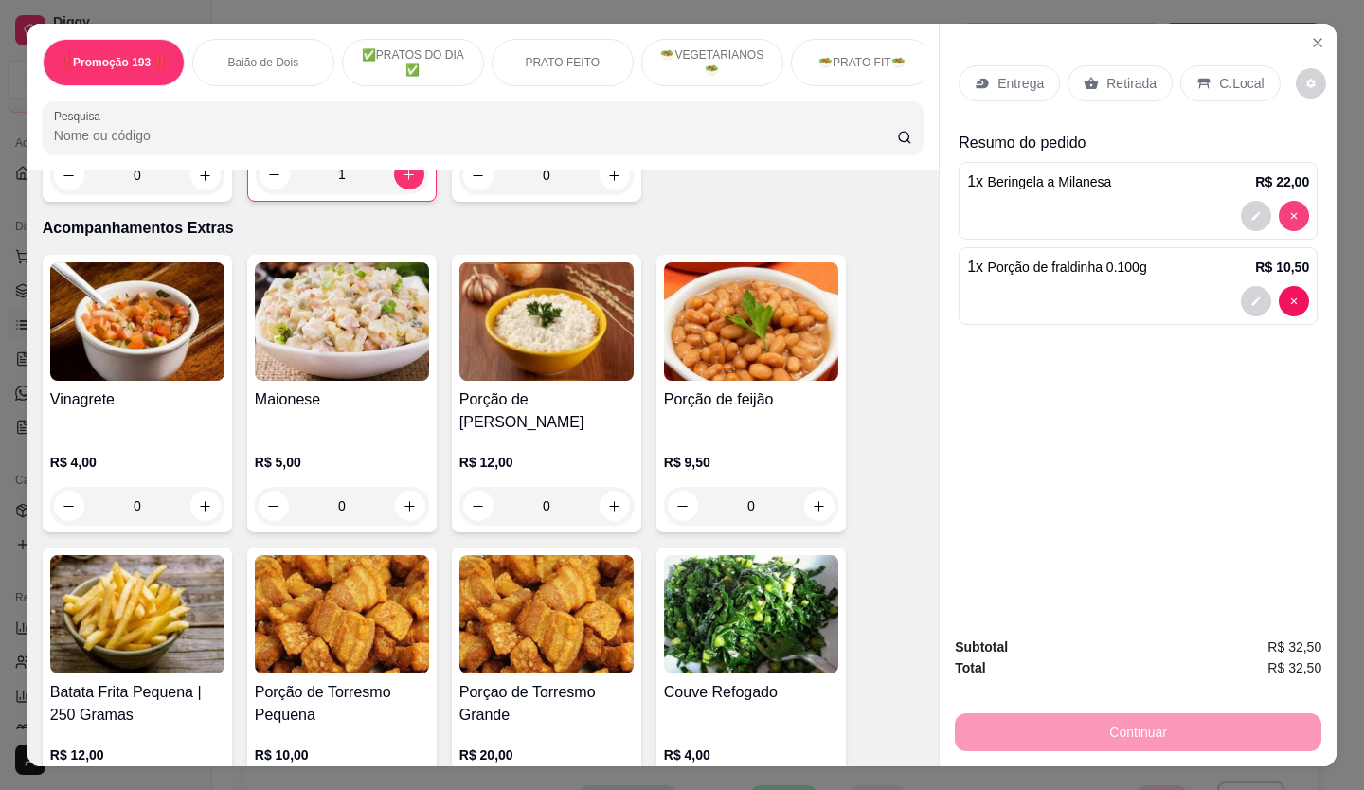
type input "0"
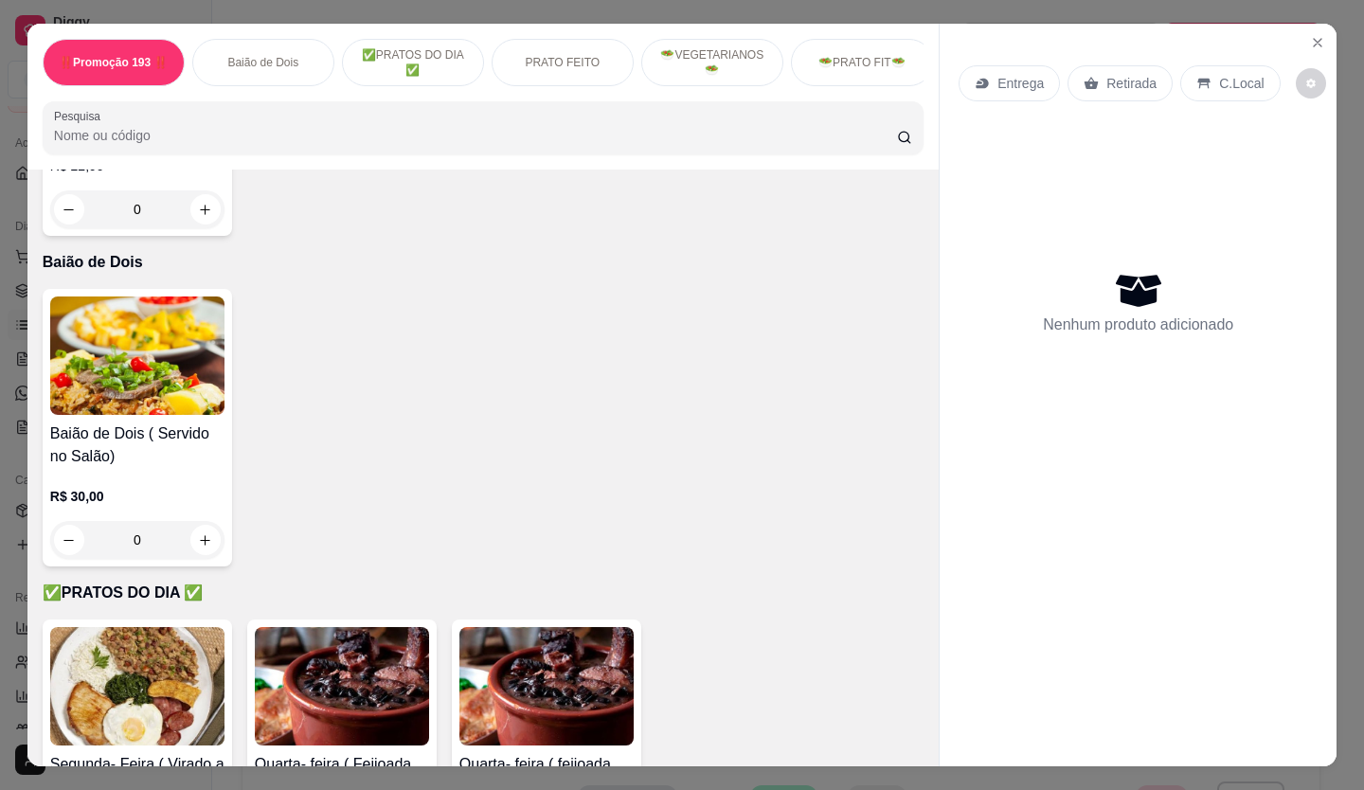
scroll to position [379, 0]
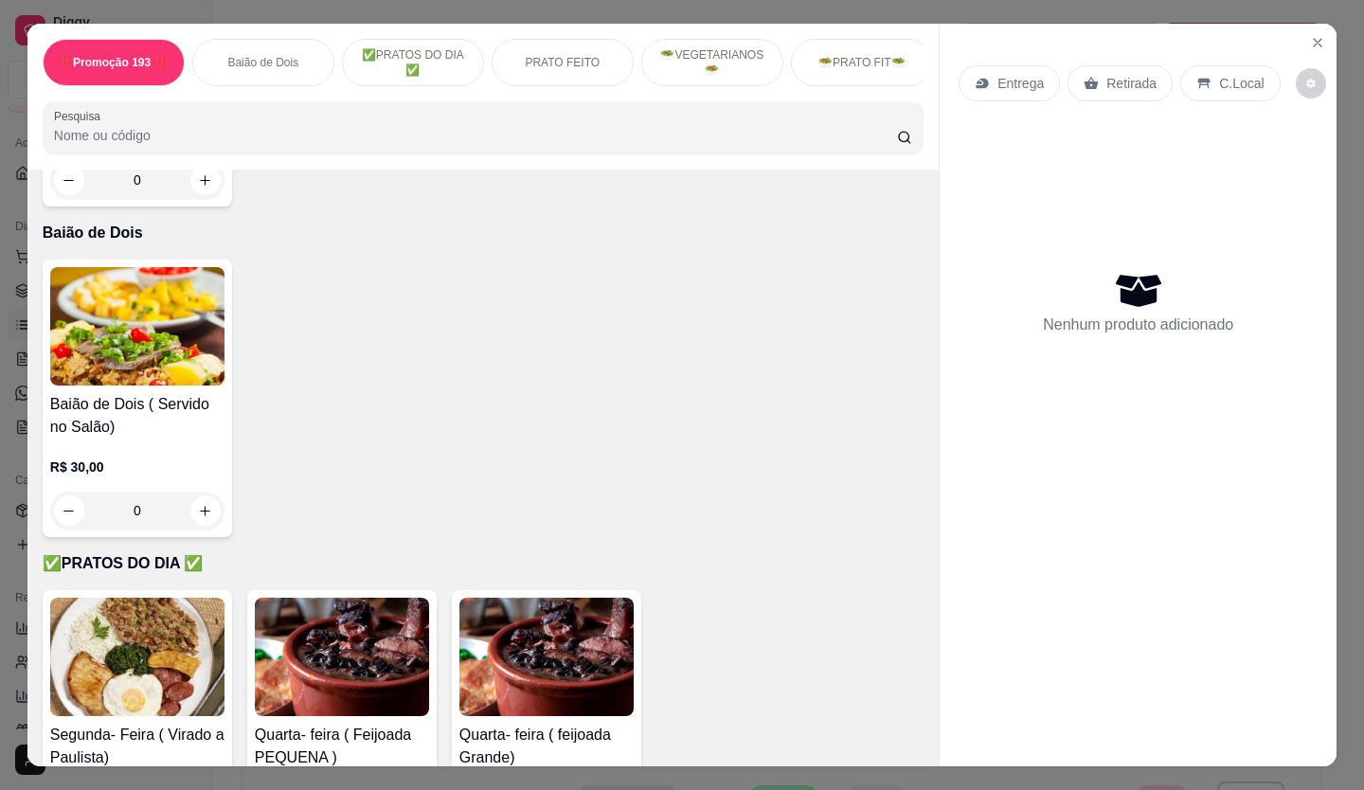
click at [198, 518] on div "0" at bounding box center [137, 510] width 174 height 38
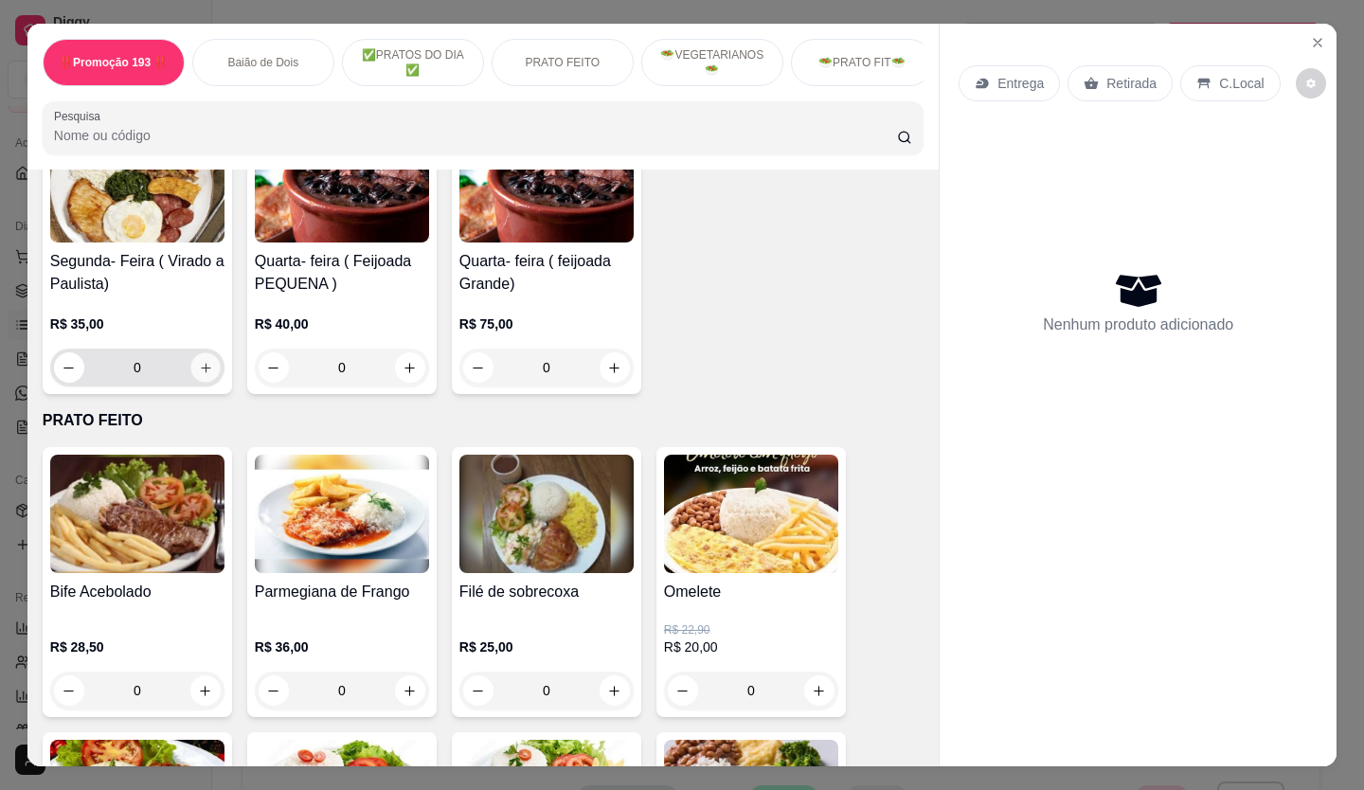
click at [190, 374] on button "increase-product-quantity" at bounding box center [204, 367] width 29 height 29
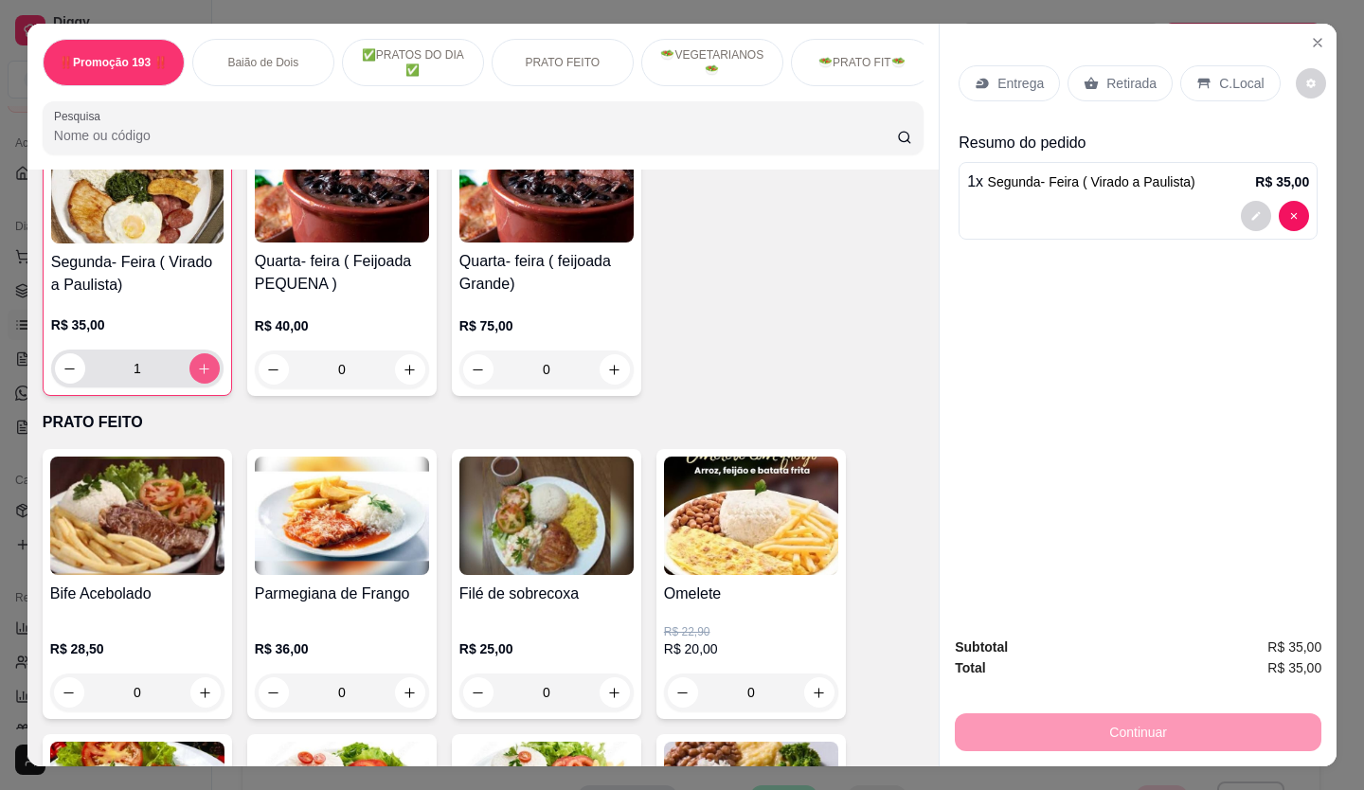
scroll to position [853, 0]
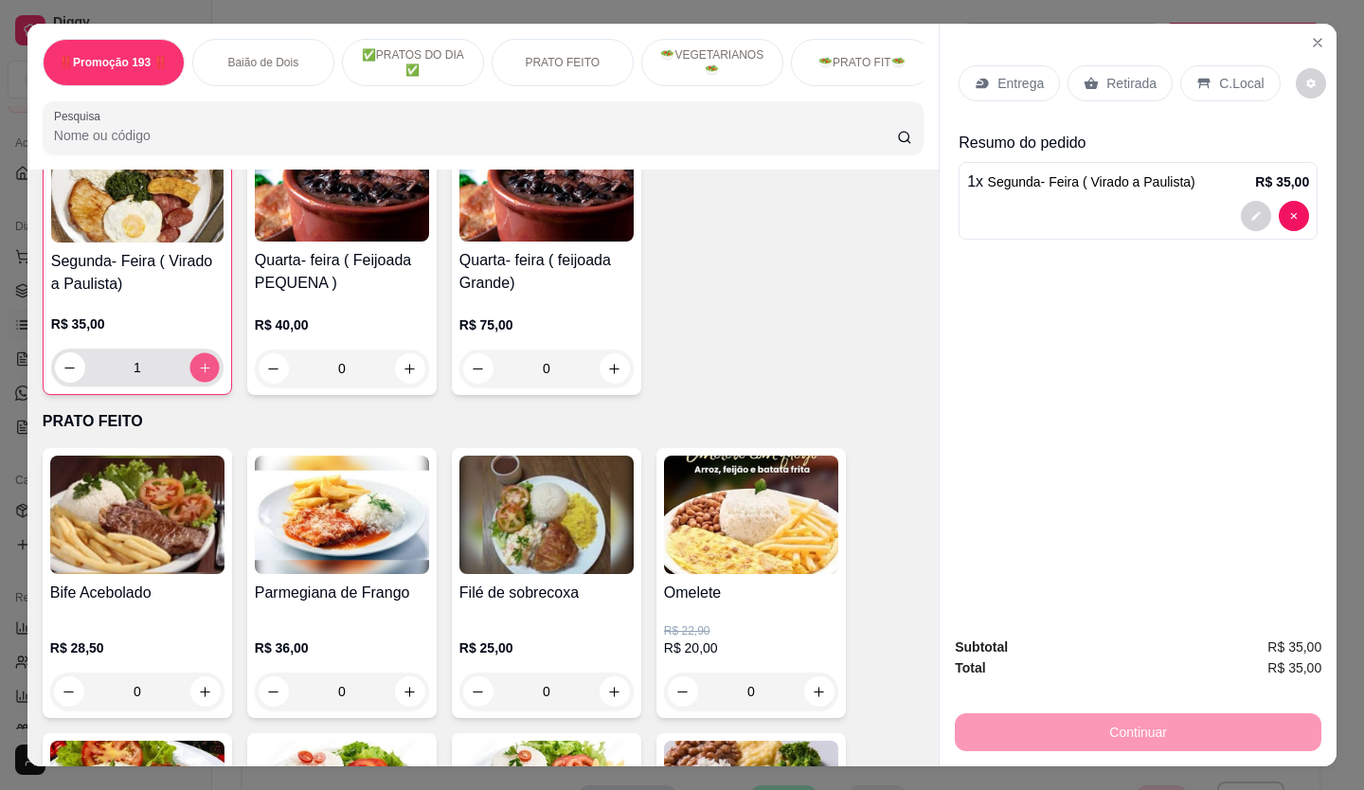
click at [189, 374] on button "increase-product-quantity" at bounding box center [203, 367] width 29 height 29
click at [189, 374] on button "increase-product-quantity" at bounding box center [204, 367] width 30 height 30
click at [189, 374] on button "increase-product-quantity" at bounding box center [203, 367] width 29 height 29
click at [65, 371] on icon "decrease-product-quantity" at bounding box center [70, 368] width 14 height 14
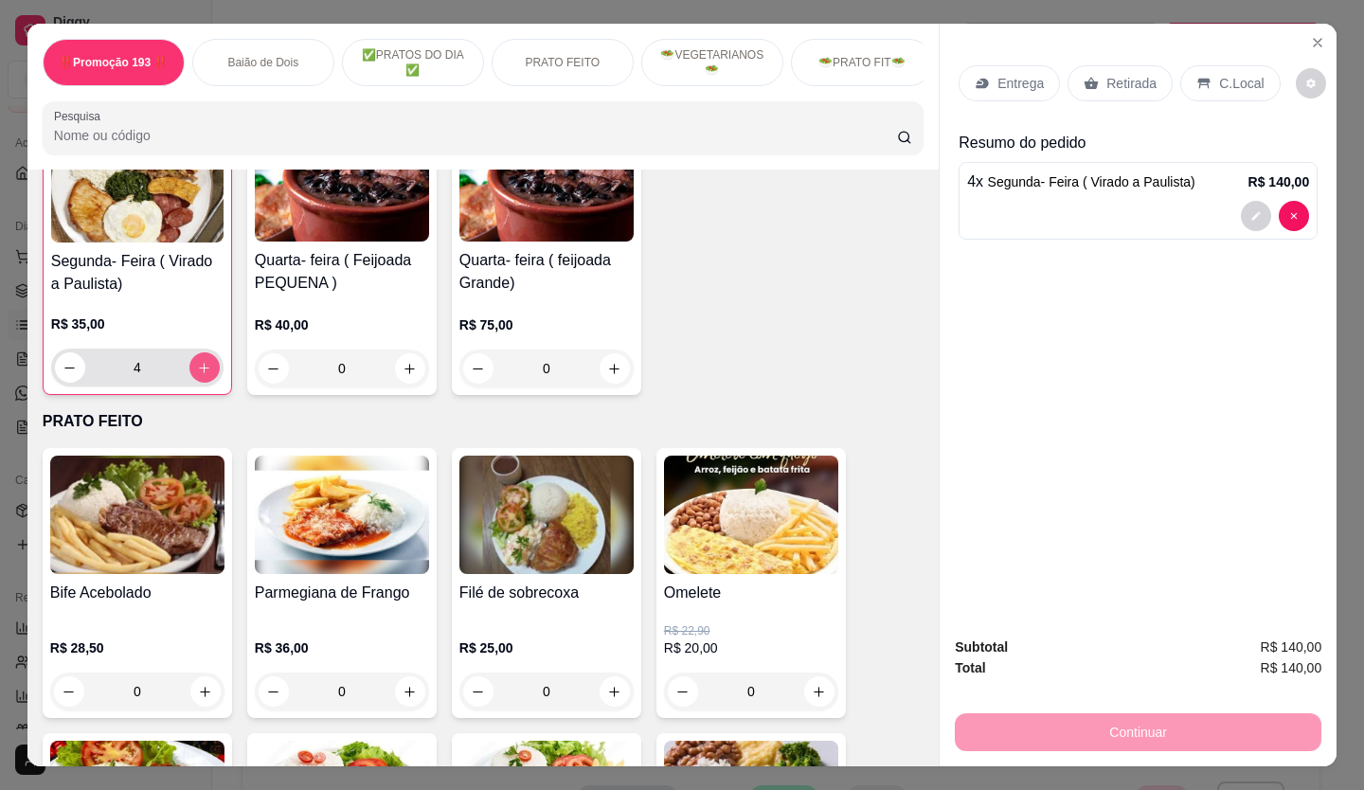
click at [208, 383] on button "increase-product-quantity" at bounding box center [204, 367] width 30 height 30
click at [62, 374] on icon "decrease-product-quantity" at bounding box center [69, 368] width 14 height 14
click at [63, 374] on icon "decrease-product-quantity" at bounding box center [70, 368] width 14 height 14
click at [197, 375] on icon "increase-product-quantity" at bounding box center [204, 368] width 14 height 14
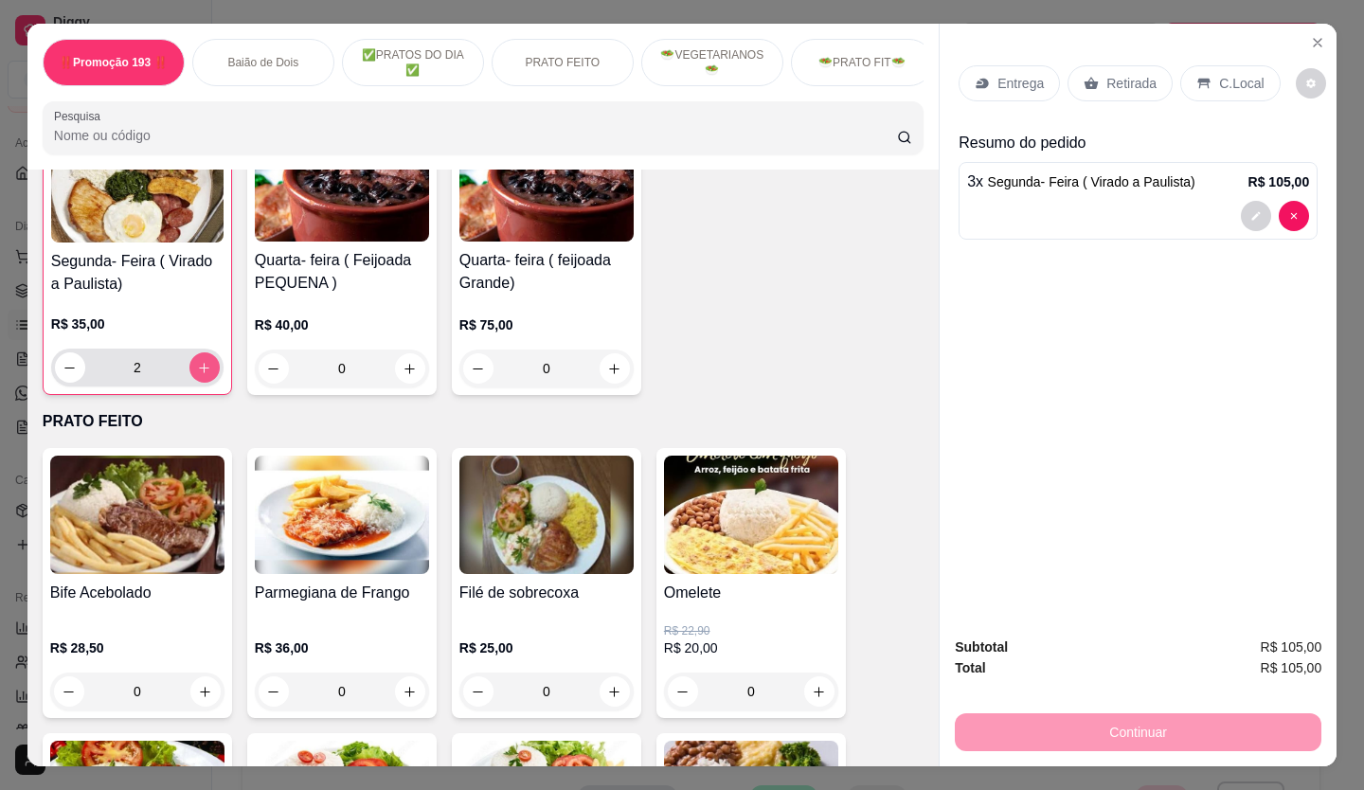
type input "3"
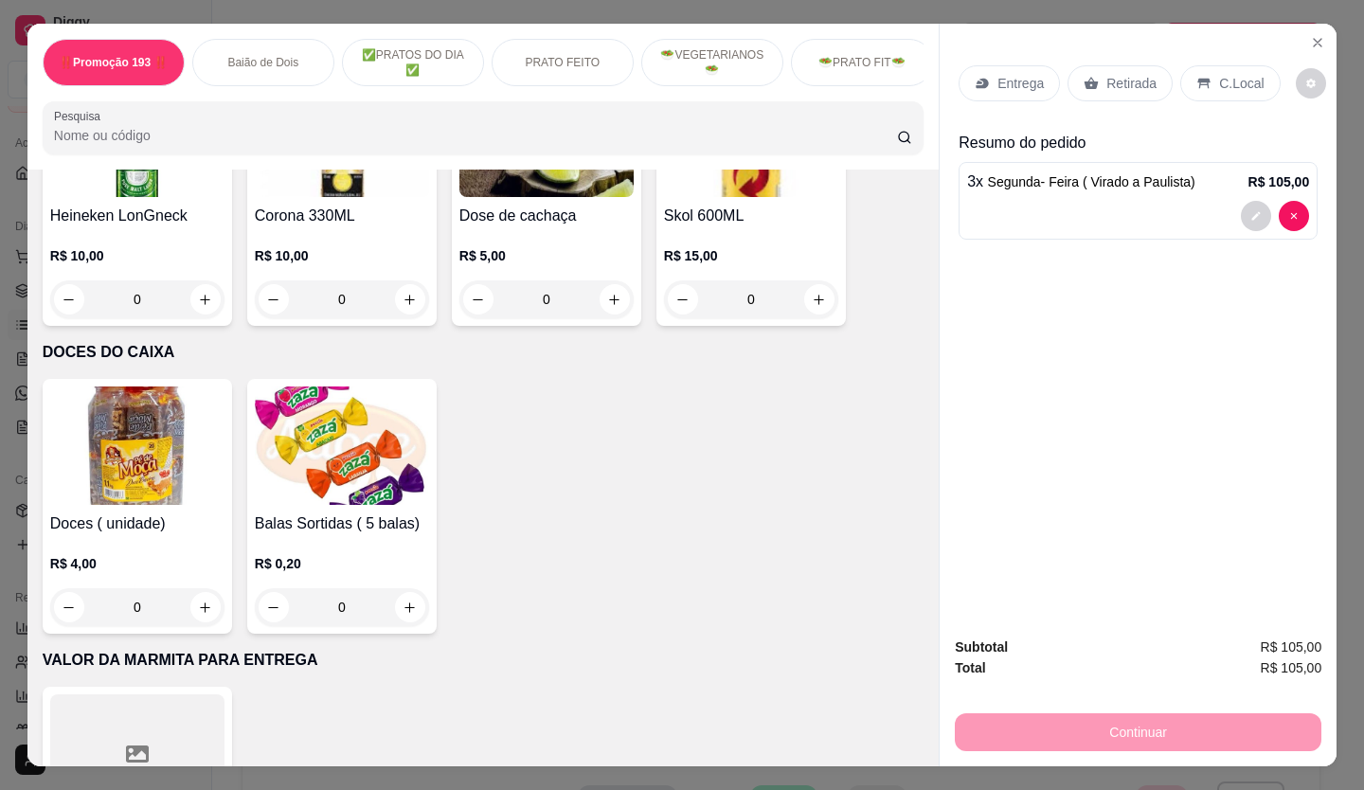
scroll to position [7860, 0]
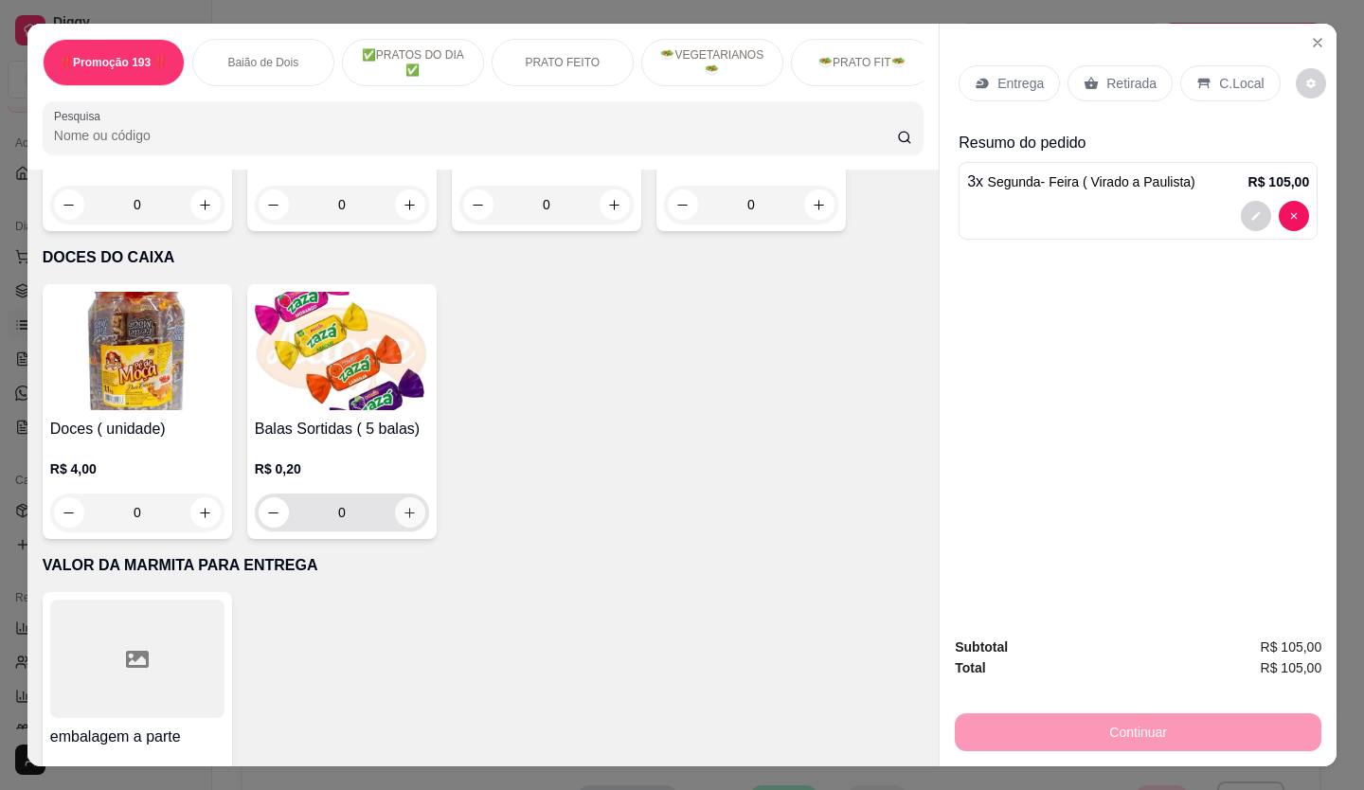
click at [395, 497] on button "increase-product-quantity" at bounding box center [410, 512] width 30 height 30
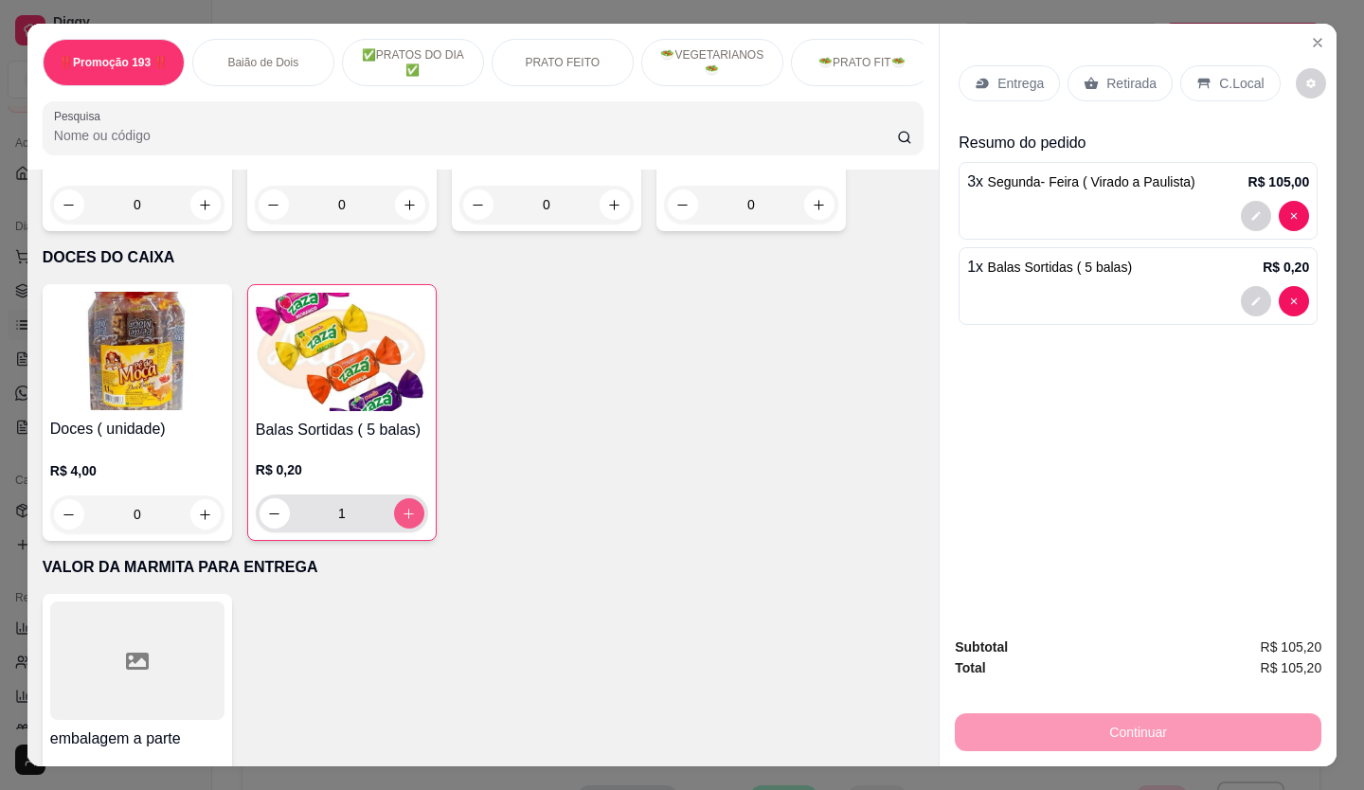
click at [394, 498] on button "increase-product-quantity" at bounding box center [409, 513] width 30 height 30
click at [394, 499] on button "increase-product-quantity" at bounding box center [408, 513] width 29 height 29
click at [271, 499] on button "decrease-product-quantity" at bounding box center [273, 513] width 29 height 29
type input "2"
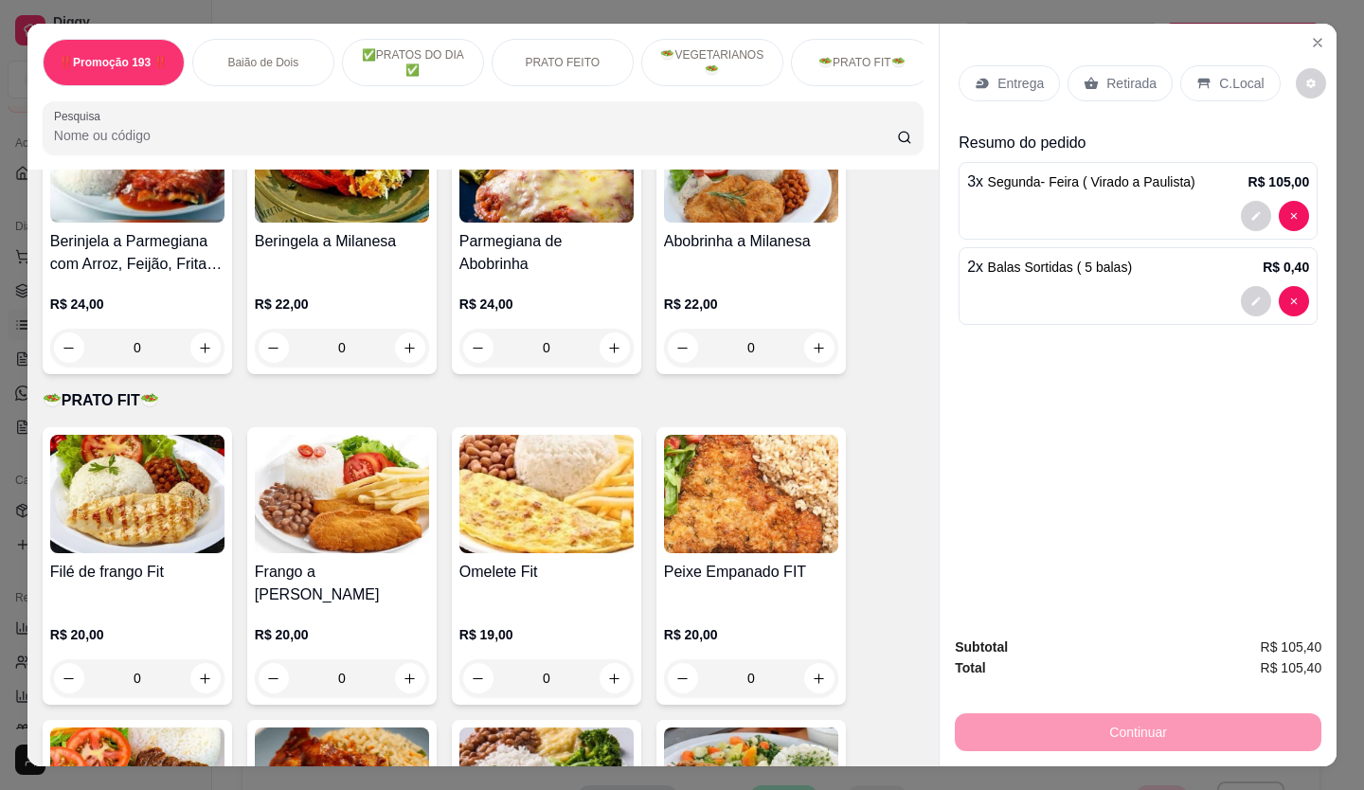
scroll to position [2558, 0]
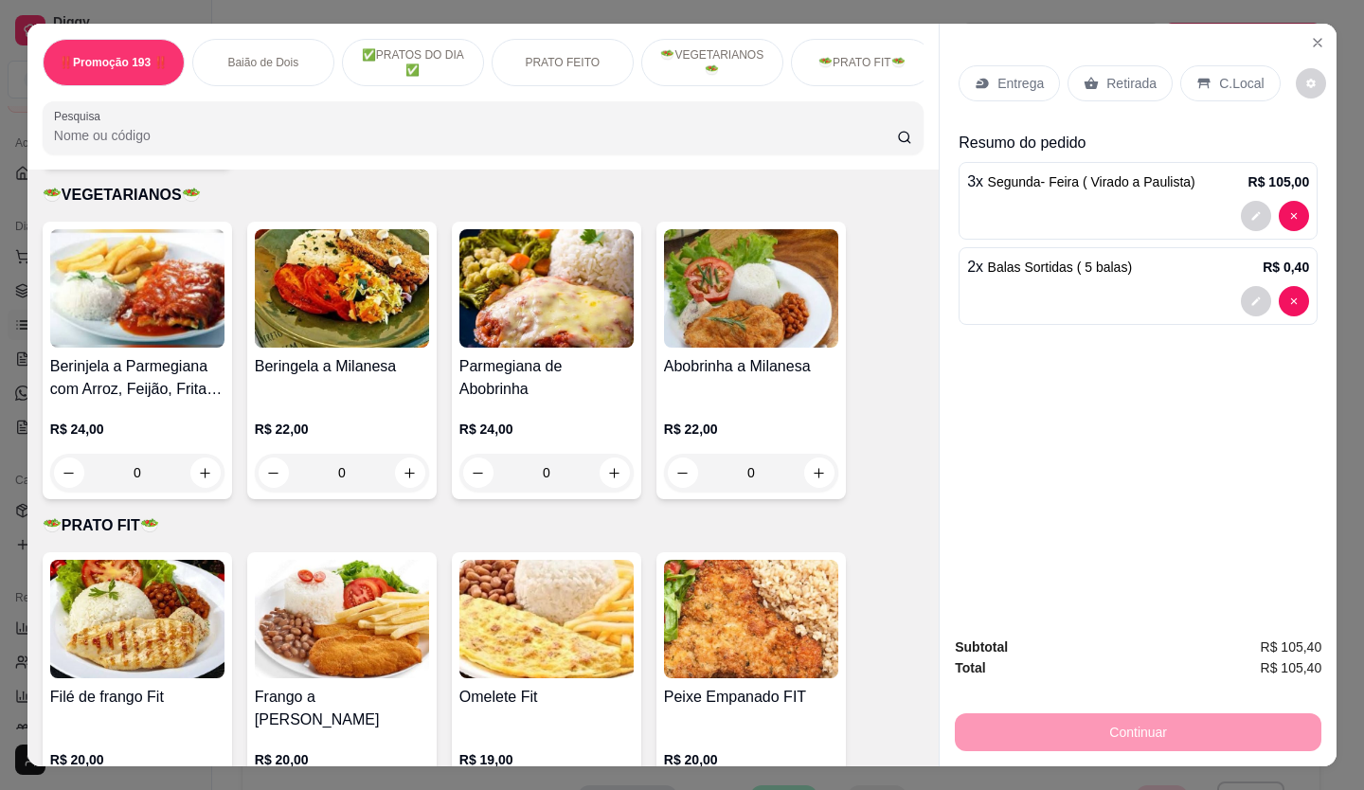
click at [1111, 86] on div "Retirada" at bounding box center [1119, 83] width 105 height 36
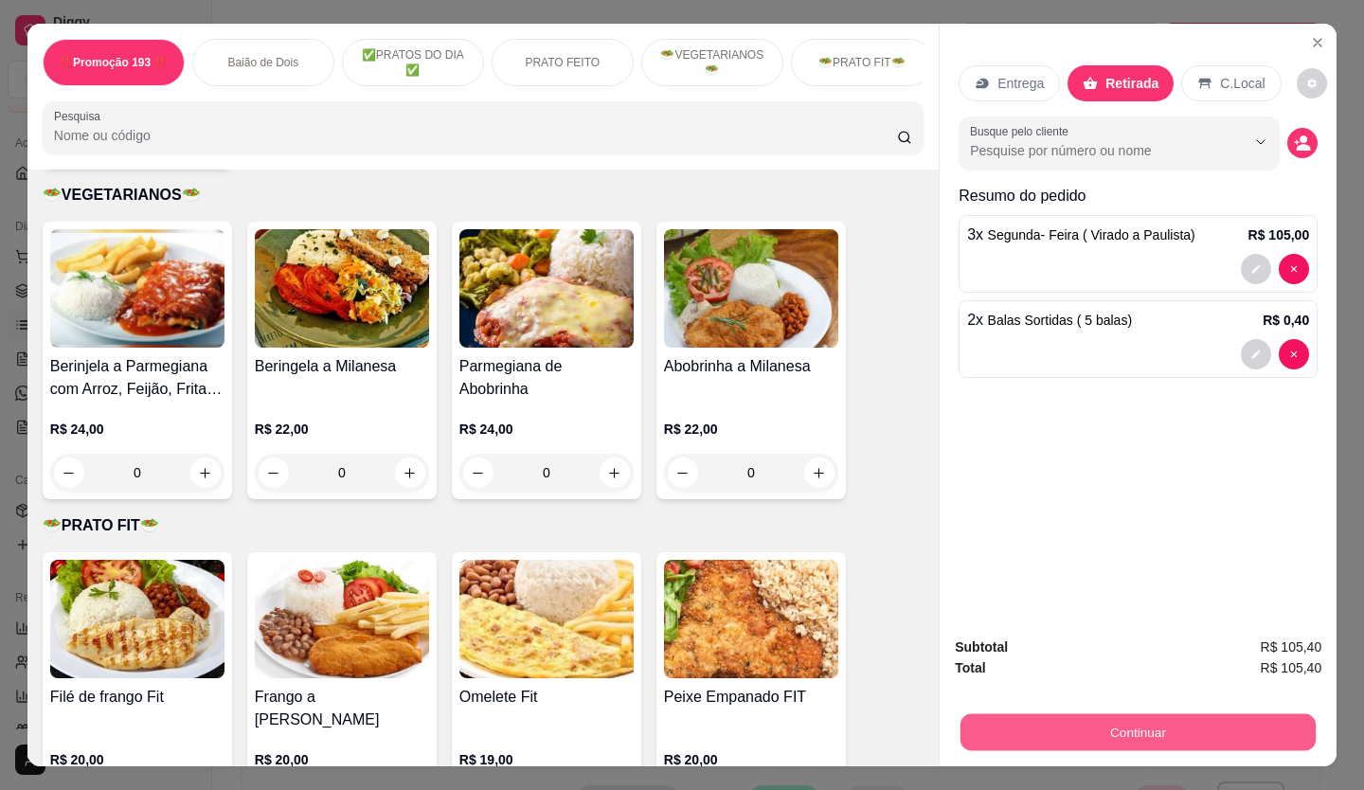
click at [1088, 717] on button "Continuar" at bounding box center [1137, 732] width 355 height 37
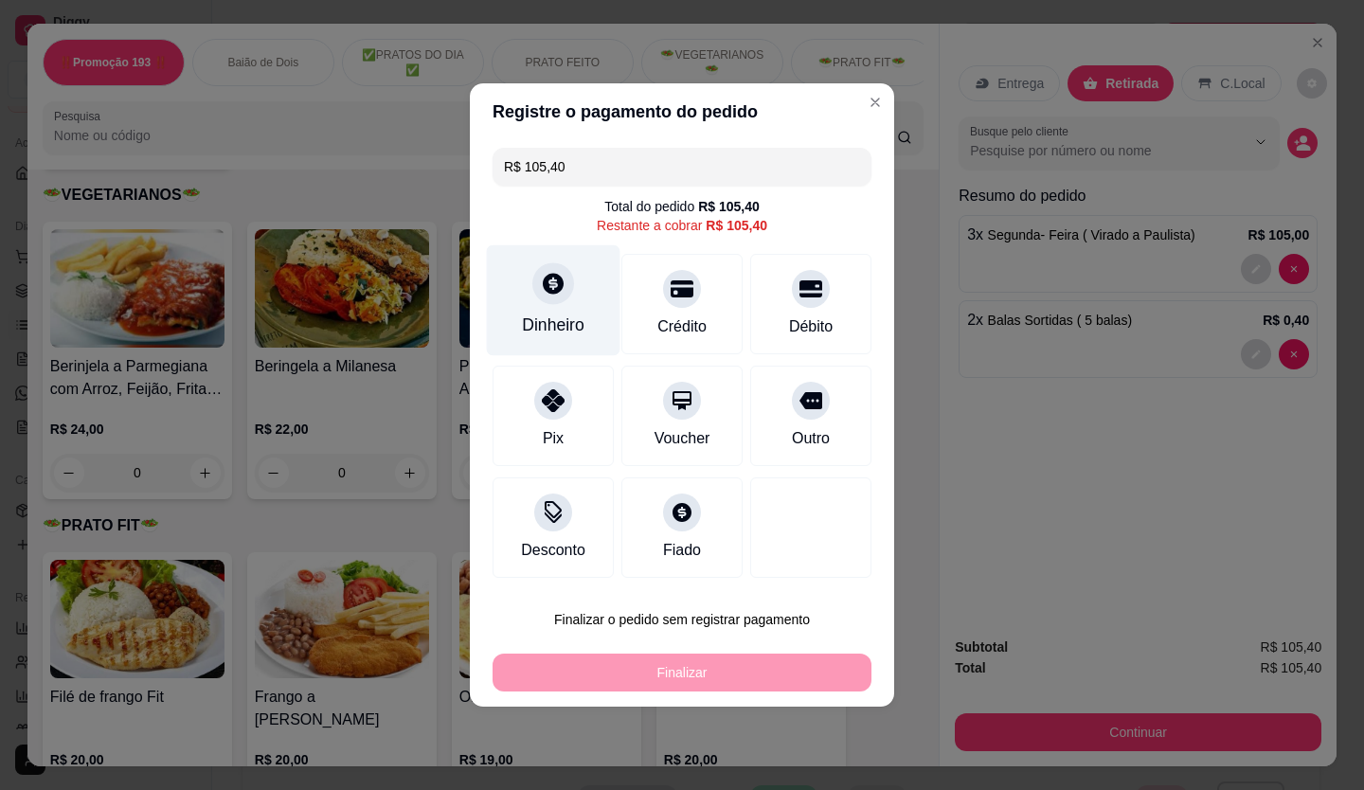
click at [565, 330] on div "Dinheiro" at bounding box center [553, 324] width 62 height 25
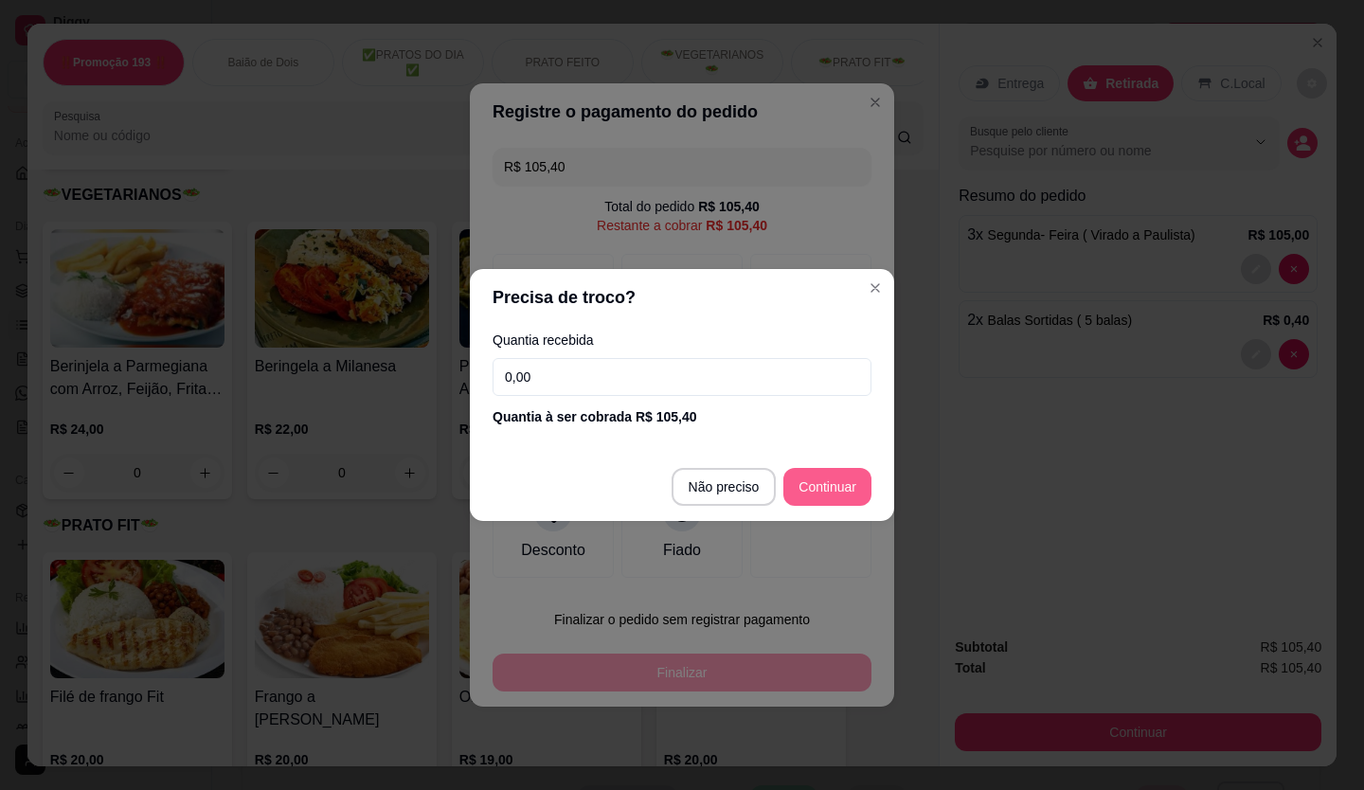
type input "R$ 0,00"
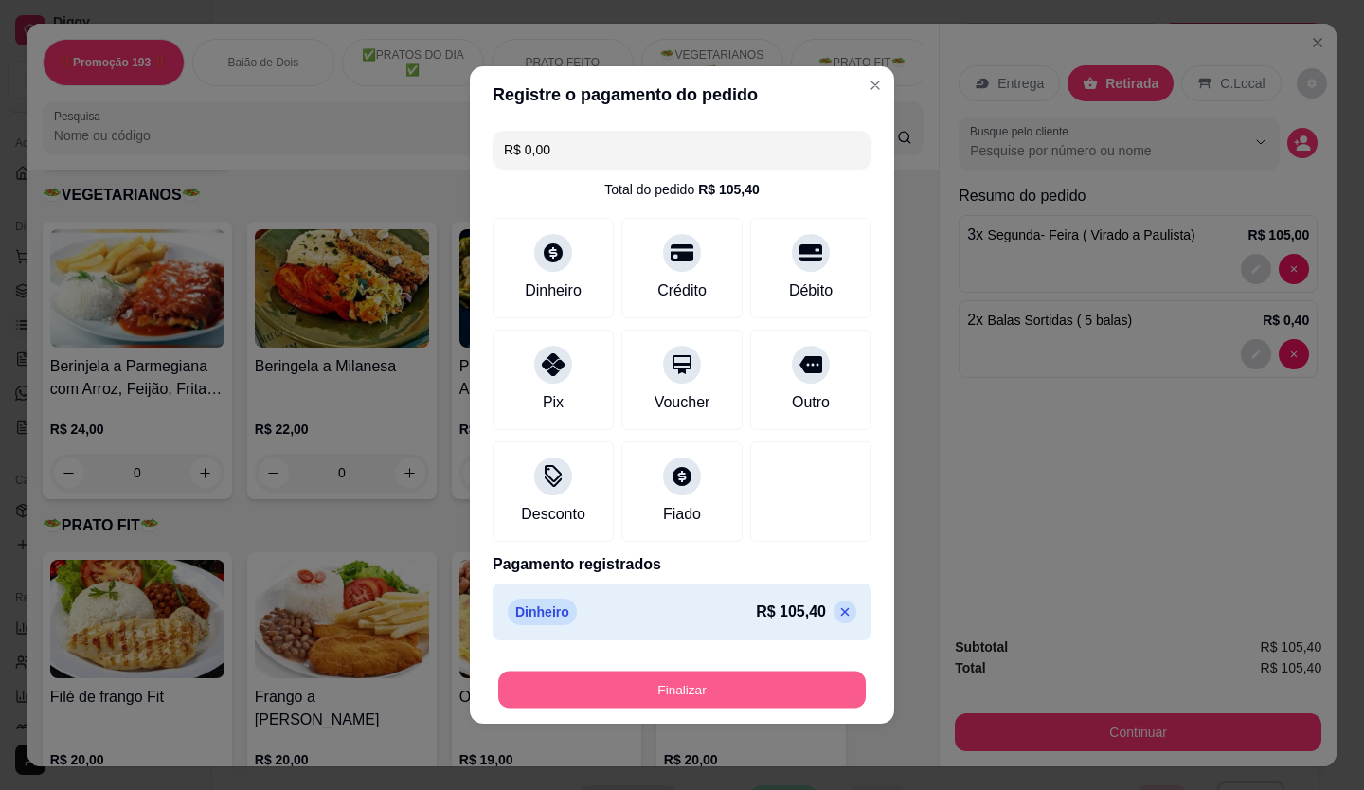
click at [715, 692] on button "Finalizar" at bounding box center [681, 689] width 367 height 37
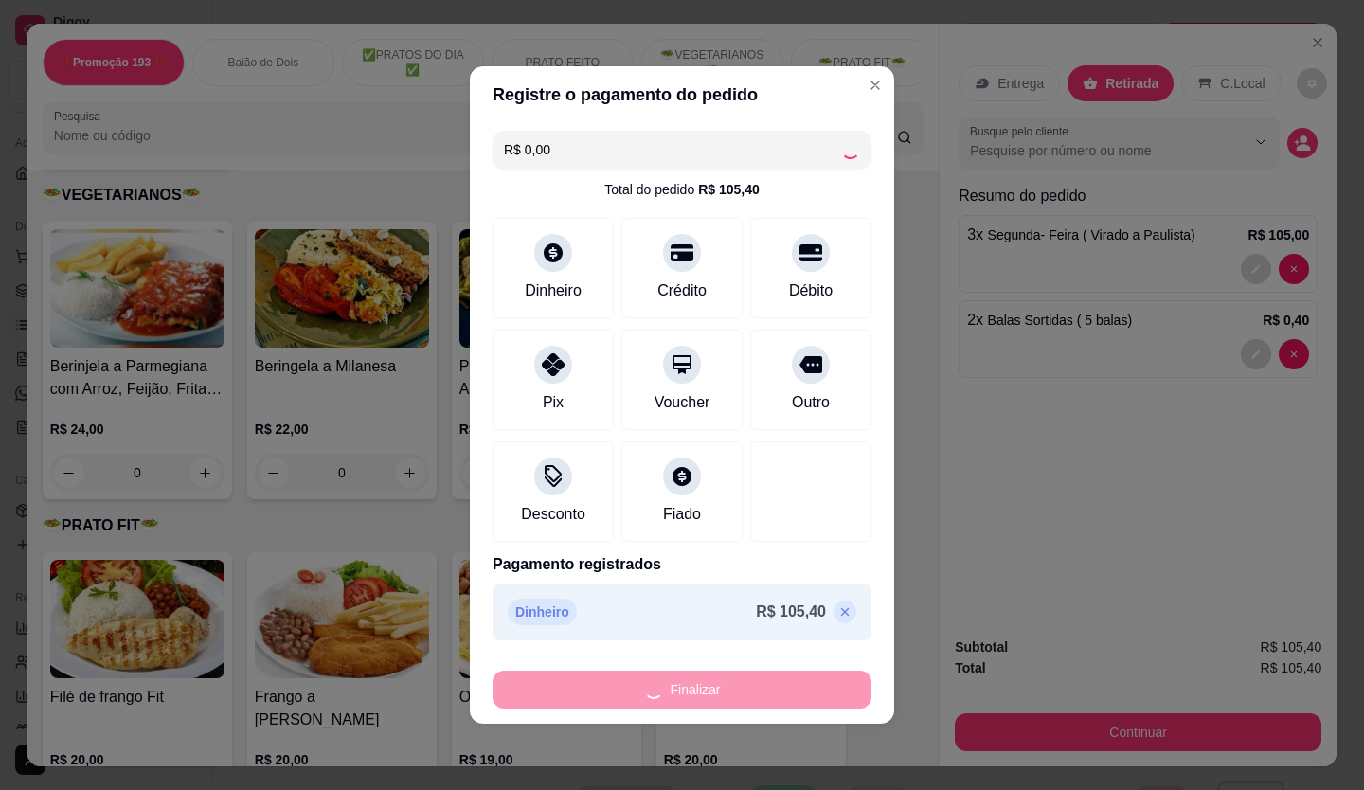
type input "0"
type input "-R$ 105,40"
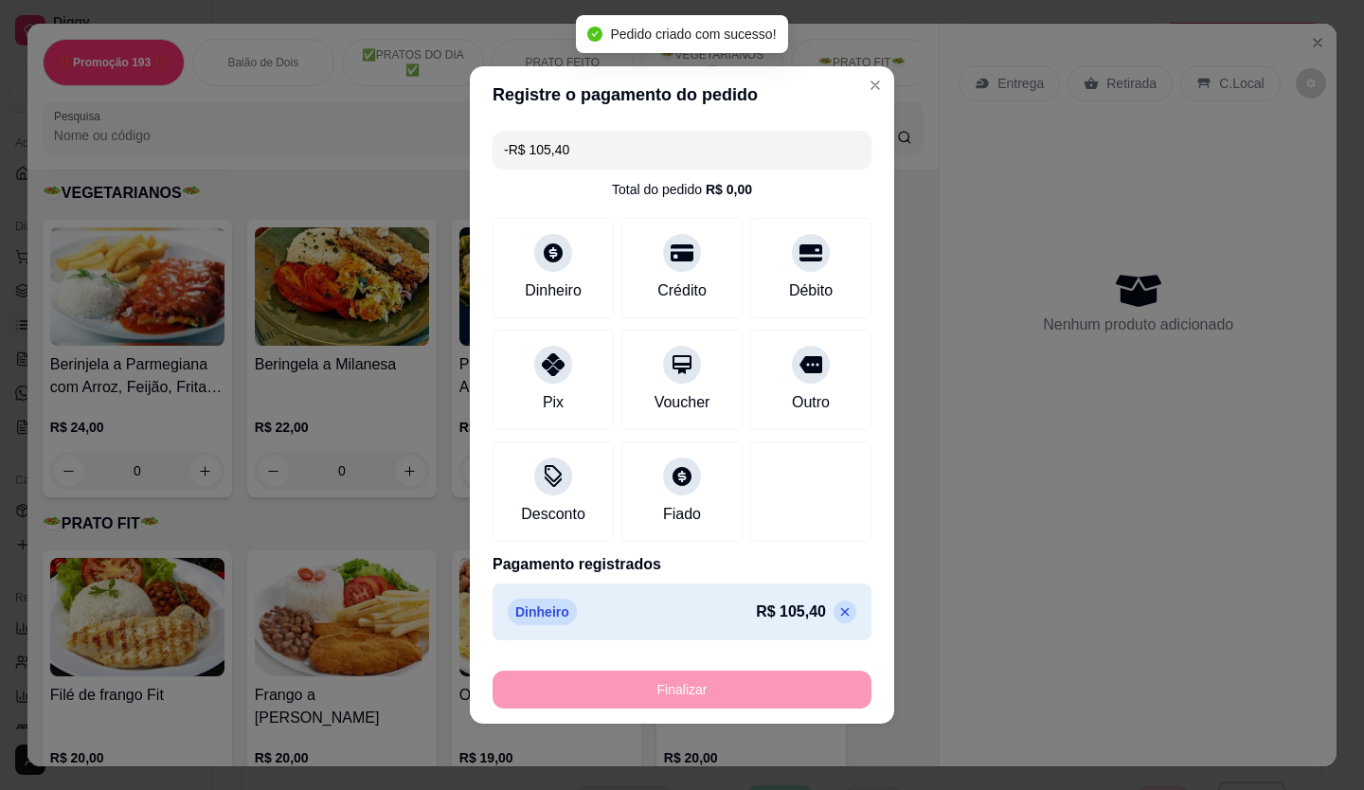
scroll to position [2556, 0]
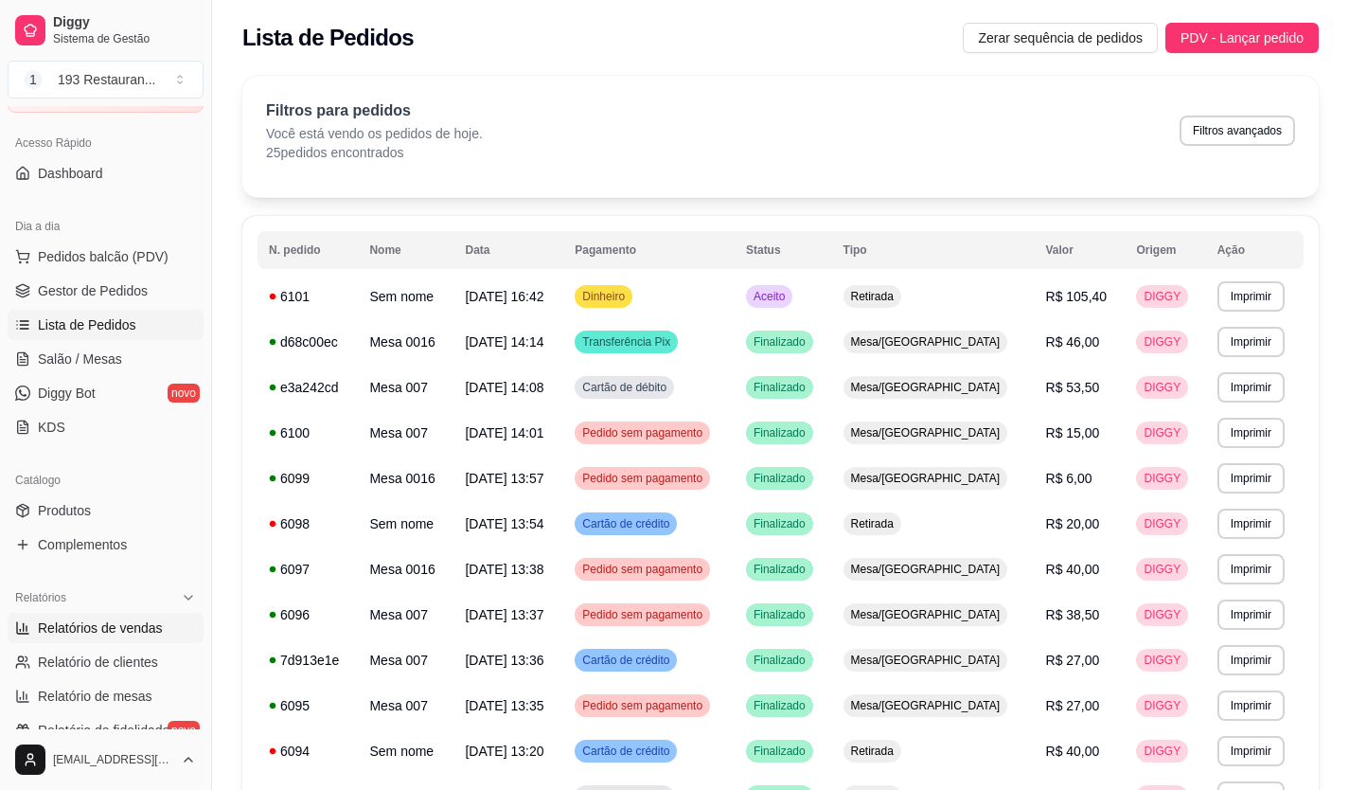
click at [146, 627] on span "Relatórios de vendas" at bounding box center [100, 627] width 125 height 19
select select "ALL"
select select "0"
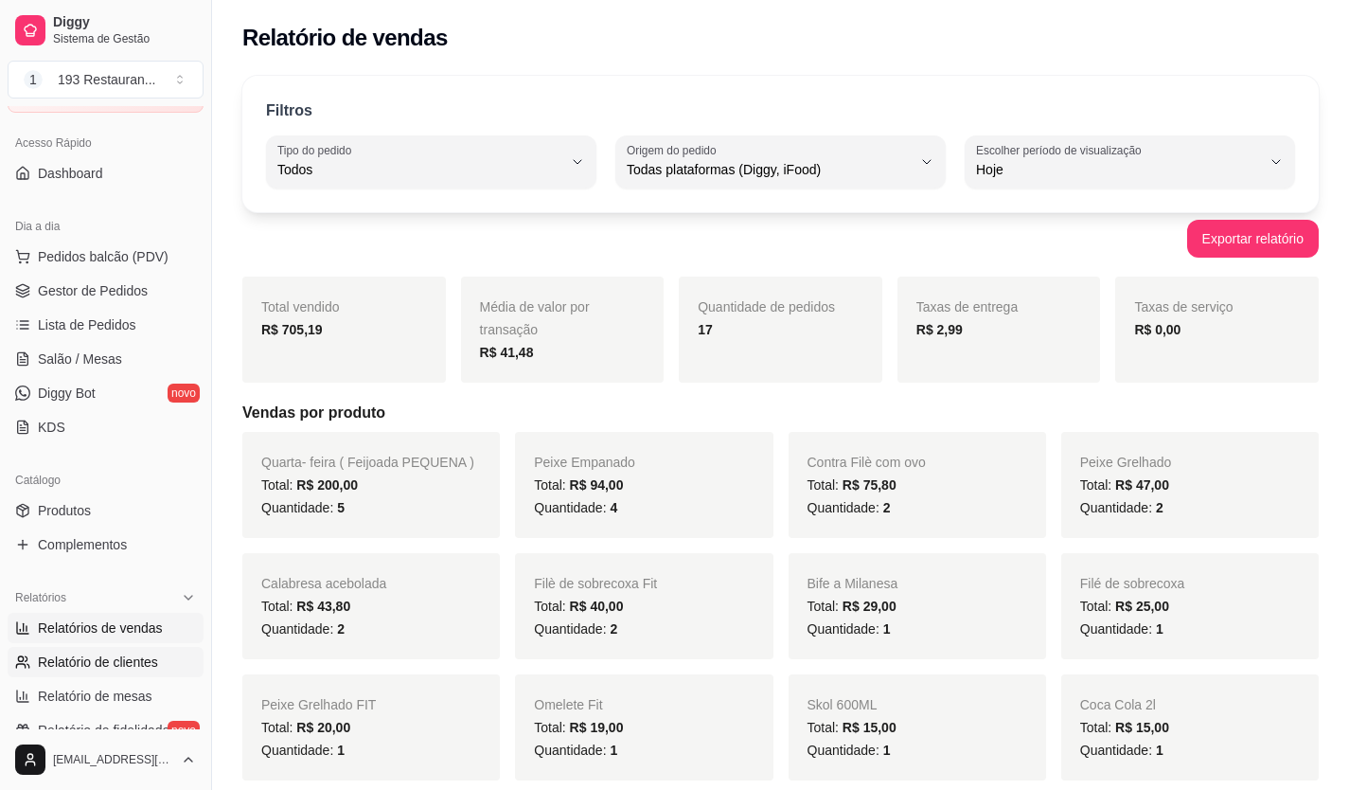
click at [169, 660] on link "Relatório de clientes" at bounding box center [106, 662] width 196 height 30
select select "30"
select select "HIGHEST_TOTAL_SPENT_WITH_ORDERS"
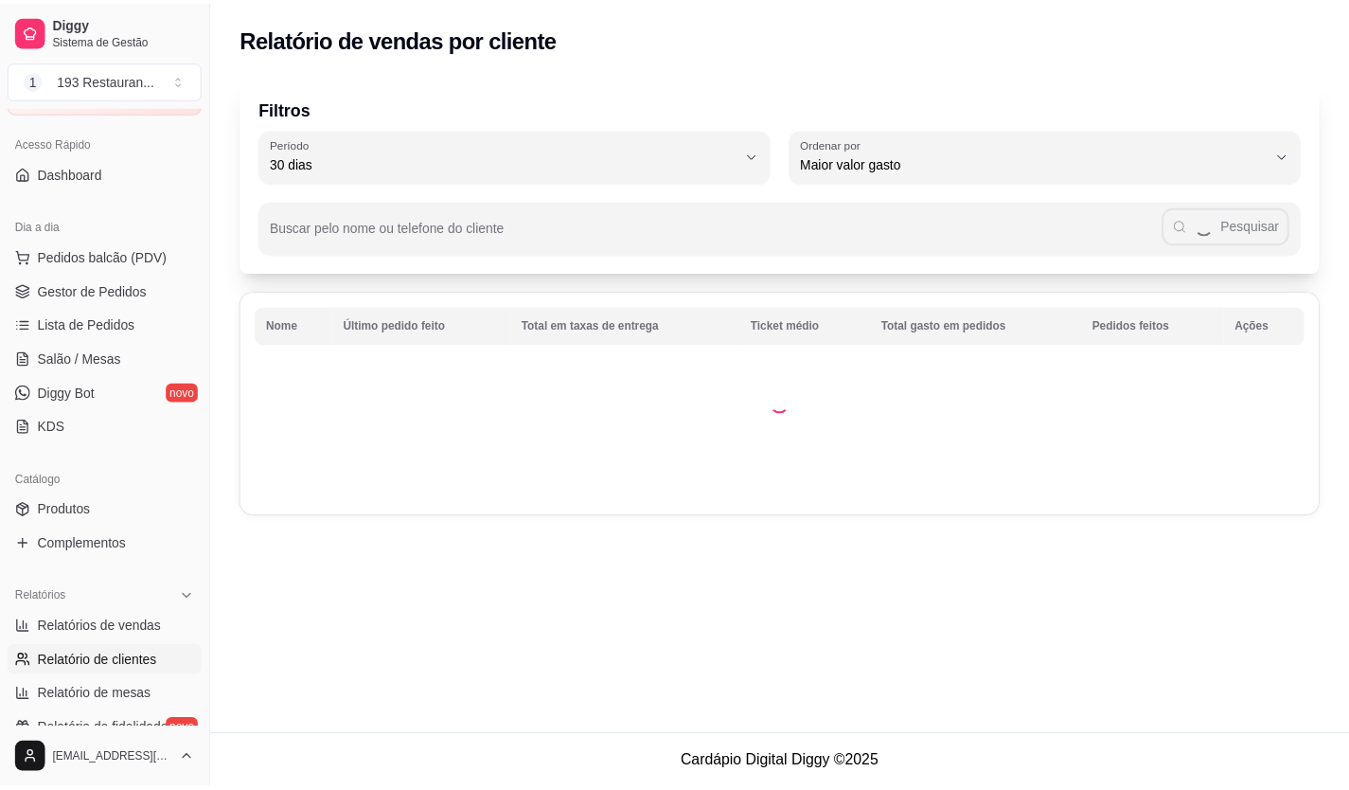
scroll to position [189, 0]
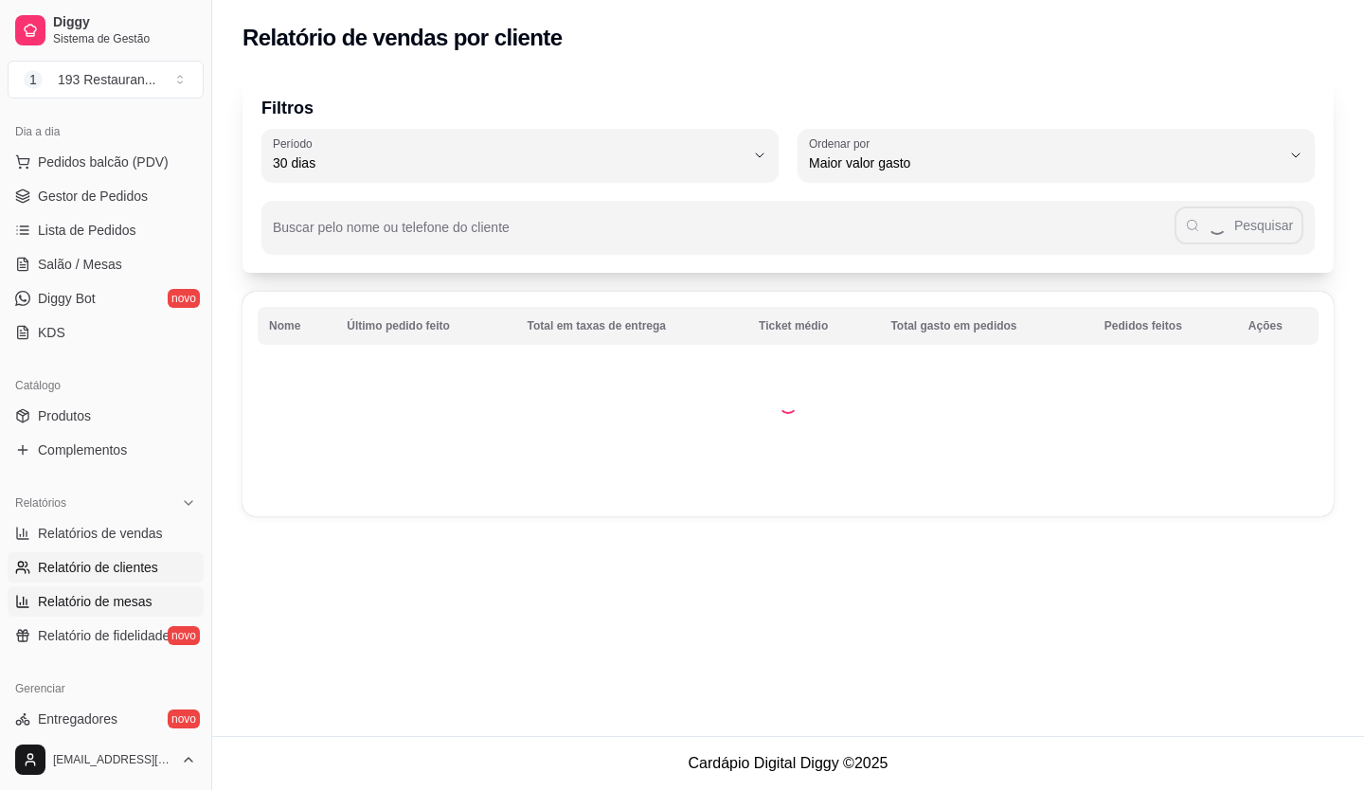
click at [161, 599] on link "Relatório de mesas" at bounding box center [106, 601] width 196 height 30
select select "TOTAL_OF_ORDERS"
select select "7"
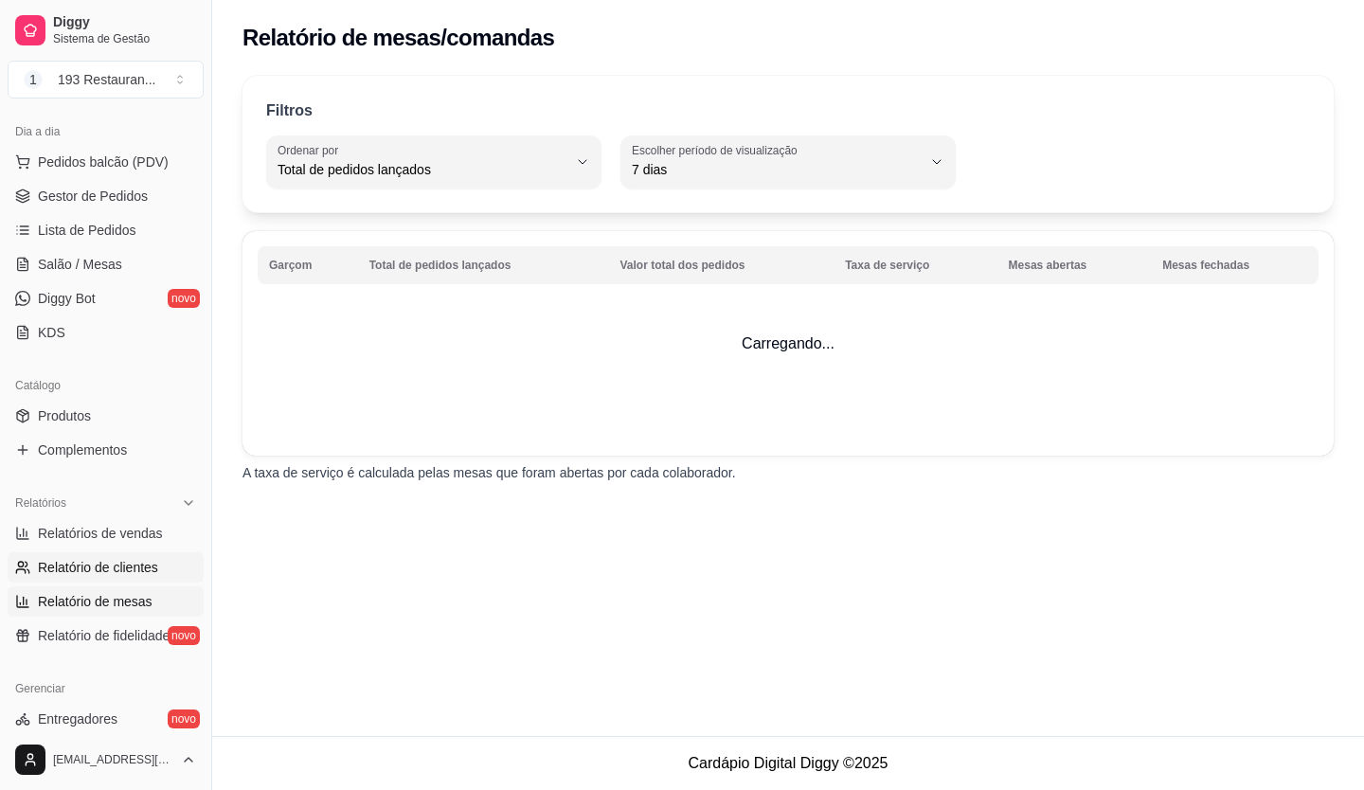
click at [169, 579] on link "Relatório de clientes" at bounding box center [106, 567] width 196 height 30
select select "30"
select select "HIGHEST_TOTAL_SPENT_WITH_ORDERS"
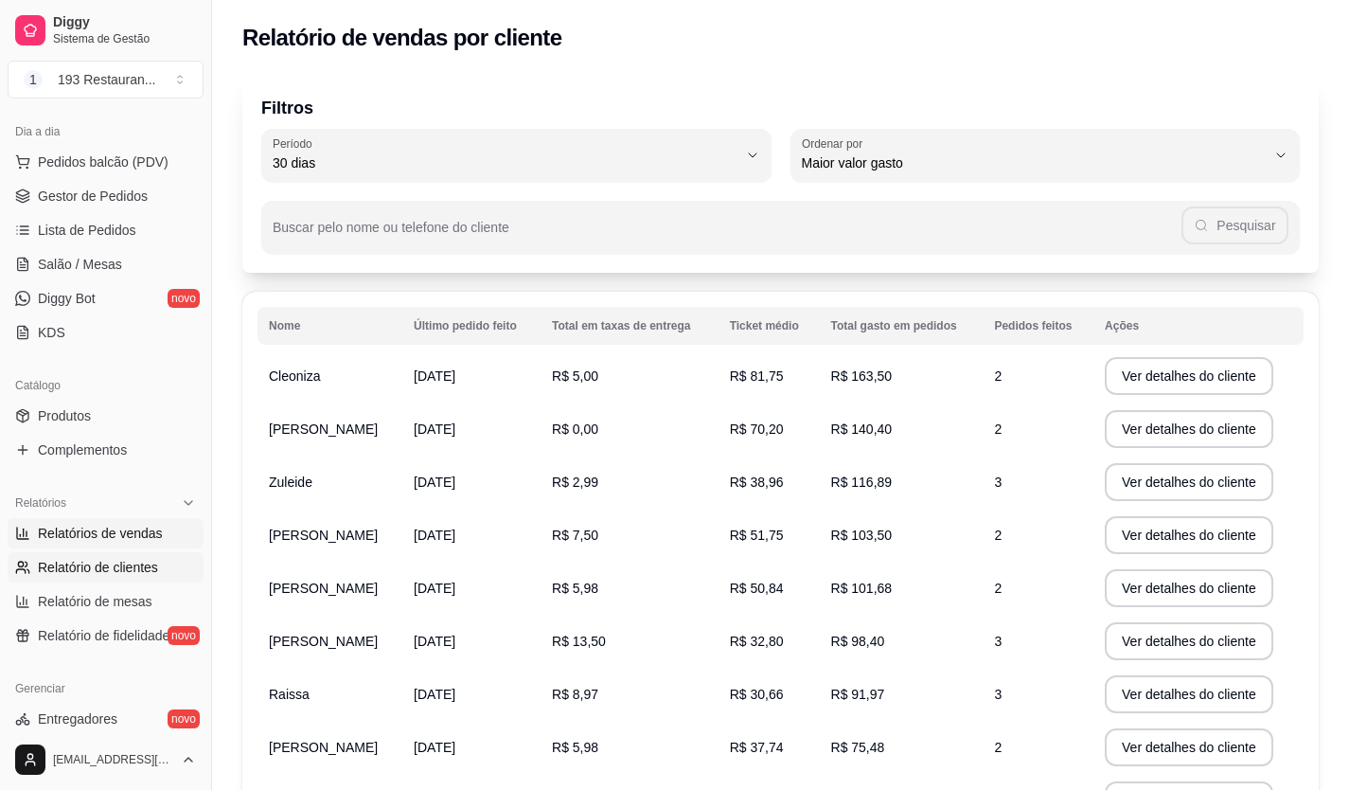
click at [112, 532] on span "Relatórios de vendas" at bounding box center [100, 533] width 125 height 19
select select "ALL"
select select "0"
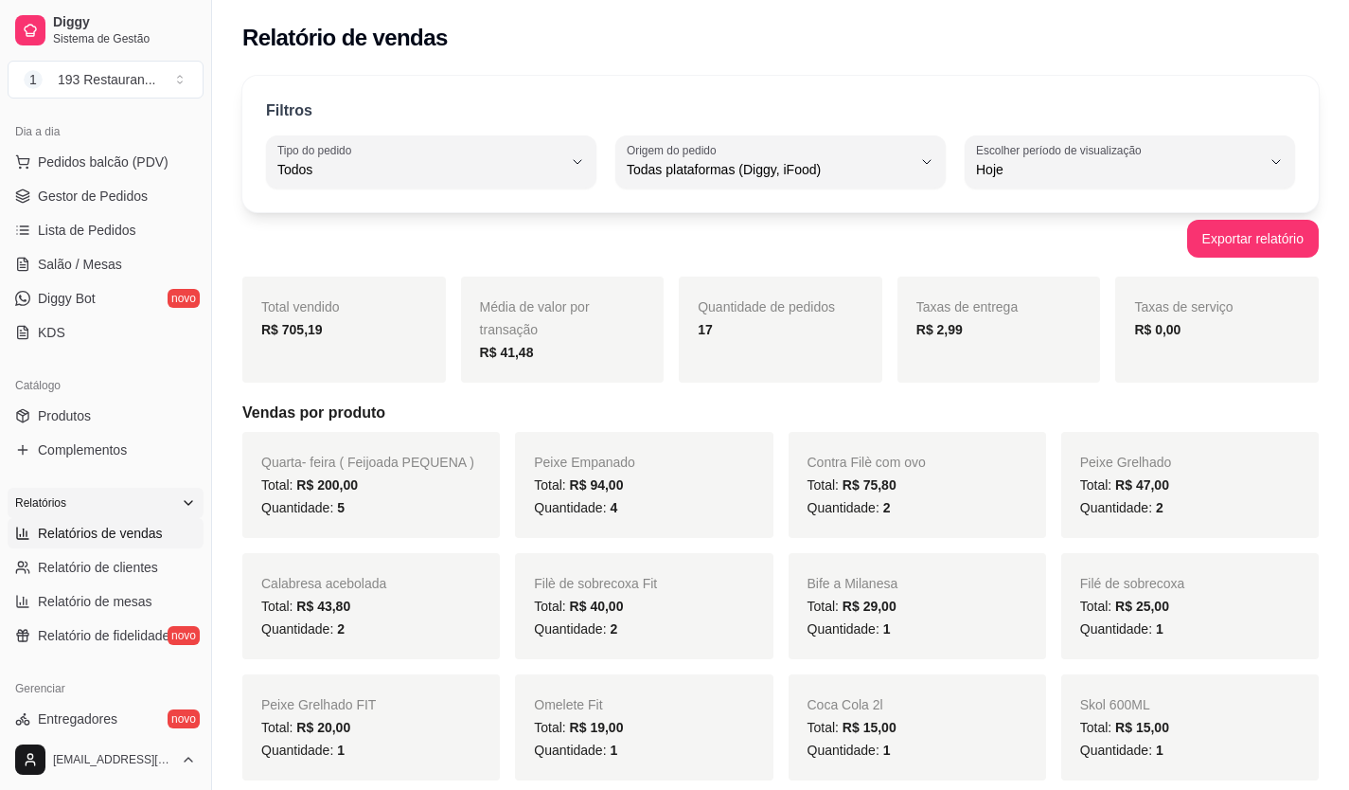
click at [154, 509] on div "Relatórios" at bounding box center [106, 503] width 196 height 30
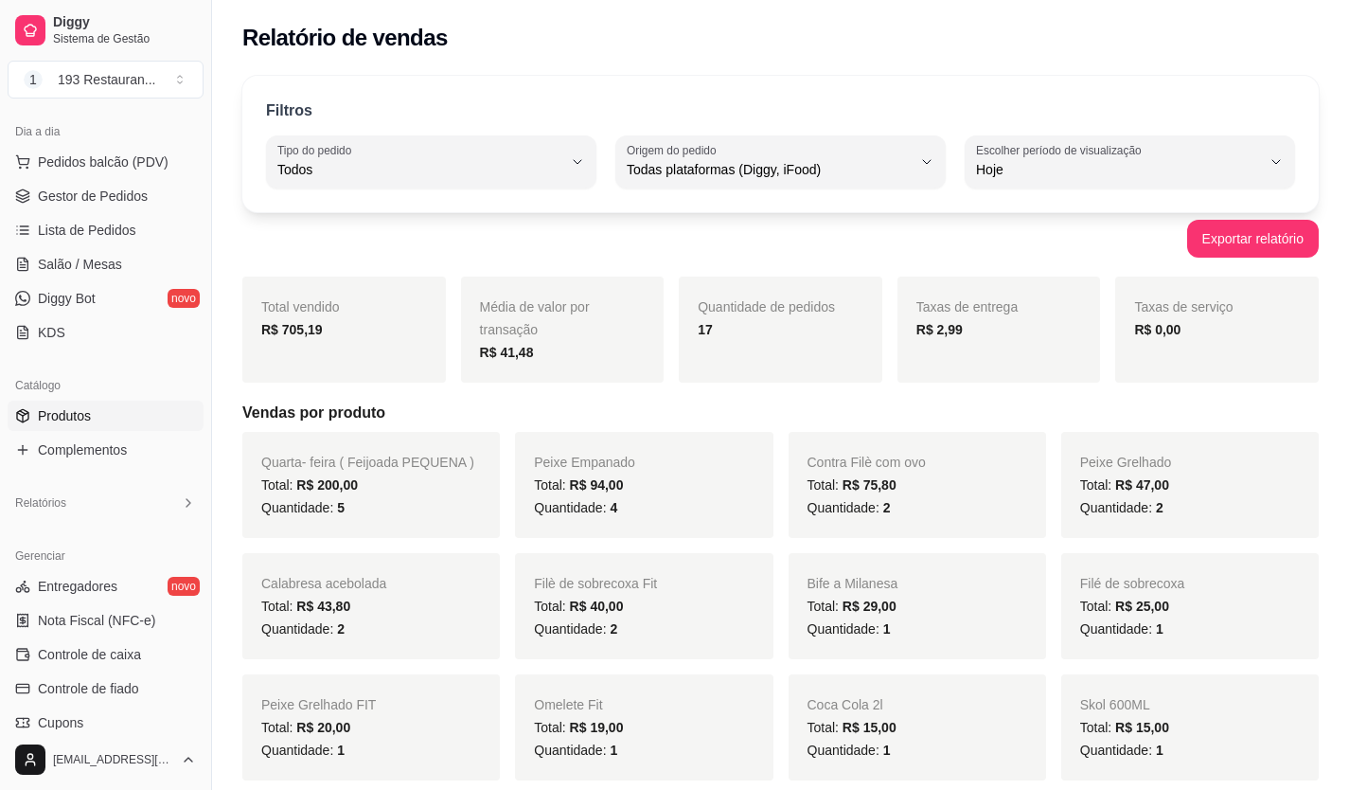
click at [164, 425] on link "Produtos" at bounding box center [106, 416] width 196 height 30
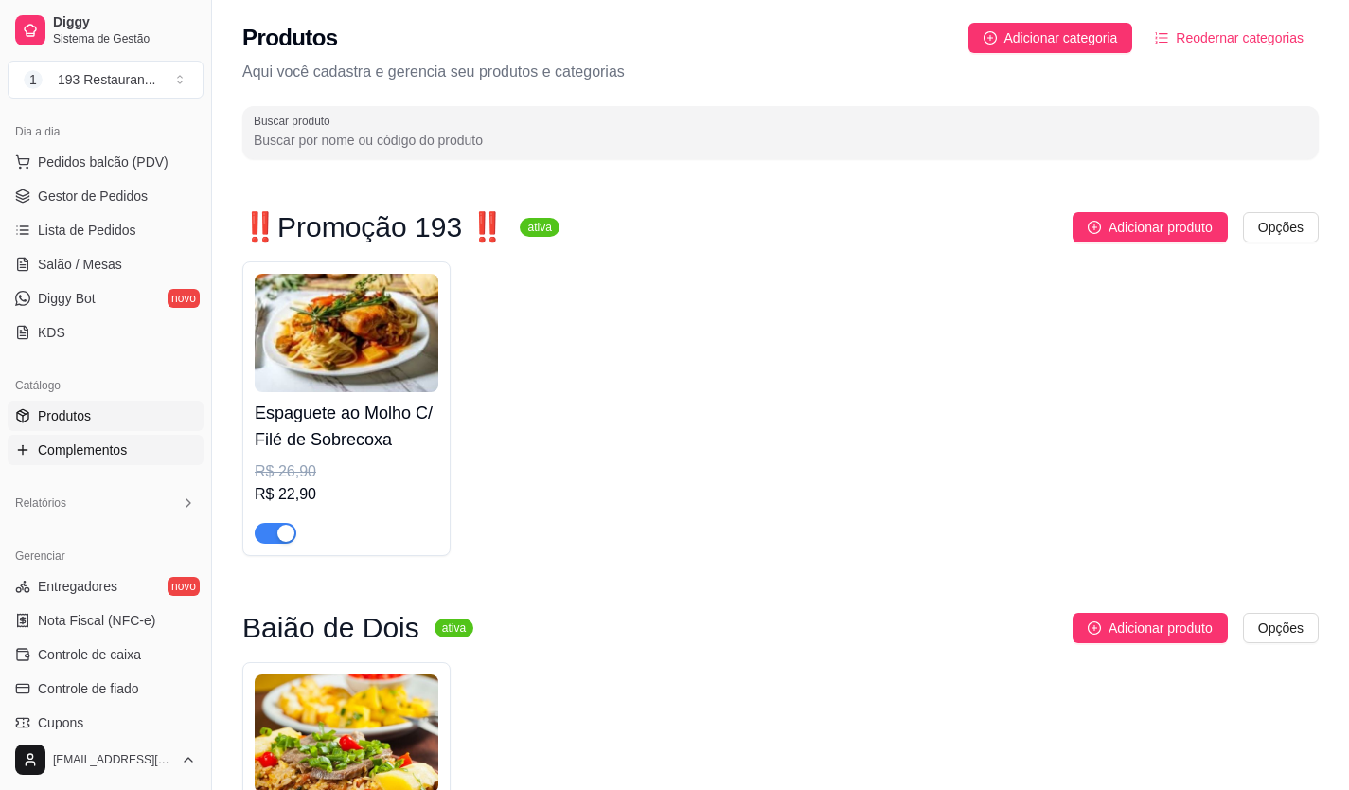
click at [114, 456] on span "Complementos" at bounding box center [82, 449] width 89 height 19
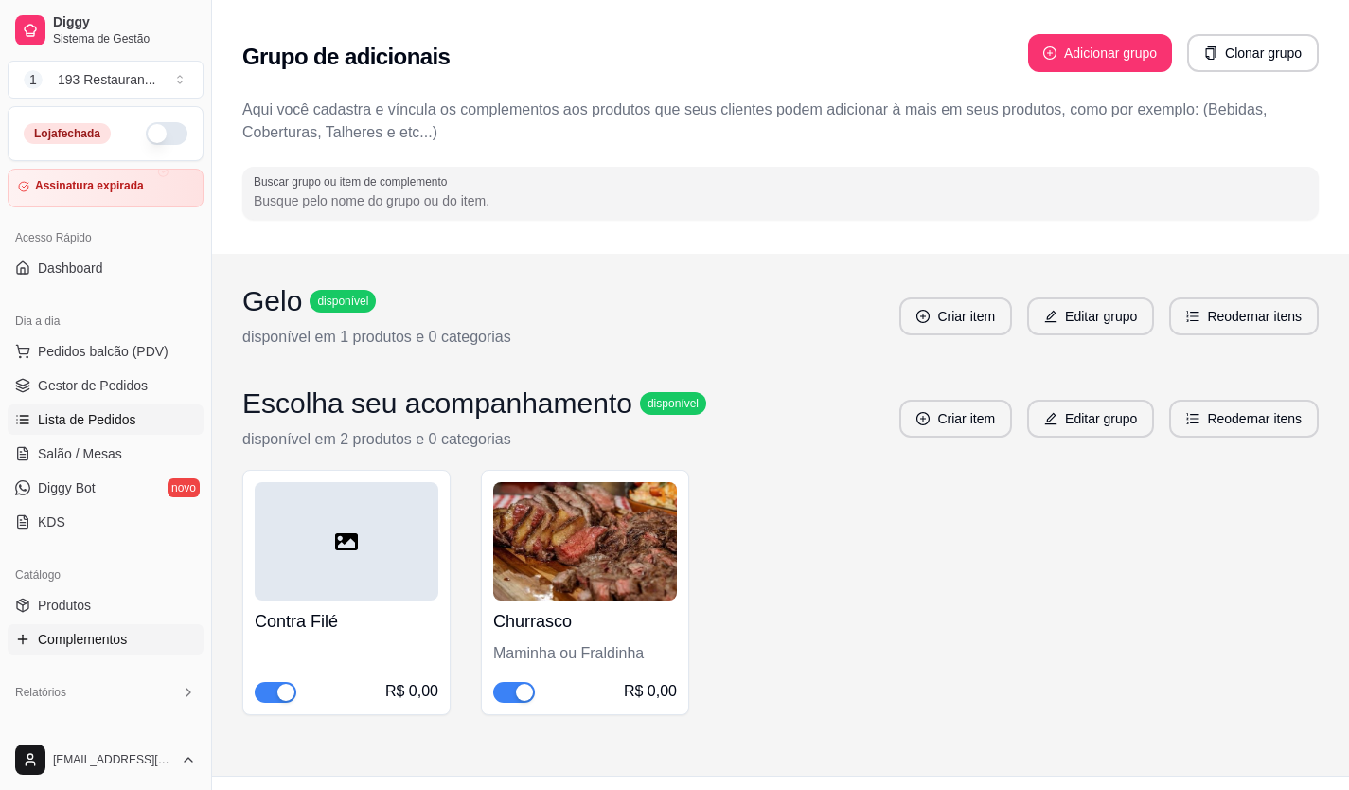
click at [169, 429] on link "Lista de Pedidos" at bounding box center [106, 419] width 196 height 30
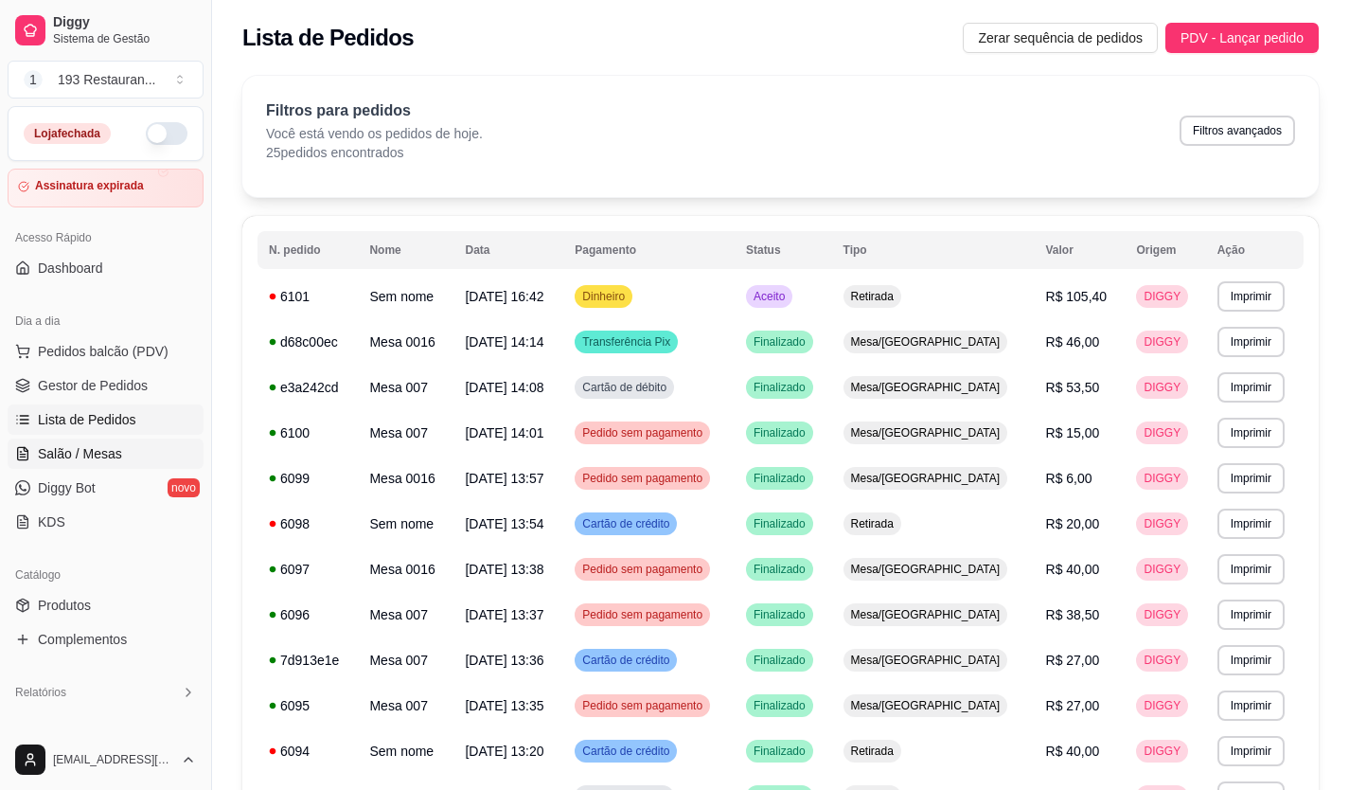
click at [139, 457] on link "Salão / Mesas" at bounding box center [106, 453] width 196 height 30
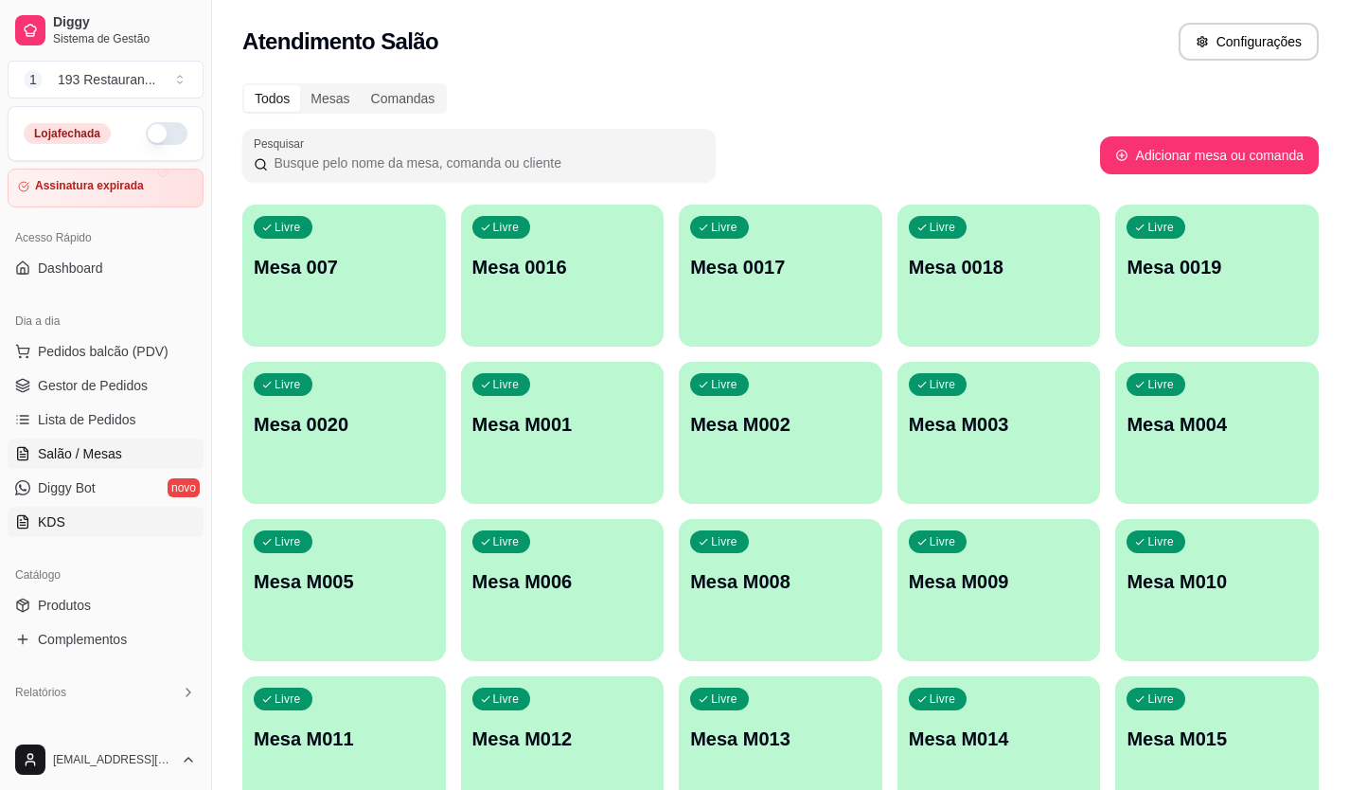
click at [116, 518] on link "KDS" at bounding box center [106, 522] width 196 height 30
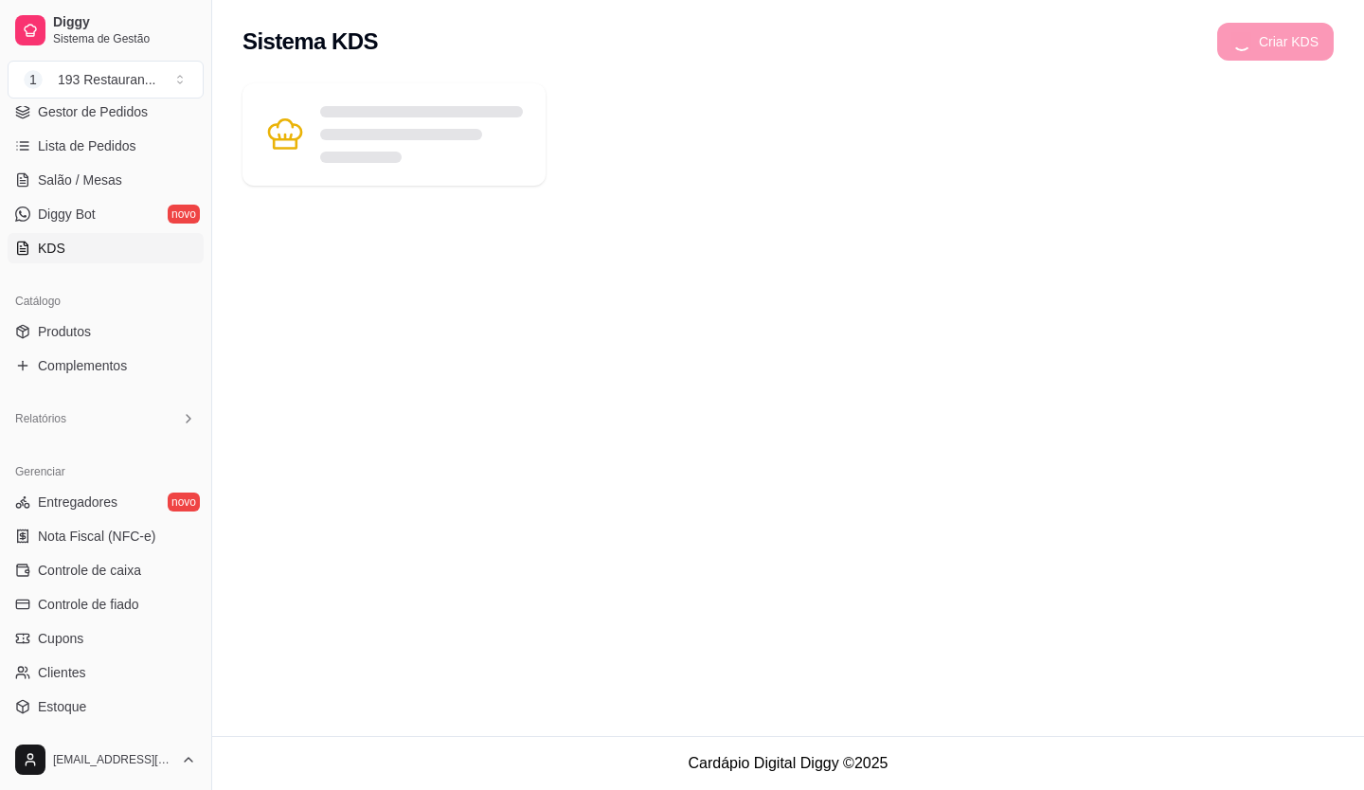
scroll to position [284, 0]
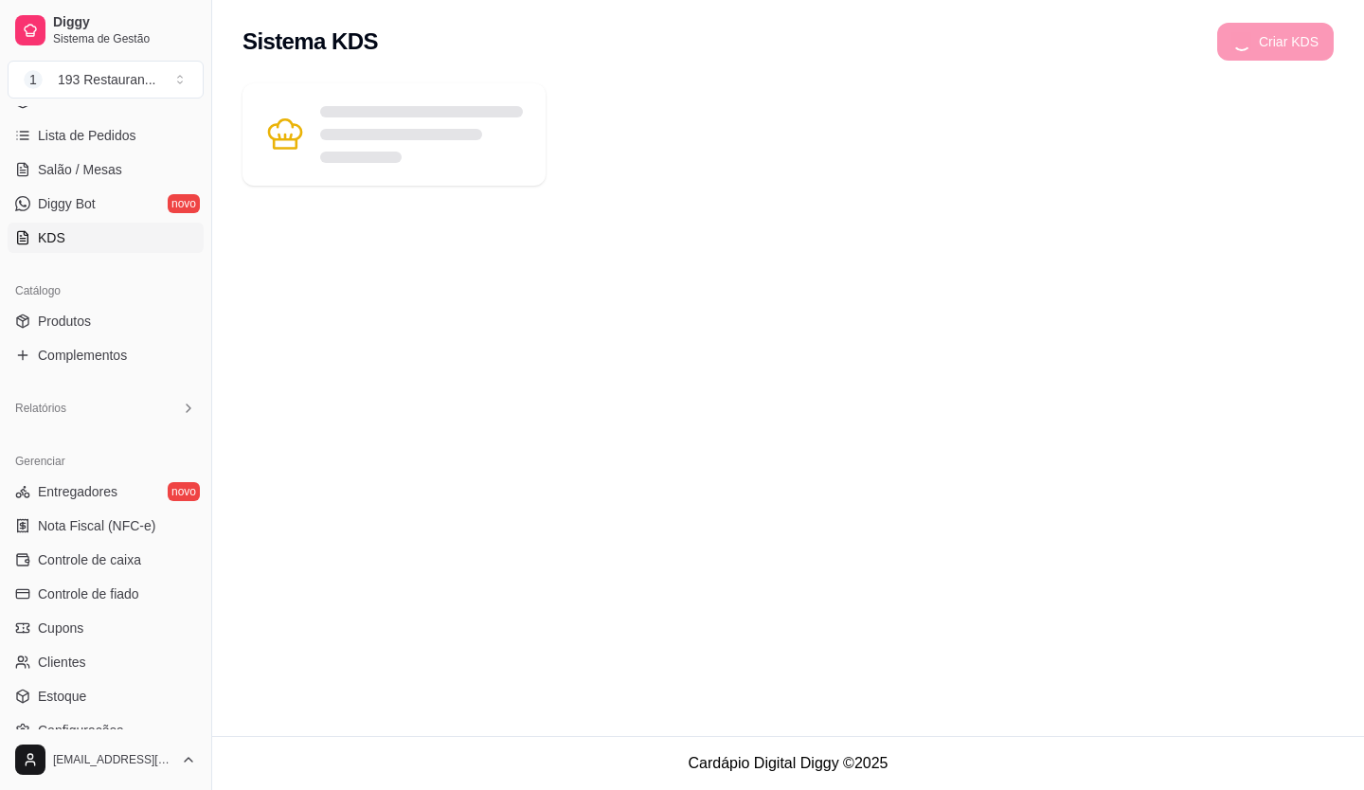
click at [187, 411] on icon at bounding box center [189, 408] width 4 height 8
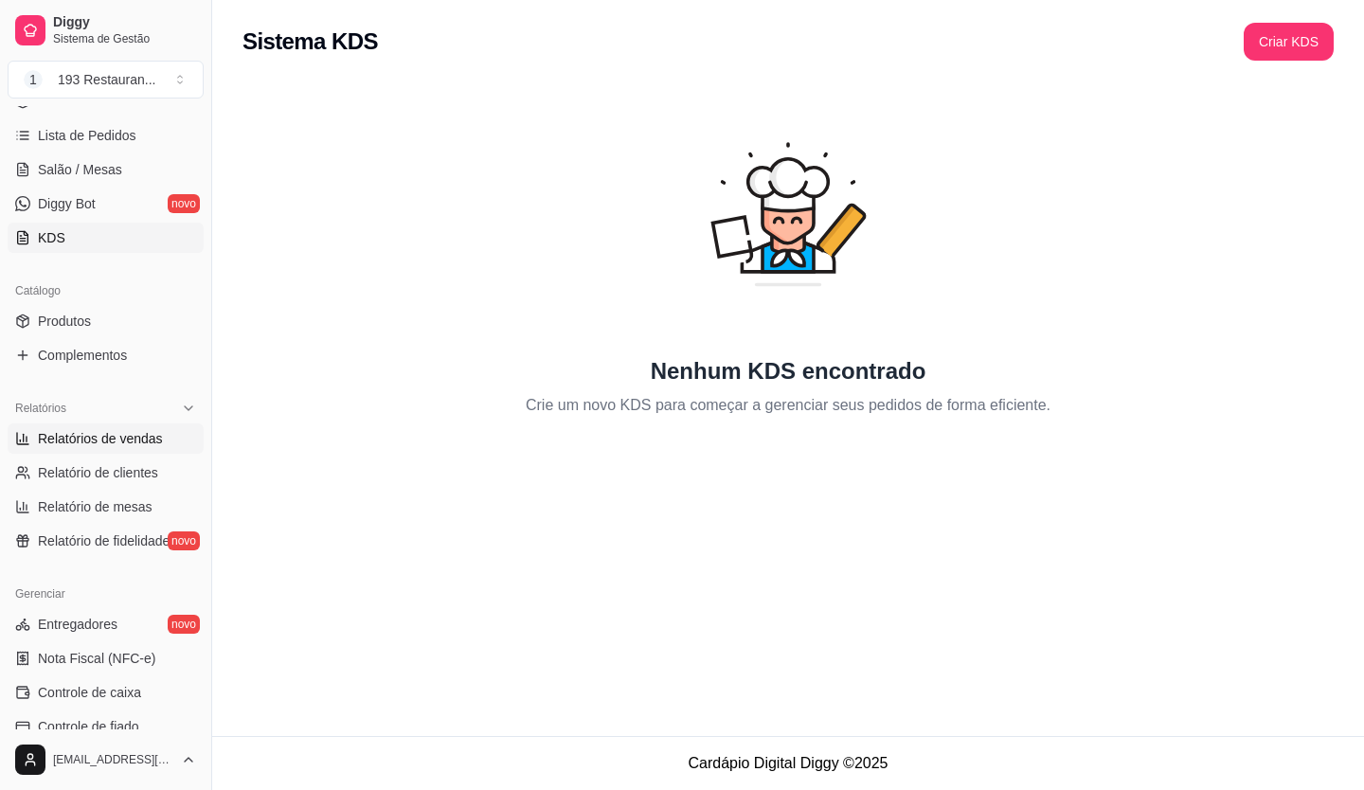
click at [126, 427] on link "Relatórios de vendas" at bounding box center [106, 438] width 196 height 30
select select "ALL"
select select "0"
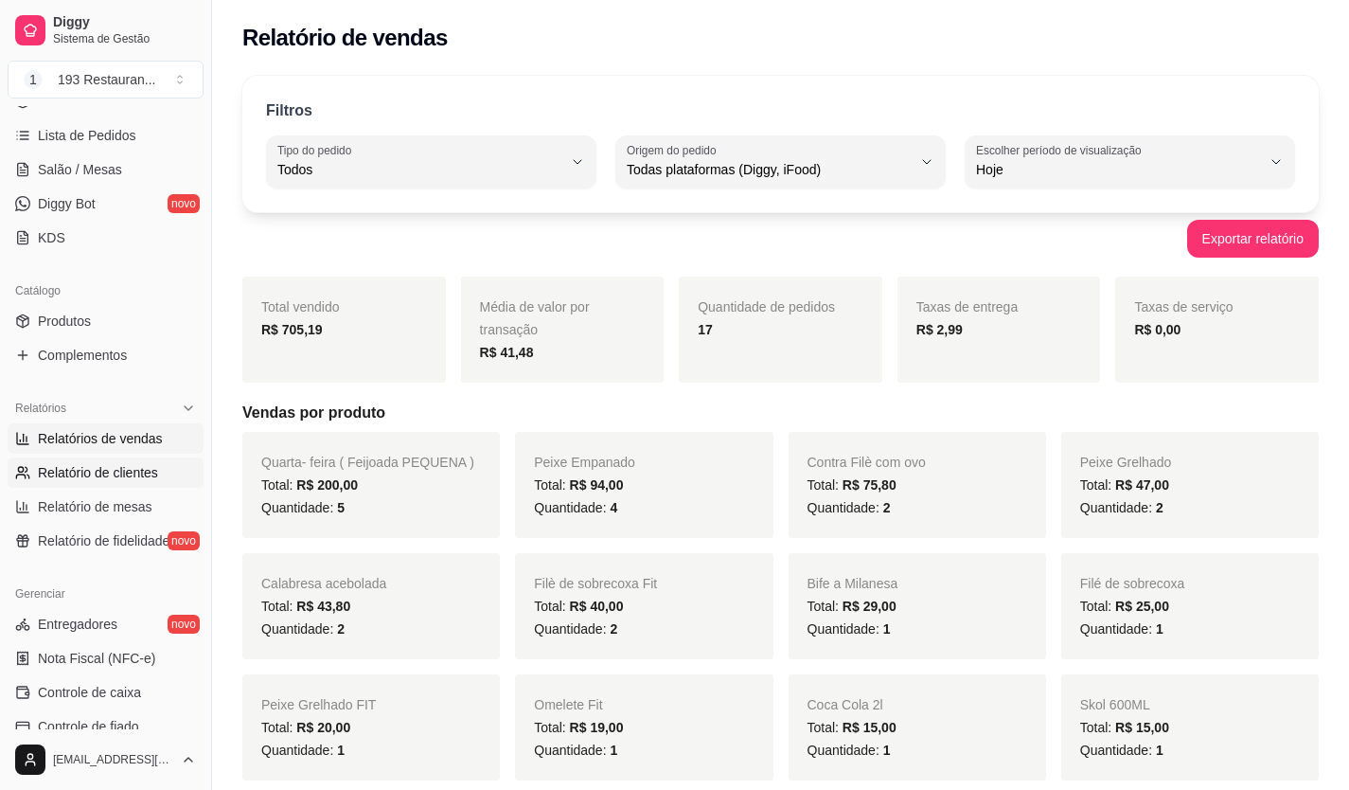
click at [121, 459] on link "Relatório de clientes" at bounding box center [106, 472] width 196 height 30
select select "30"
select select "HIGHEST_TOTAL_SPENT_WITH_ORDERS"
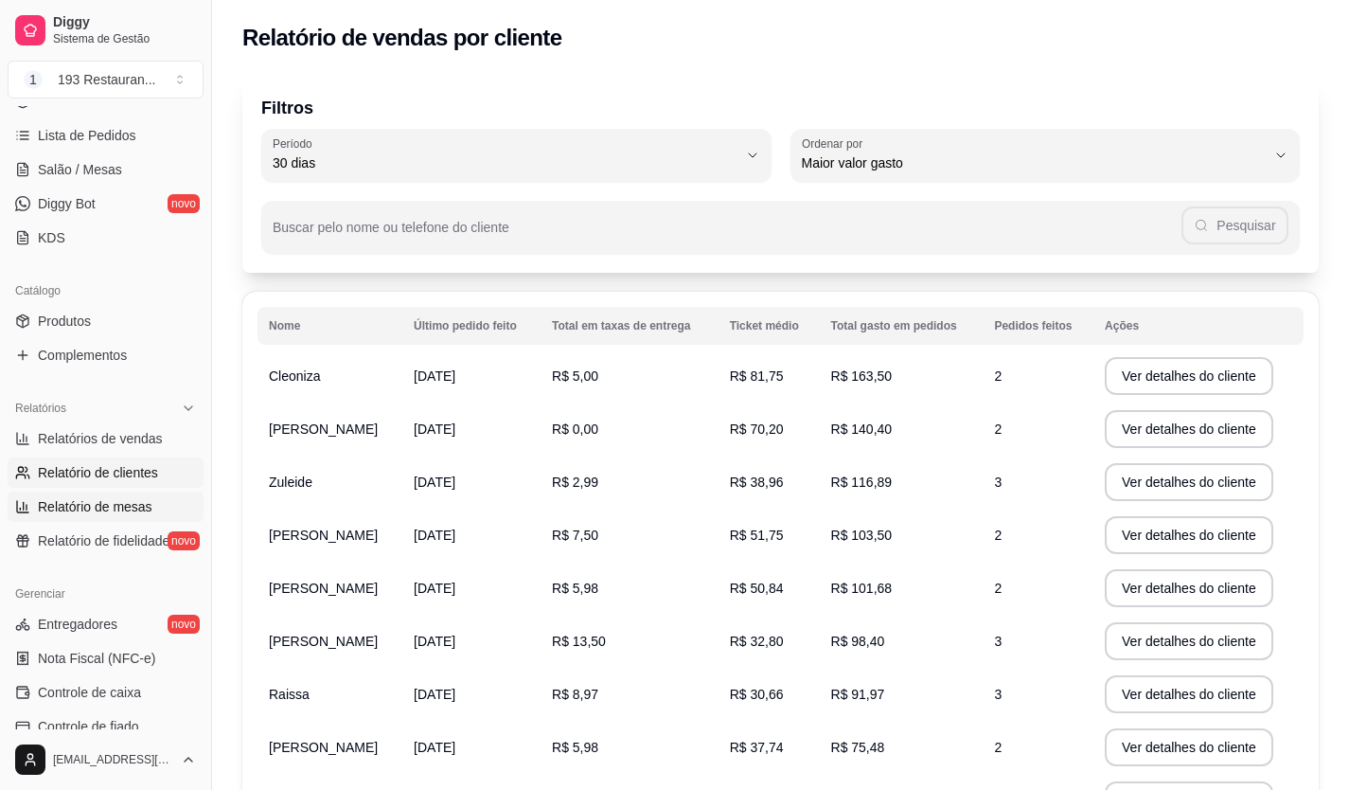
click at [125, 500] on span "Relatório de mesas" at bounding box center [95, 506] width 115 height 19
select select "TOTAL_OF_ORDERS"
select select "7"
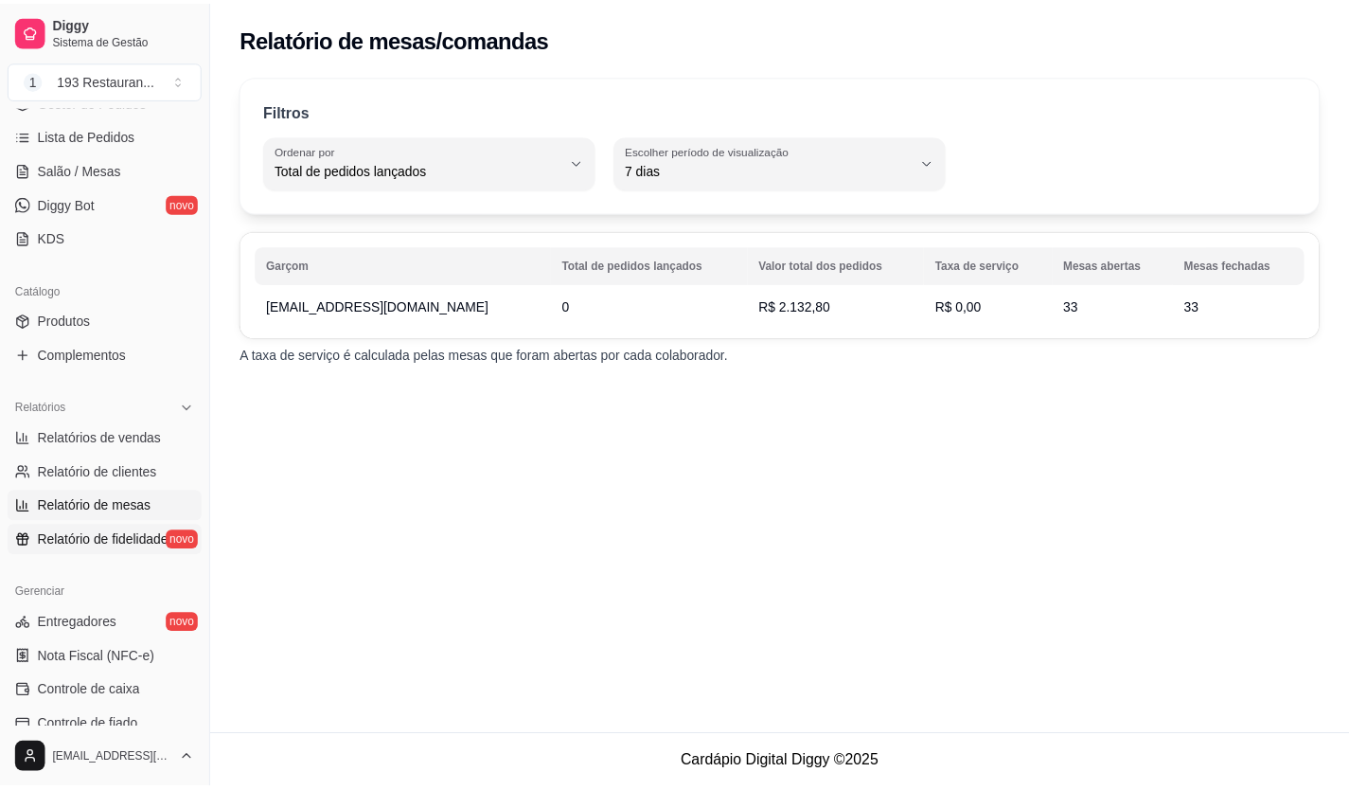
scroll to position [379, 0]
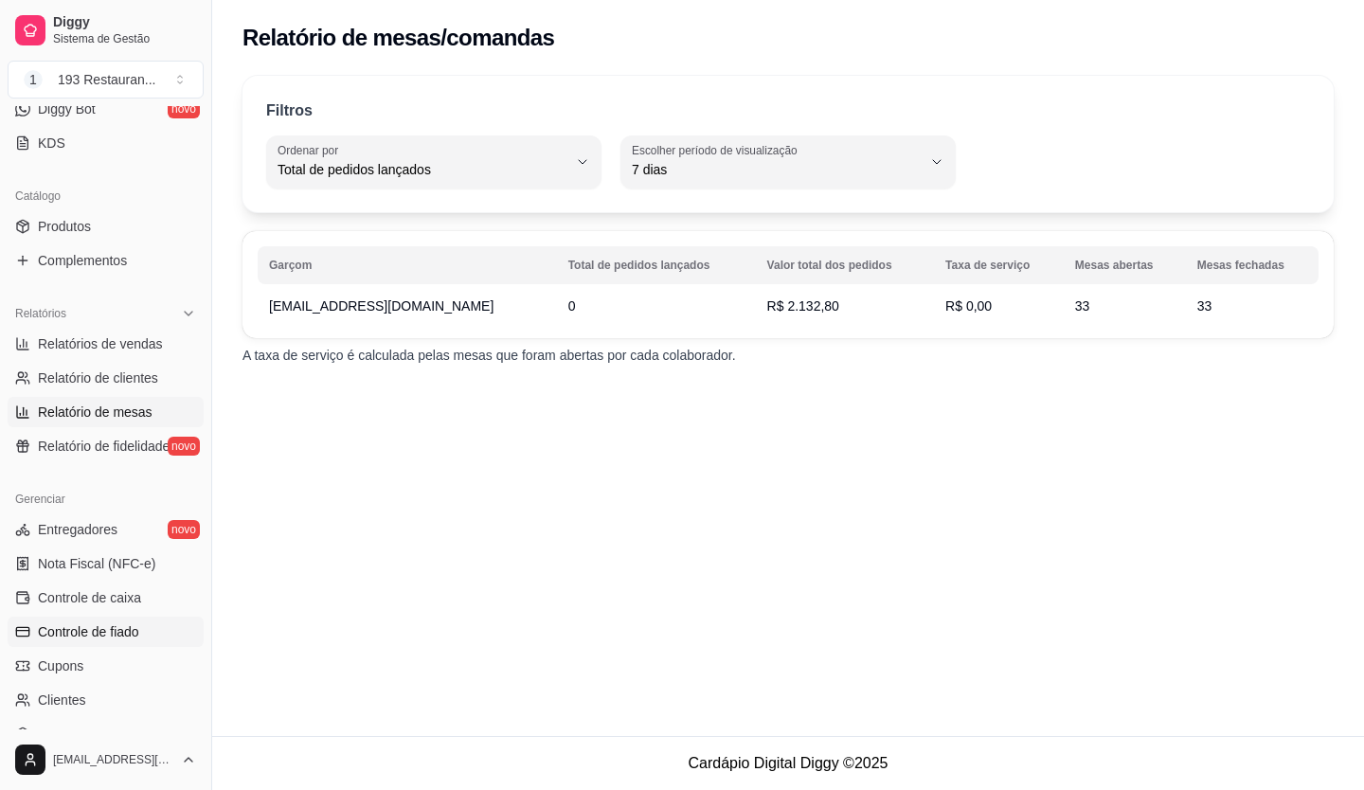
click at [107, 625] on span "Controle de fiado" at bounding box center [88, 631] width 101 height 19
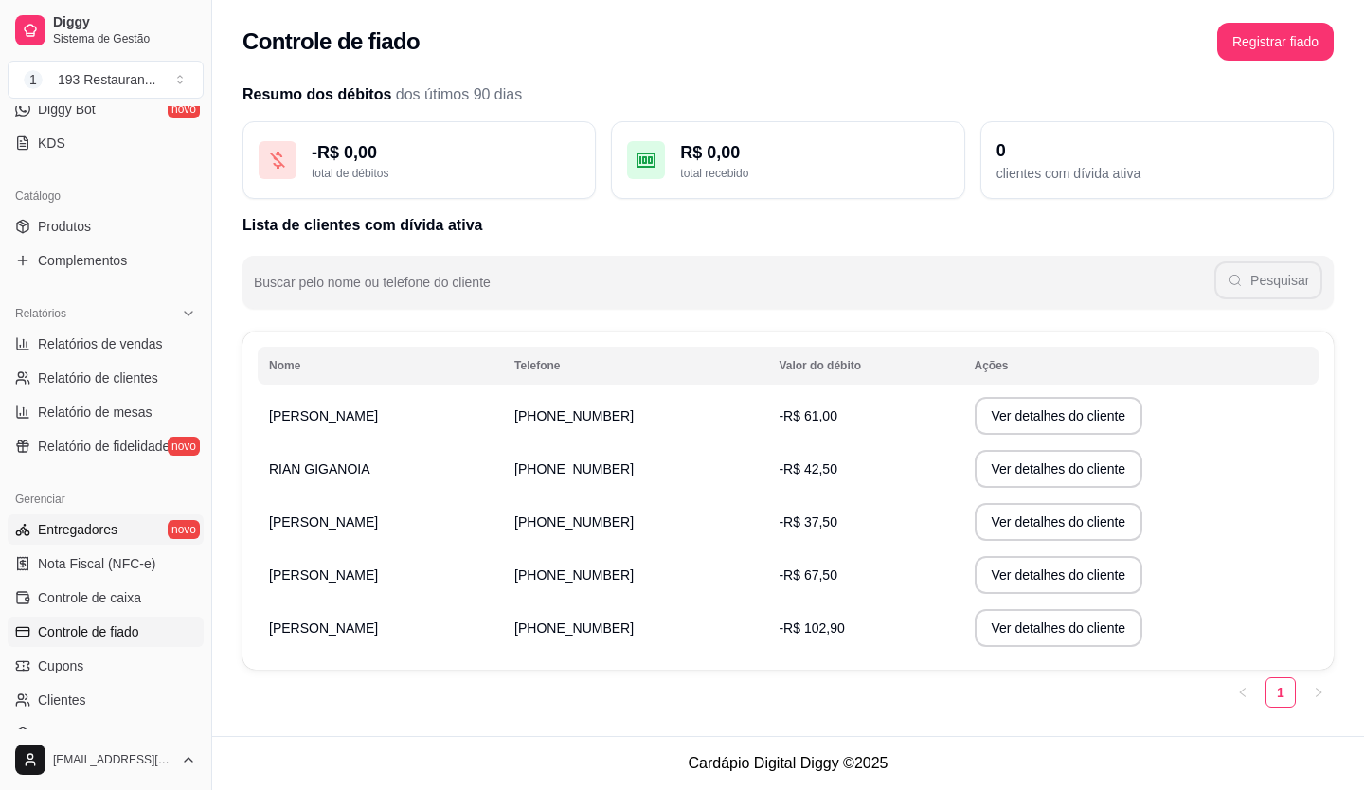
click at [95, 537] on span "Entregadores" at bounding box center [78, 529] width 80 height 19
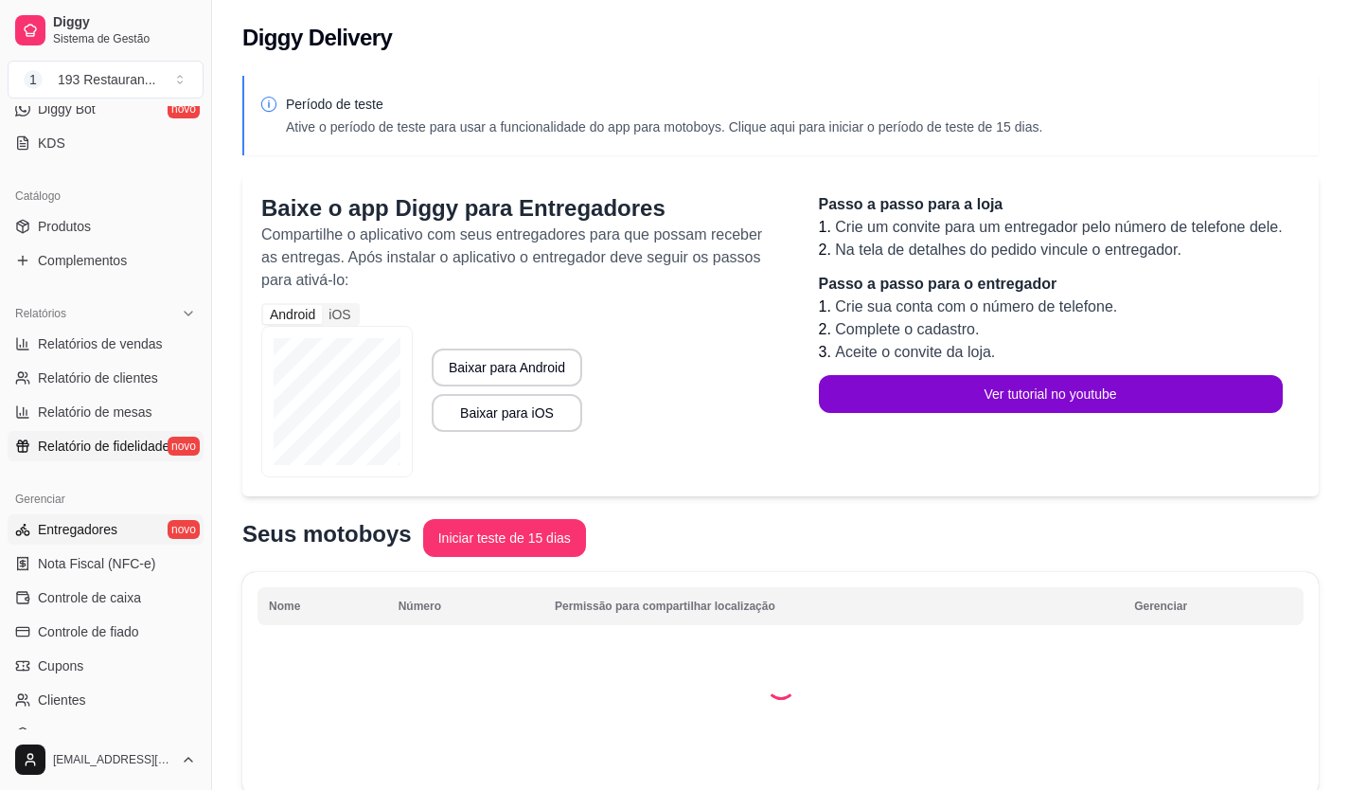
click at [144, 455] on span "Relatório de fidelidade" at bounding box center [104, 446] width 132 height 19
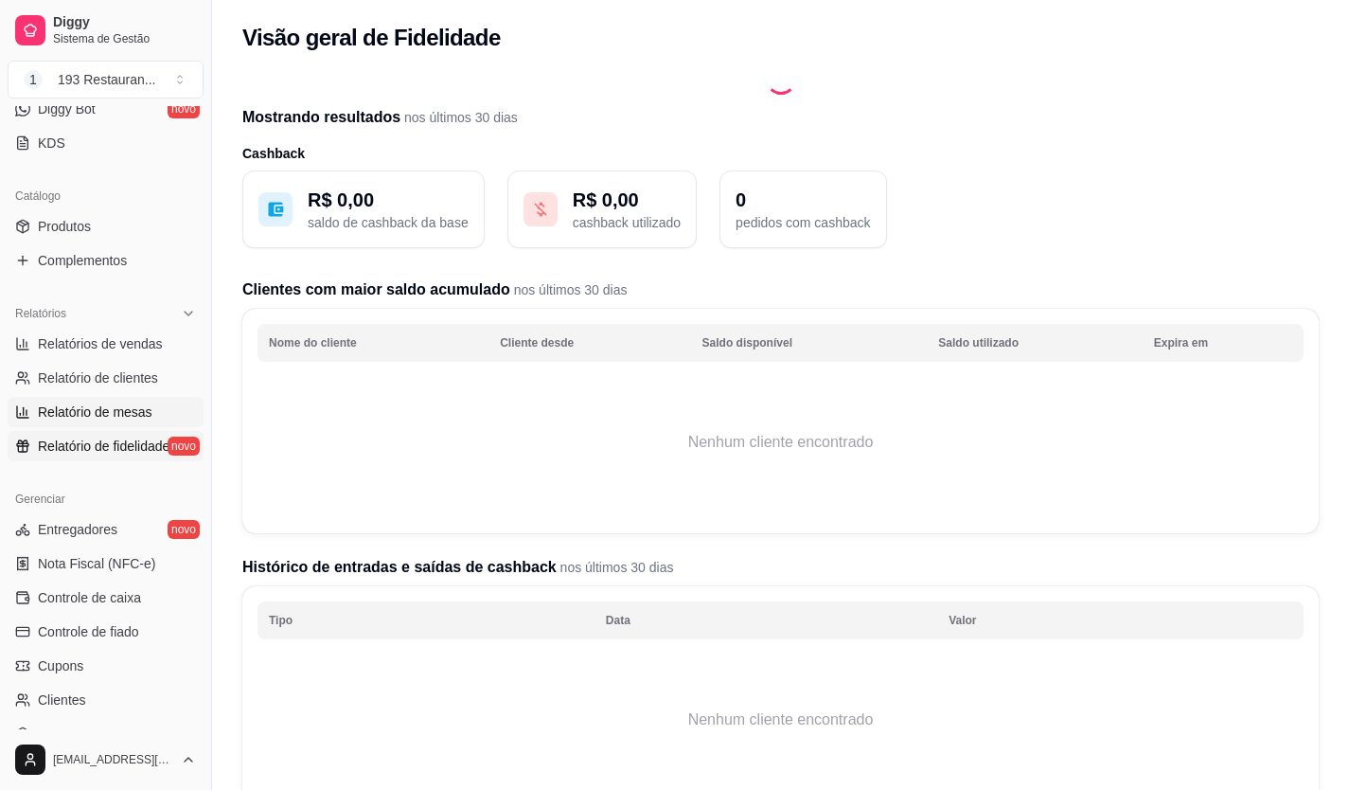
click at [136, 406] on span "Relatório de mesas" at bounding box center [95, 411] width 115 height 19
select select "TOTAL_OF_ORDERS"
select select "7"
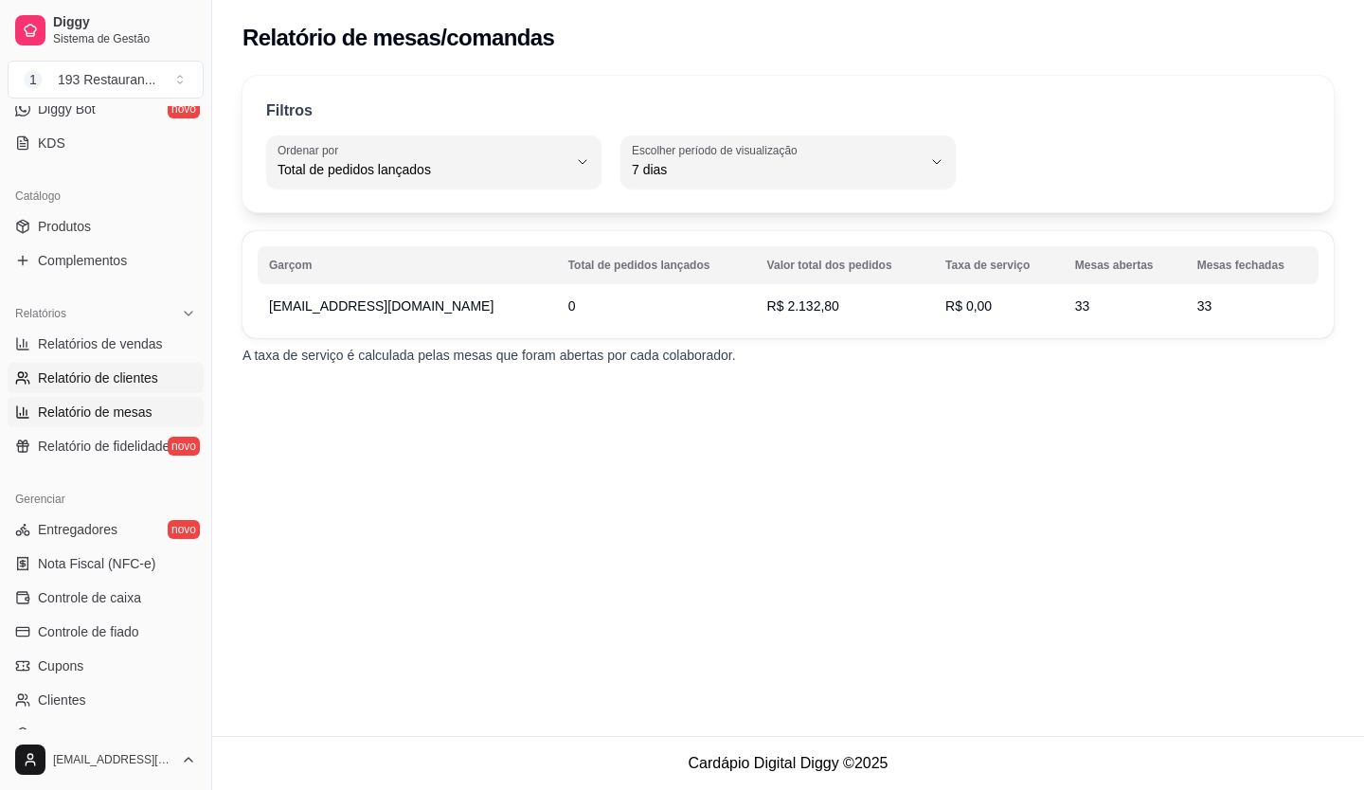
click at [144, 375] on span "Relatório de clientes" at bounding box center [98, 377] width 120 height 19
select select "30"
select select "HIGHEST_TOTAL_SPENT_WITH_ORDERS"
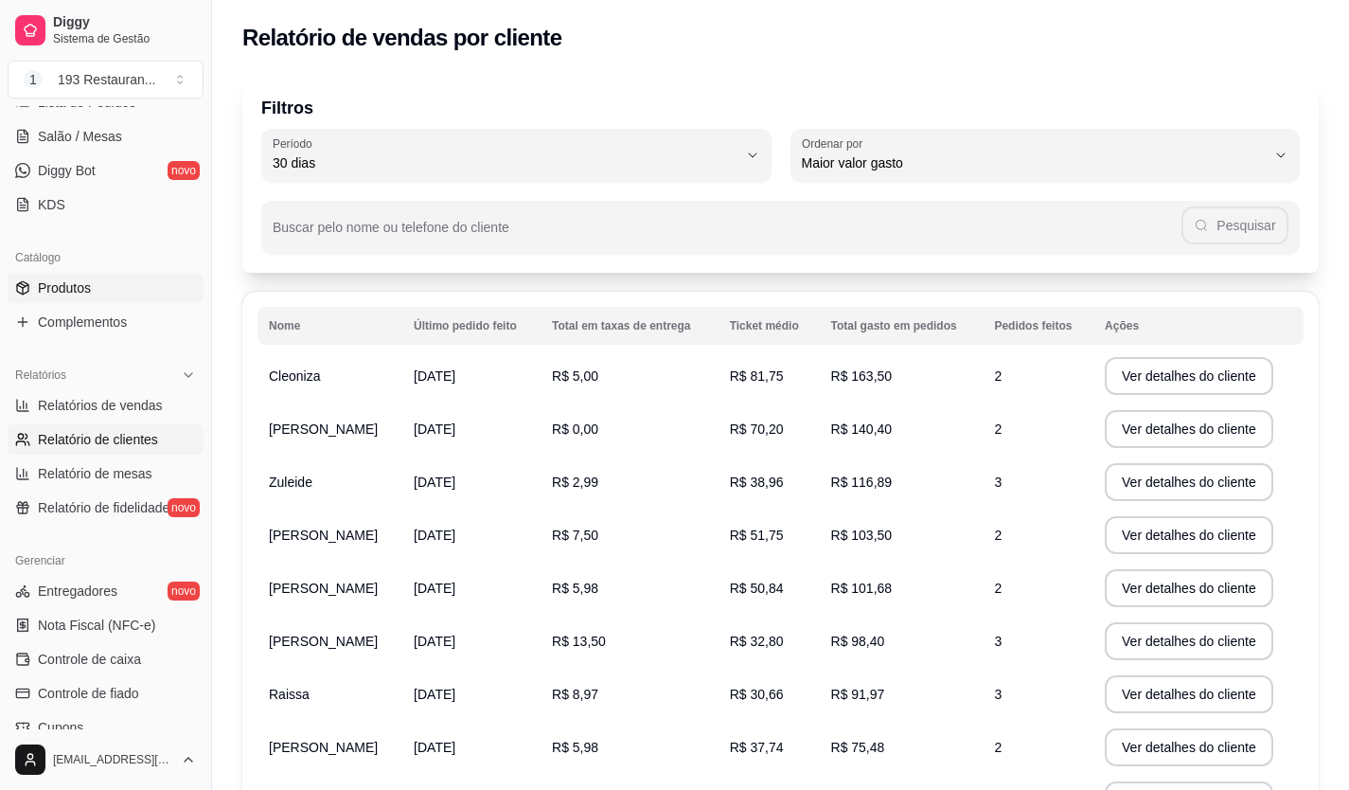
scroll to position [284, 0]
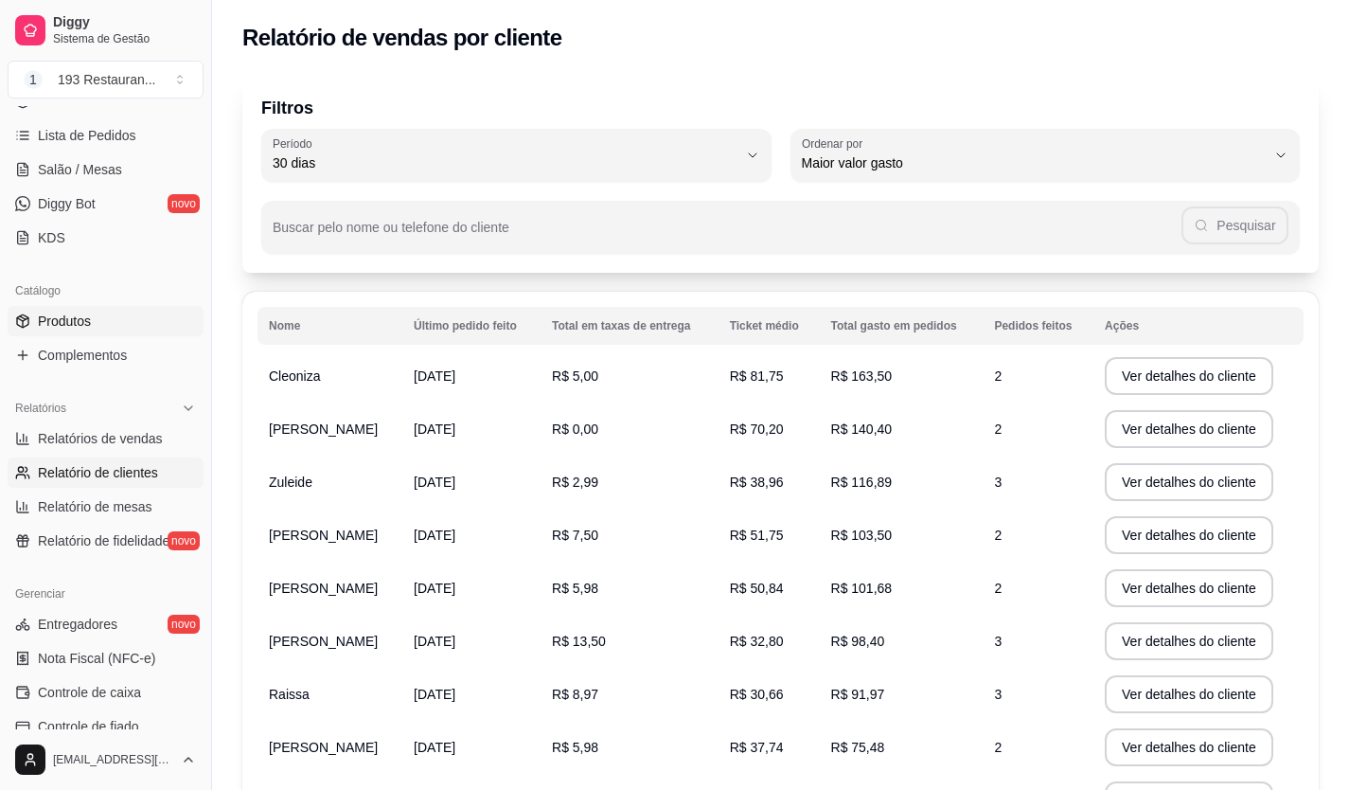
click at [144, 319] on link "Produtos" at bounding box center [106, 321] width 196 height 30
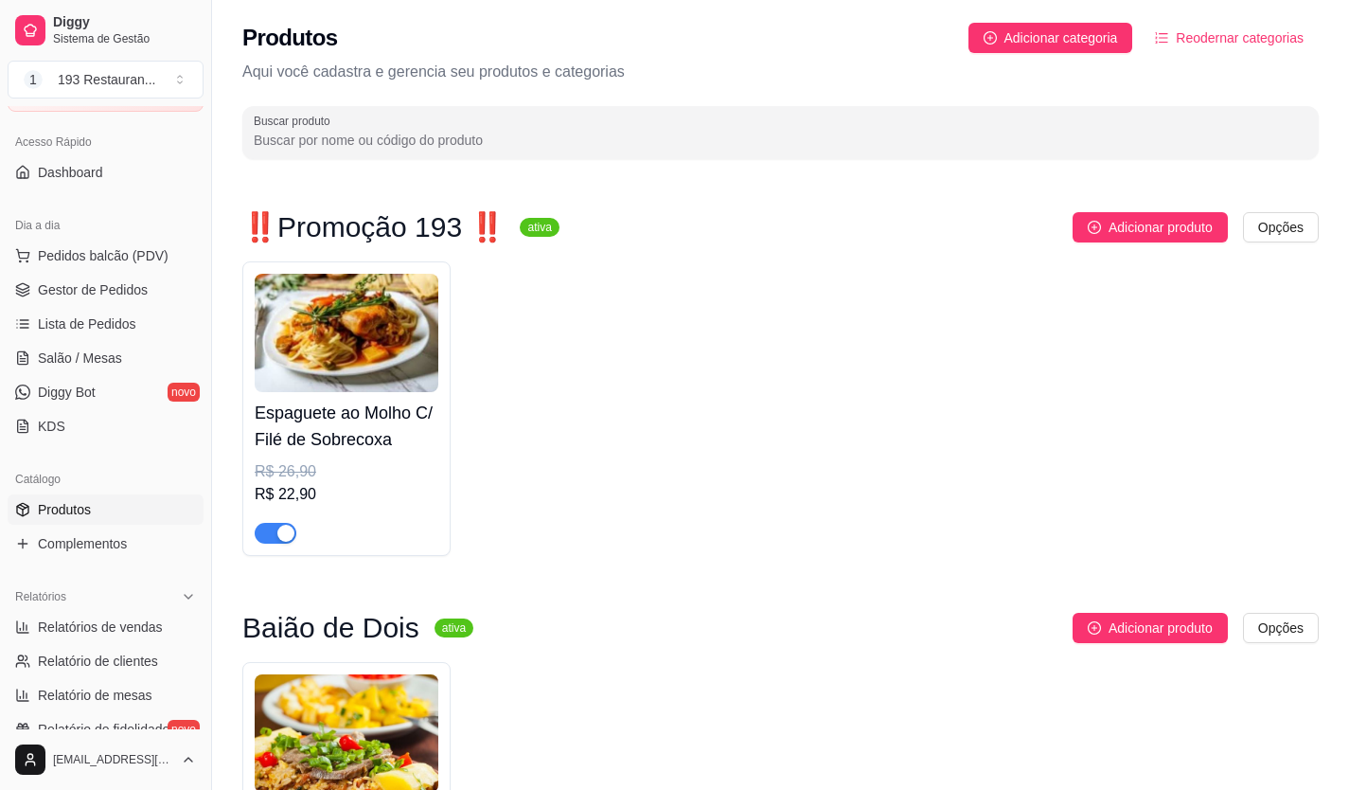
scroll to position [95, 0]
click at [105, 292] on span "Gestor de Pedidos" at bounding box center [93, 290] width 110 height 19
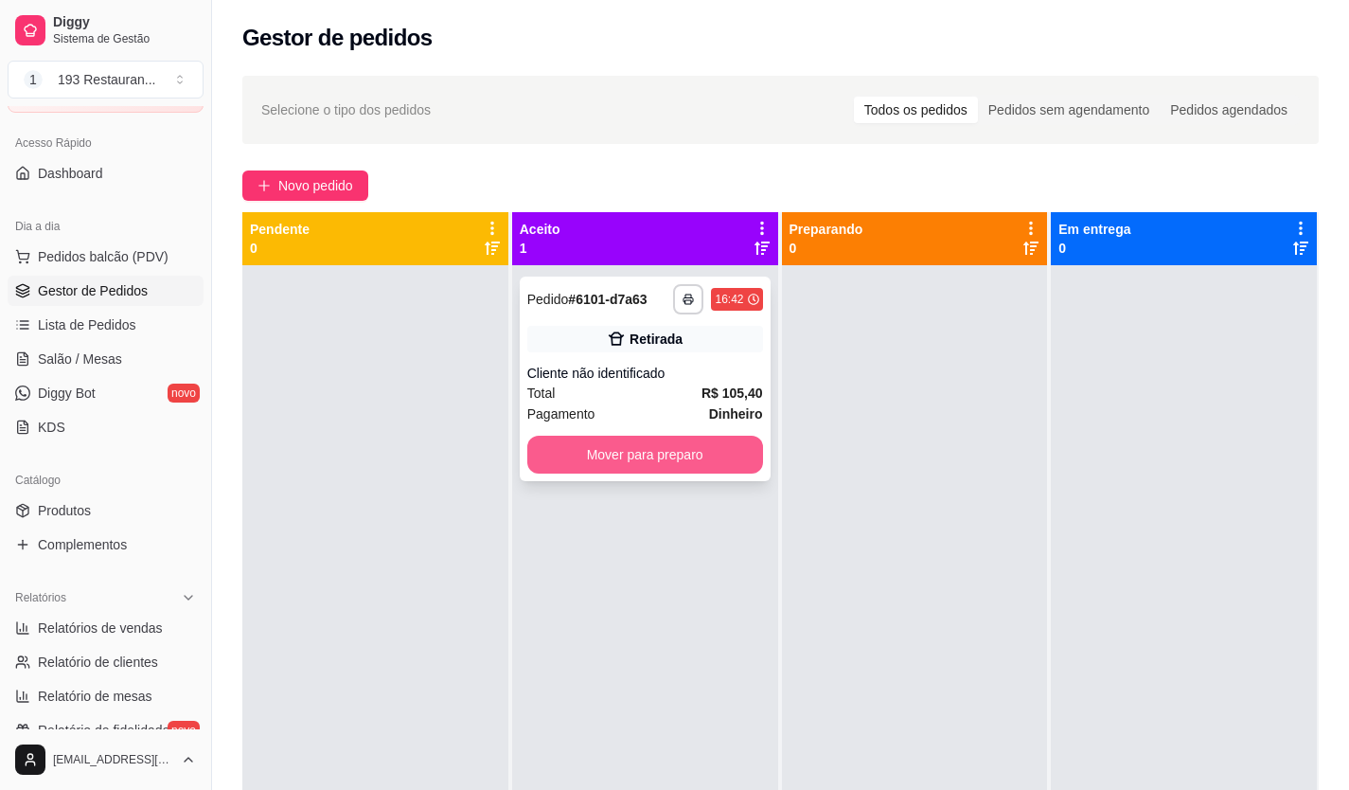
click at [639, 454] on button "Mover para preparo" at bounding box center [645, 455] width 236 height 38
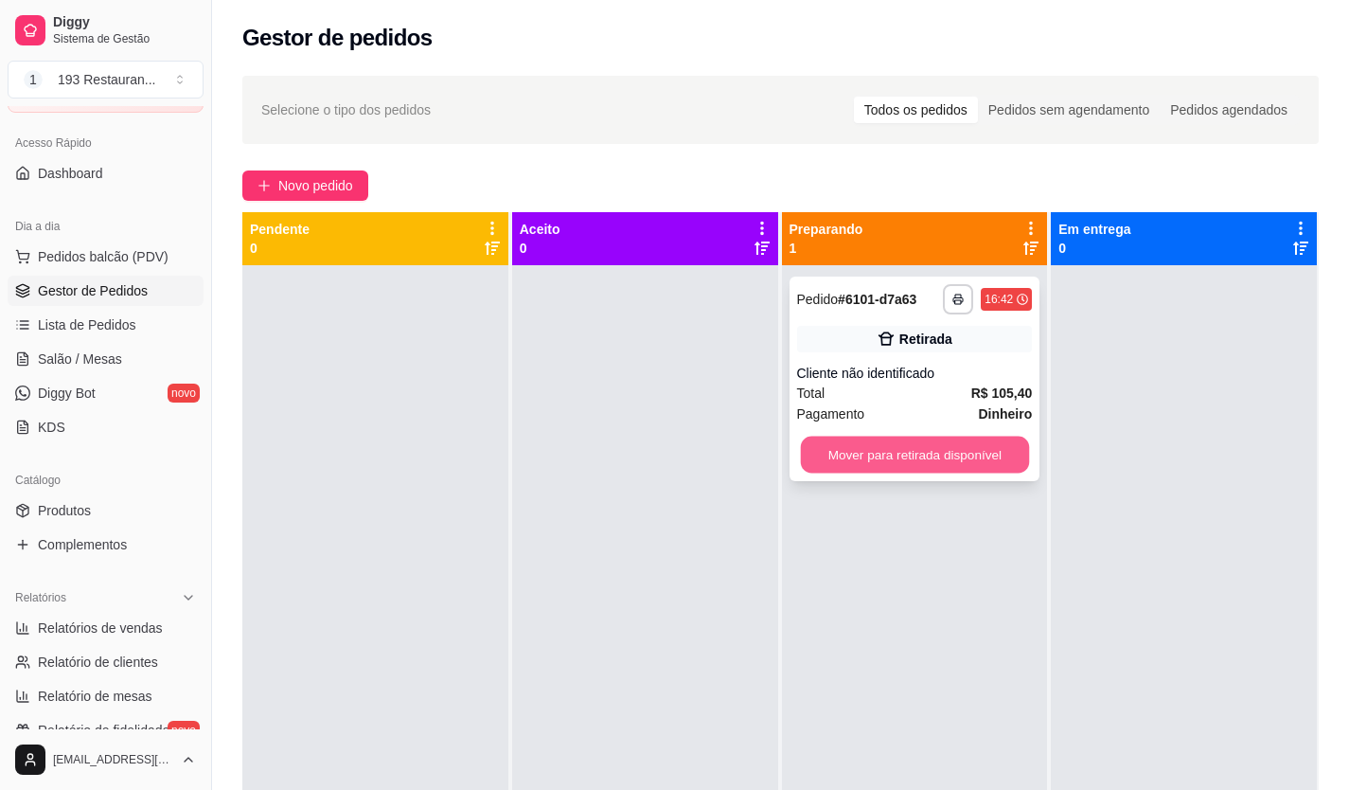
click at [815, 455] on button "Mover para retirada disponível" at bounding box center [914, 455] width 228 height 37
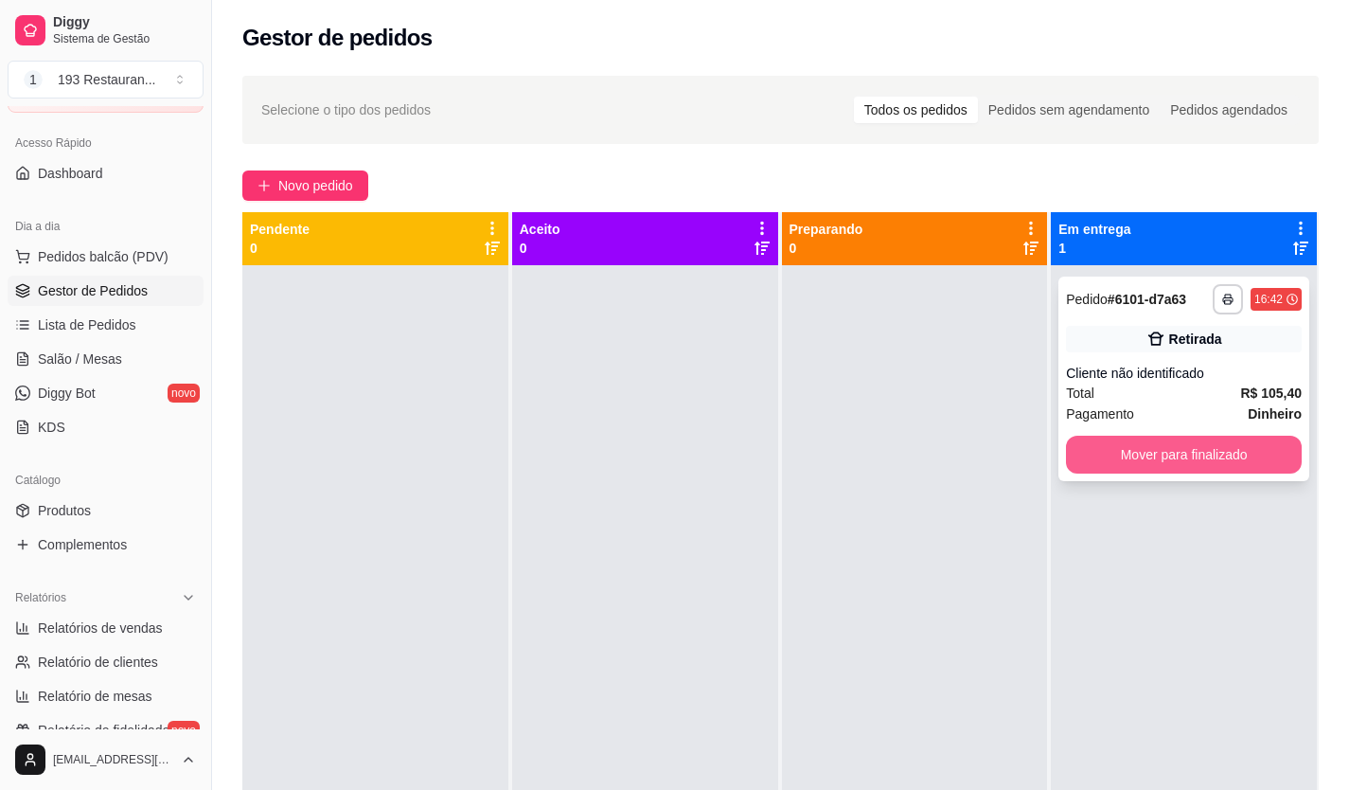
click at [1177, 450] on button "Mover para finalizado" at bounding box center [1184, 455] width 236 height 38
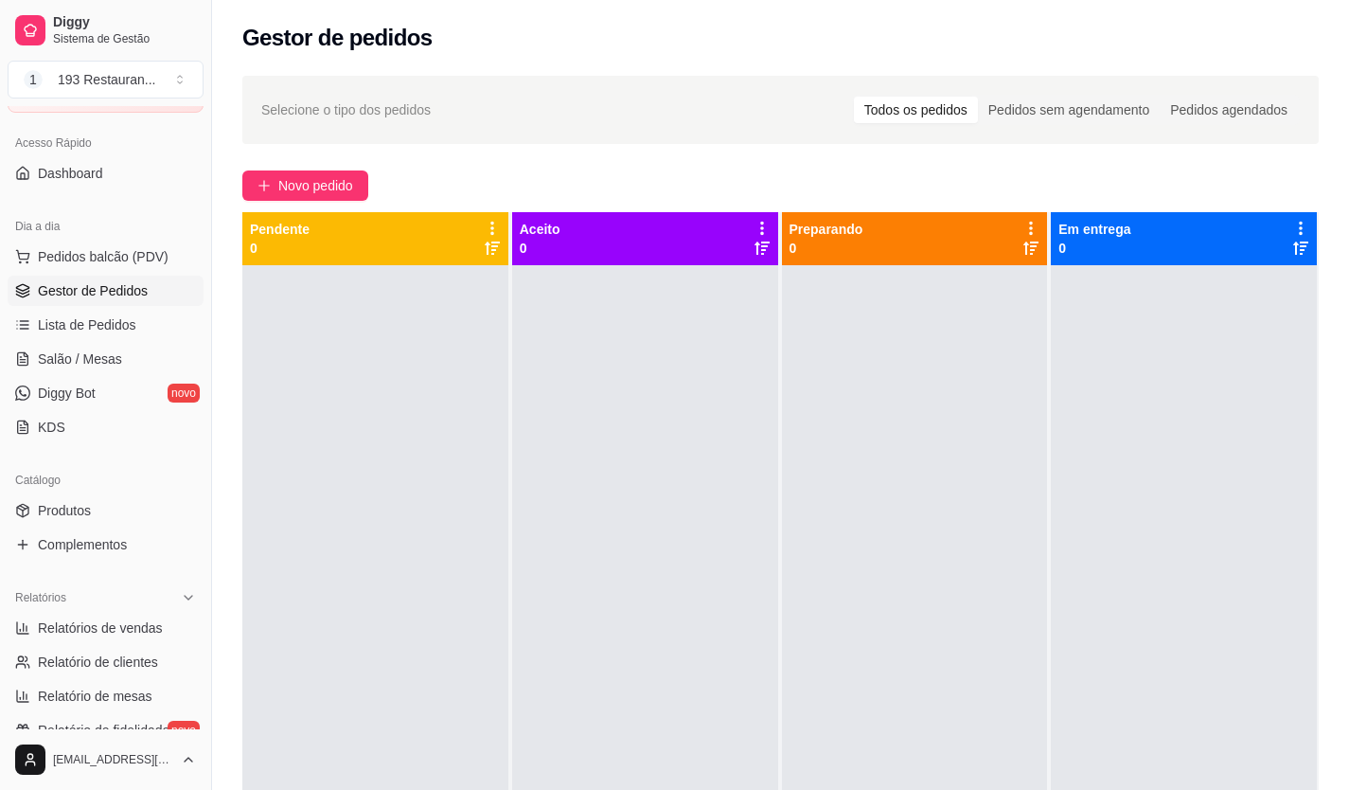
click at [124, 341] on ul "Pedidos balcão (PDV) Gestor de Pedidos Lista de Pedidos Salão / Mesas Diggy Bot…" at bounding box center [106, 341] width 196 height 201
click at [139, 326] on link "Lista de Pedidos" at bounding box center [106, 325] width 196 height 30
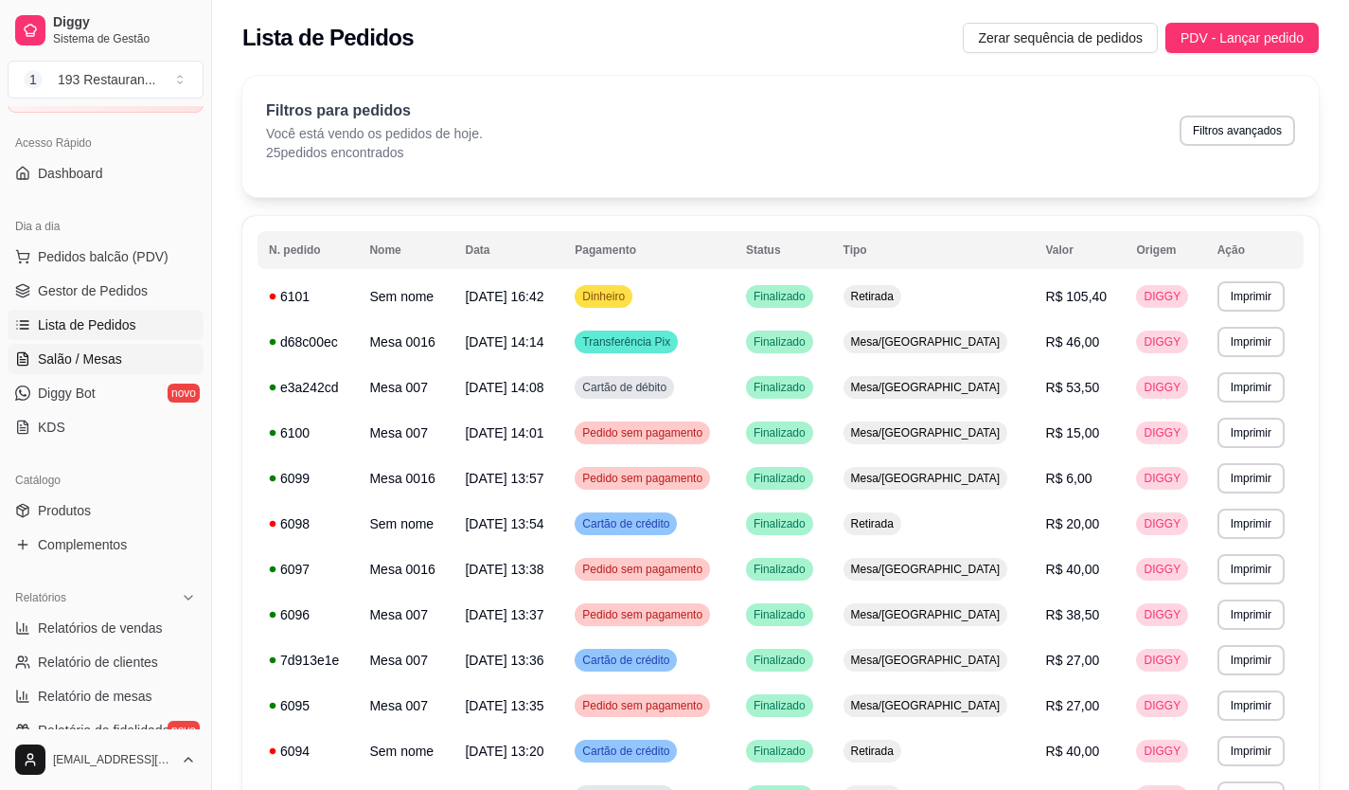
click at [127, 349] on link "Salão / Mesas" at bounding box center [106, 359] width 196 height 30
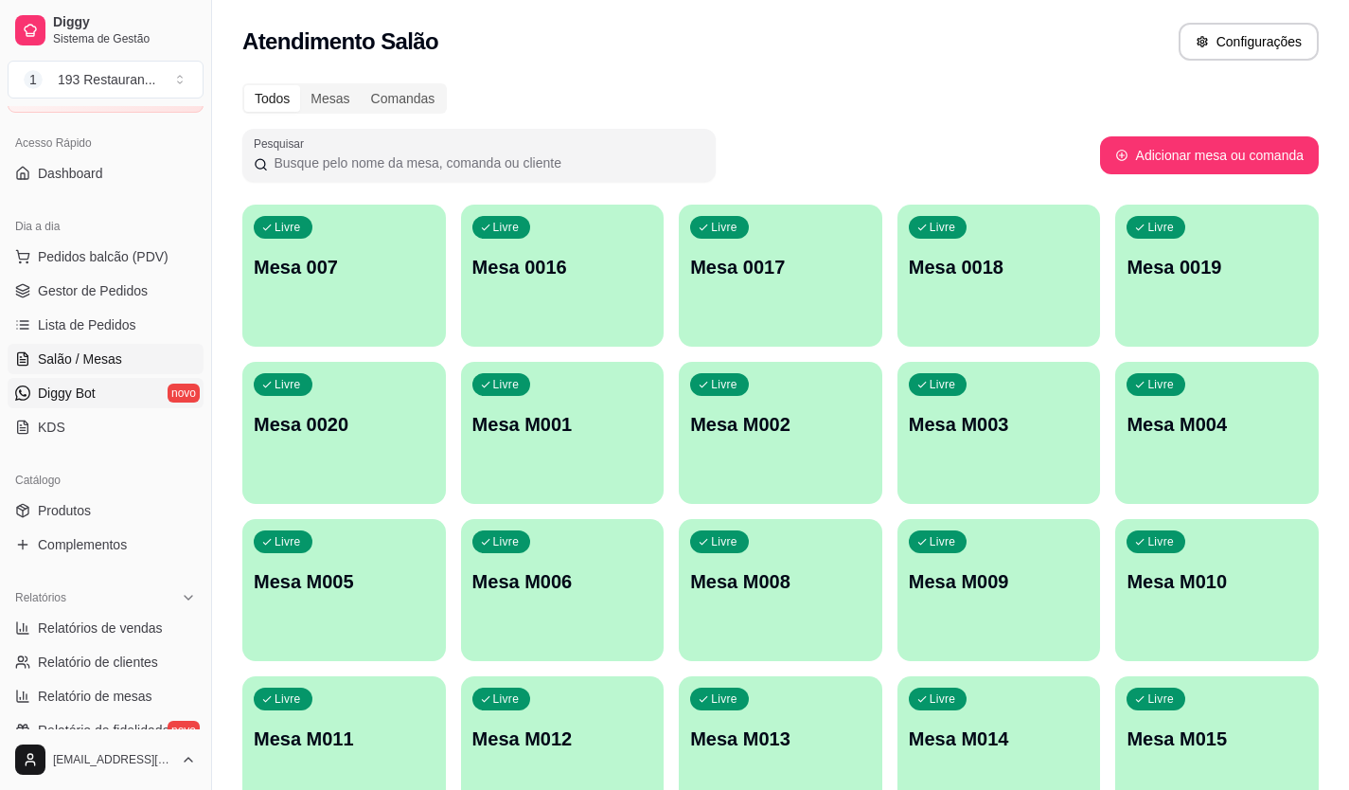
click at [125, 381] on link "Diggy Bot novo" at bounding box center [106, 393] width 196 height 30
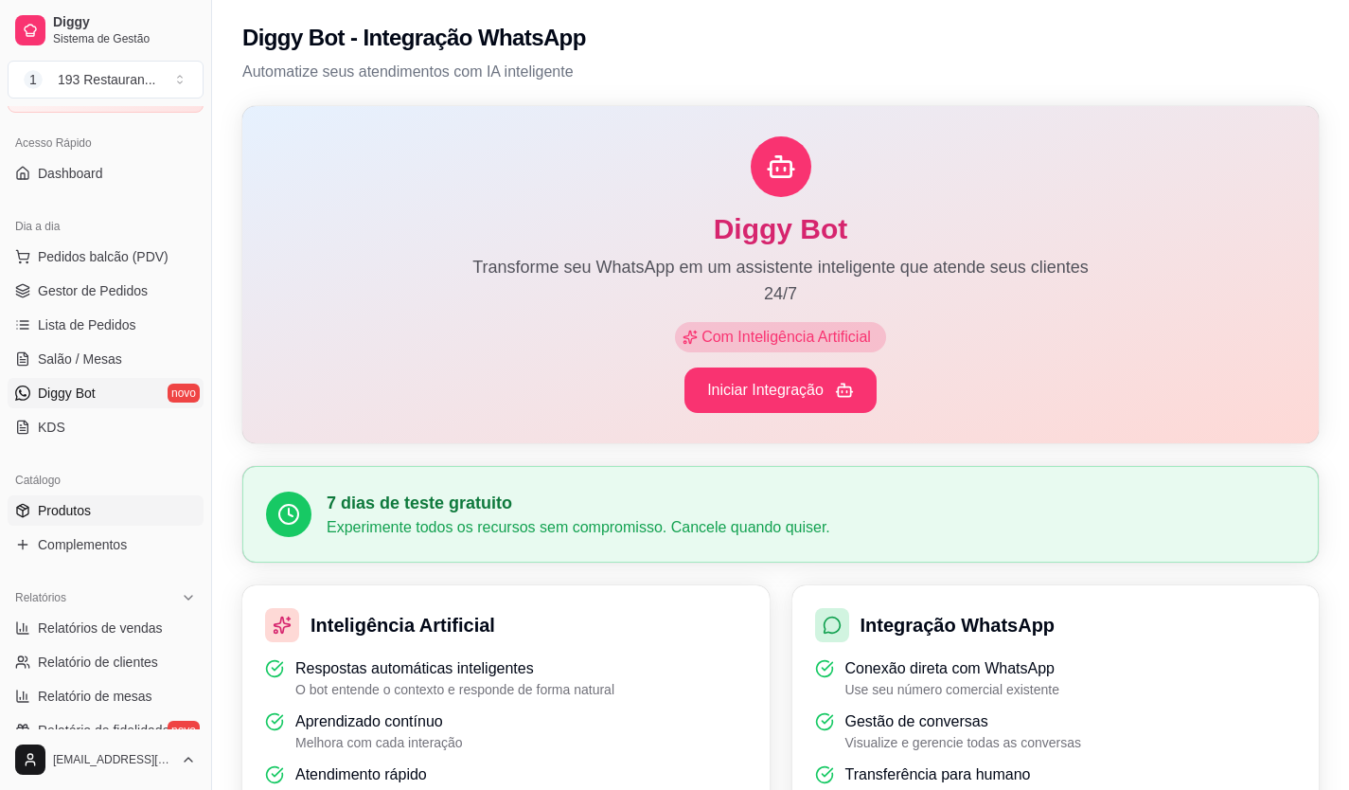
click at [126, 511] on link "Produtos" at bounding box center [106, 510] width 196 height 30
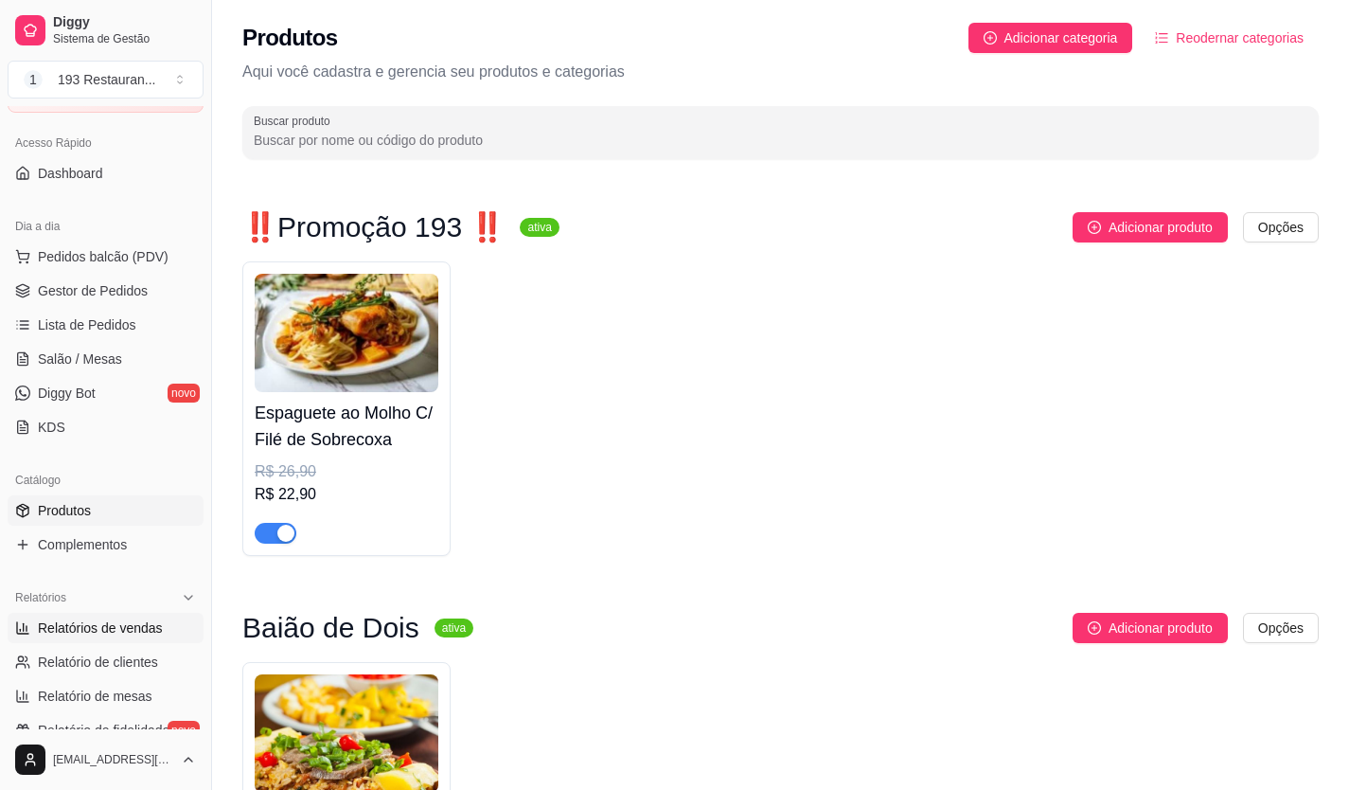
click at [126, 631] on span "Relatórios de vendas" at bounding box center [100, 627] width 125 height 19
select select "ALL"
select select "0"
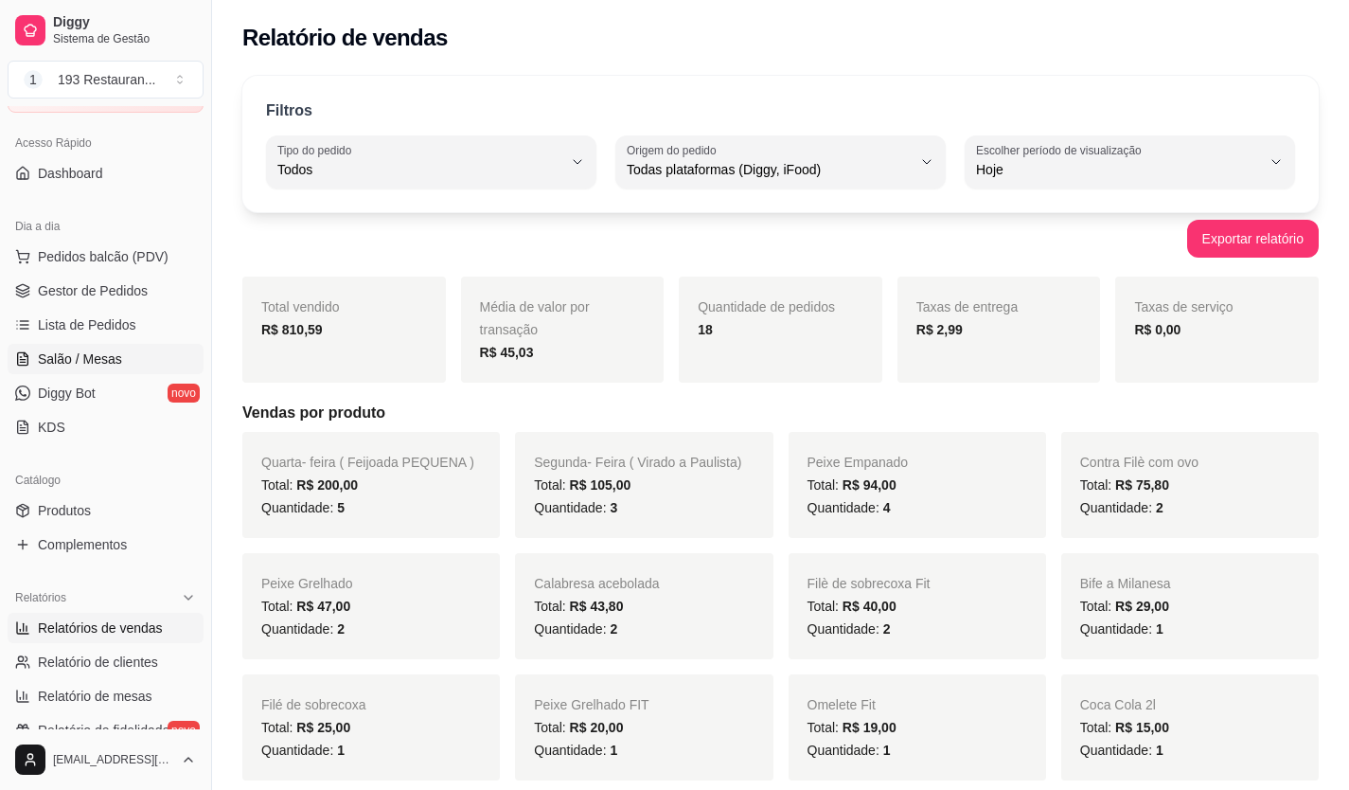
click at [118, 355] on span "Salão / Mesas" at bounding box center [80, 358] width 84 height 19
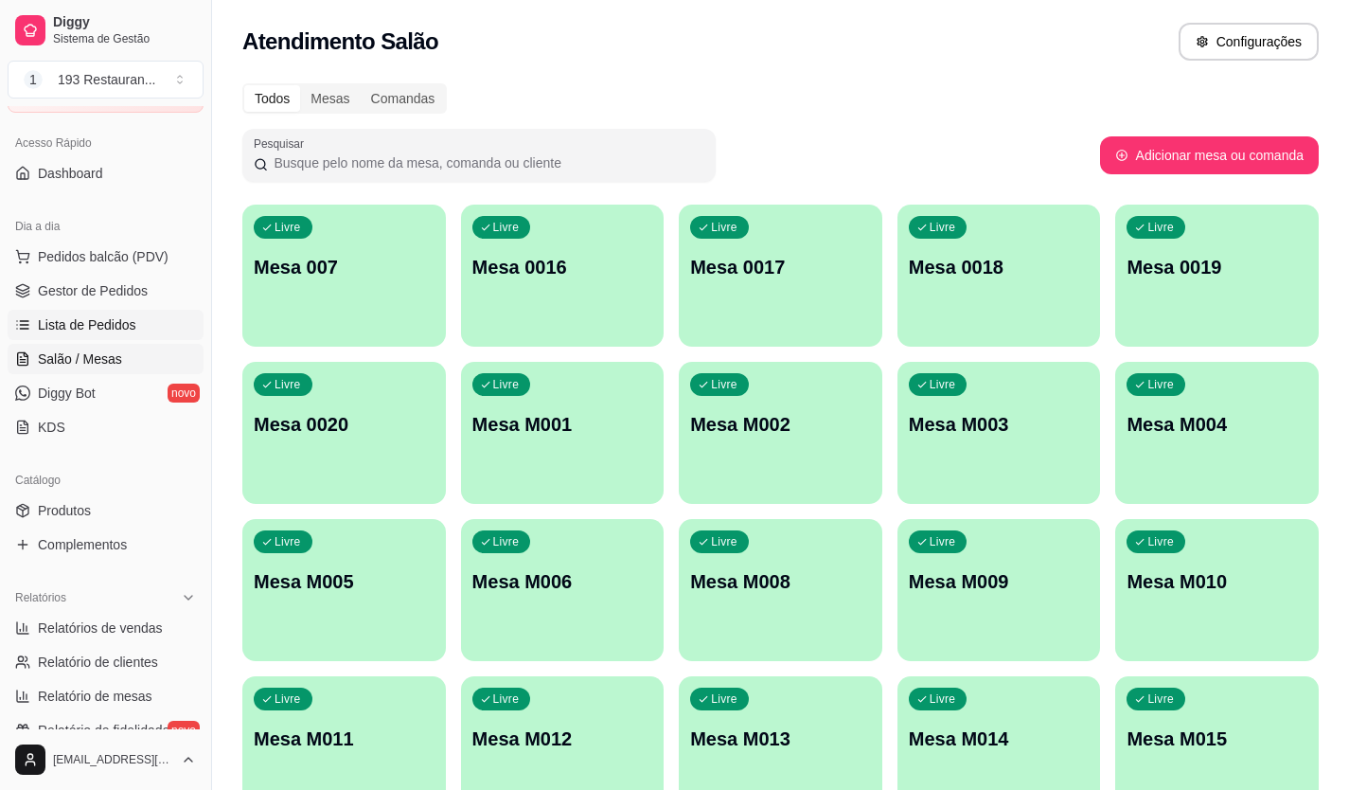
click at [130, 322] on span "Lista de Pedidos" at bounding box center [87, 324] width 98 height 19
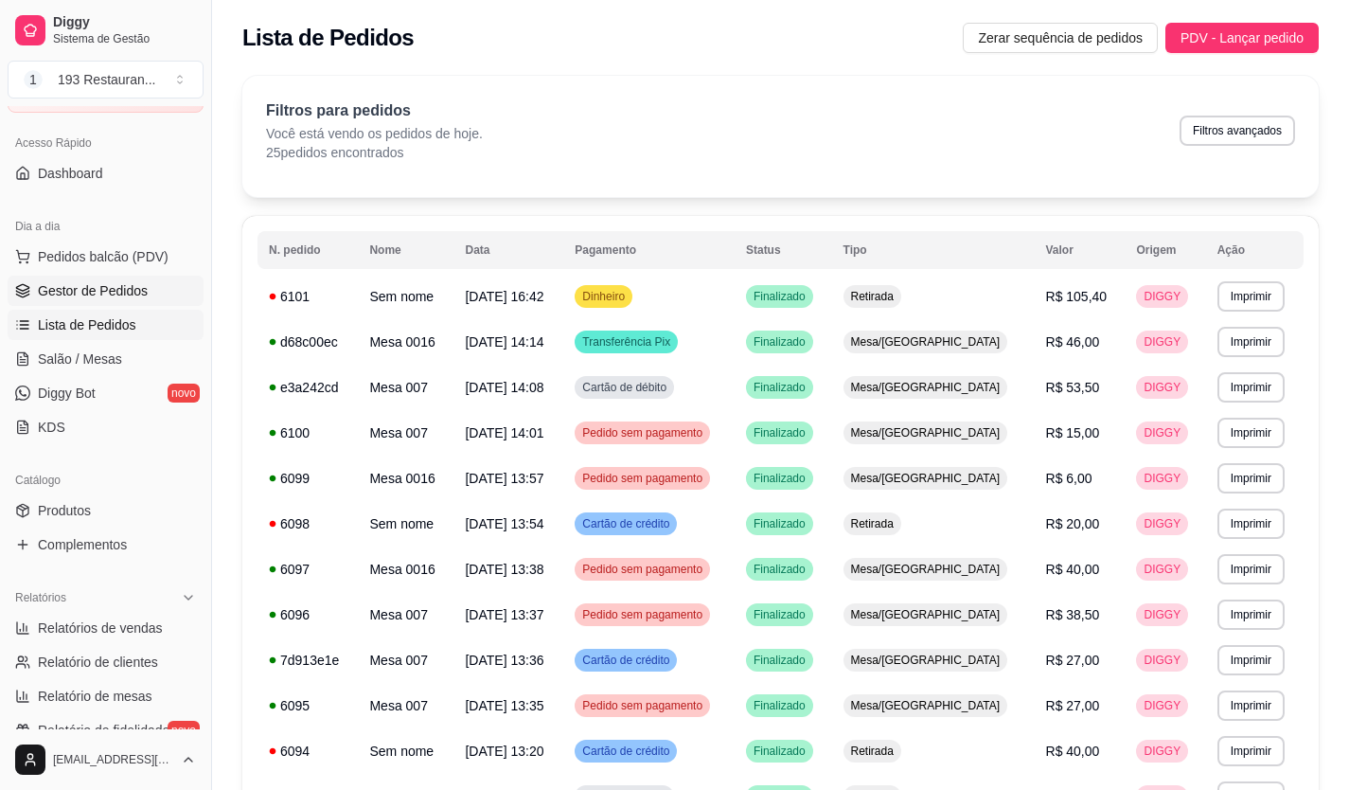
click at [137, 294] on span "Gestor de Pedidos" at bounding box center [93, 290] width 110 height 19
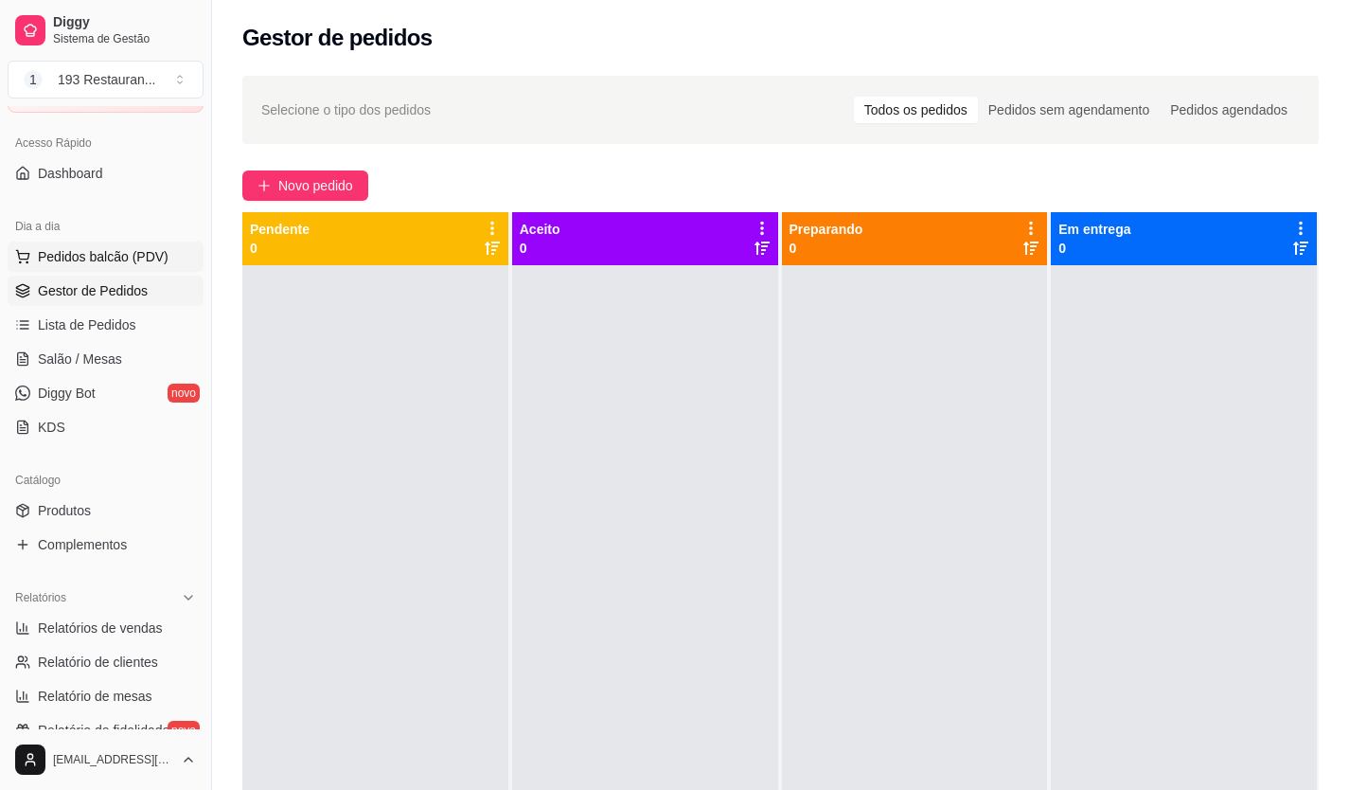
click at [79, 256] on span "Pedidos balcão (PDV)" at bounding box center [103, 256] width 131 height 19
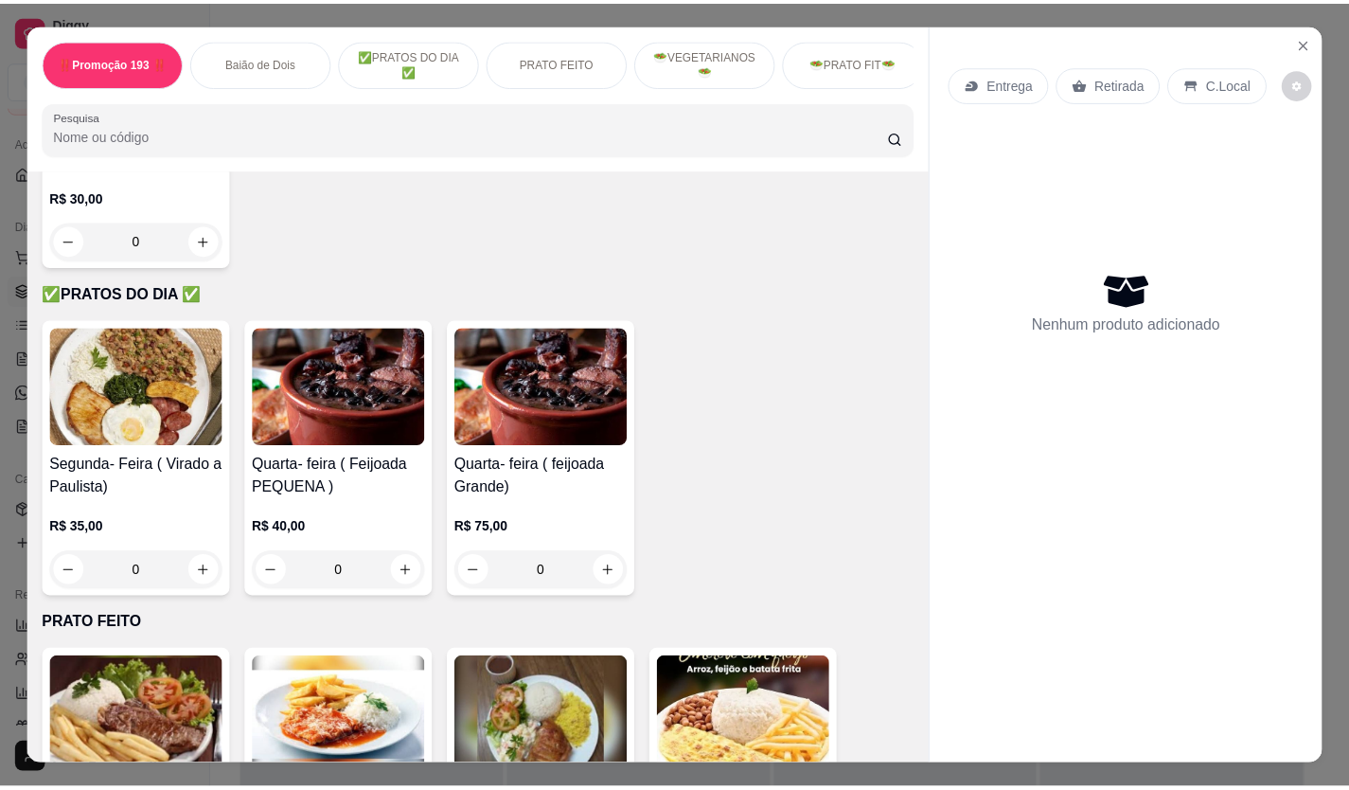
scroll to position [852, 0]
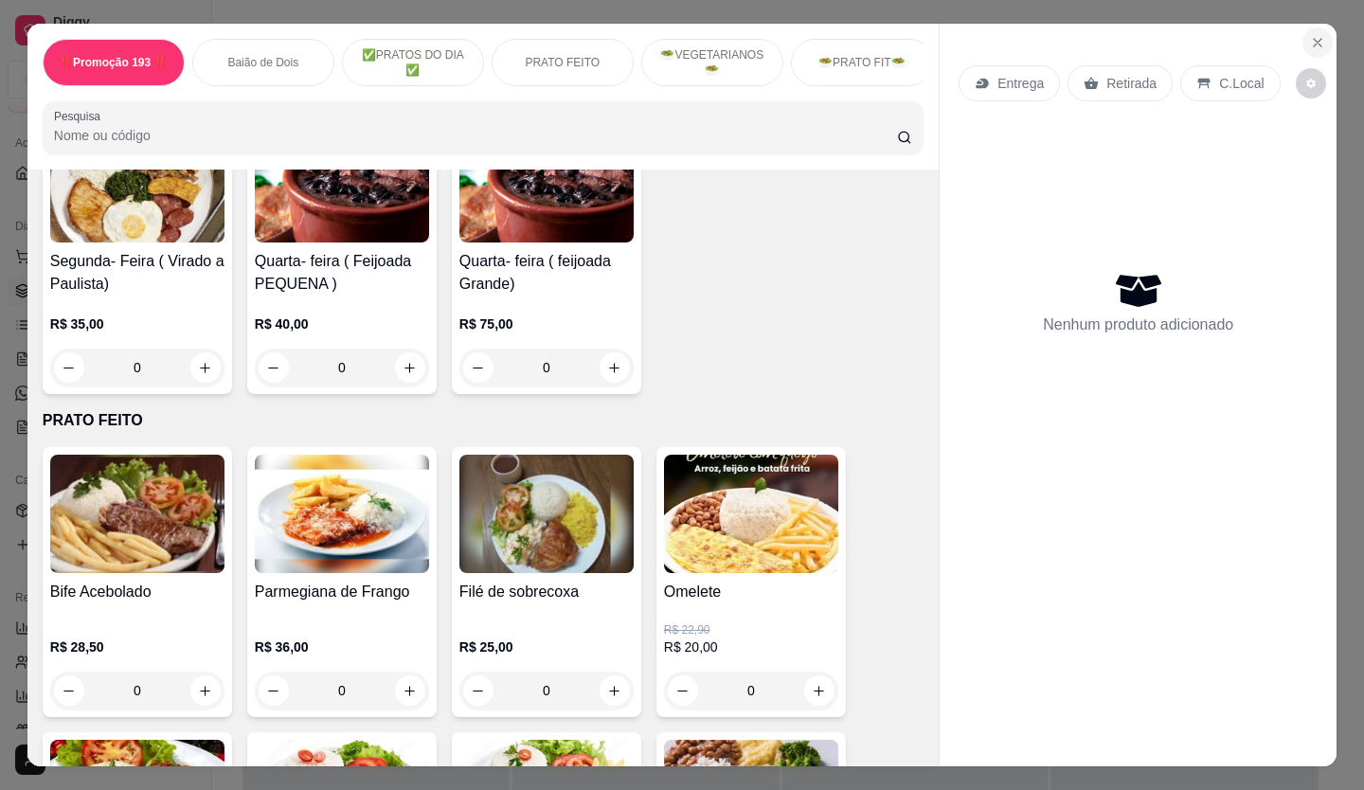
click at [1311, 35] on icon "Close" at bounding box center [1317, 42] width 15 height 15
